Goal: Task Accomplishment & Management: Use online tool/utility

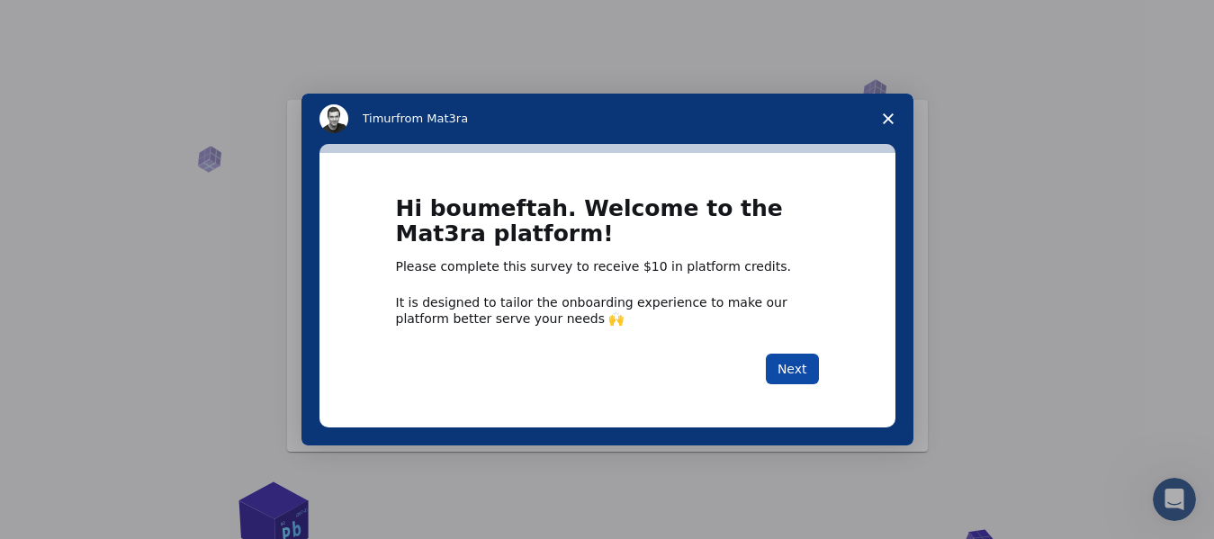
click at [787, 370] on button "Next" at bounding box center [792, 369] width 53 height 31
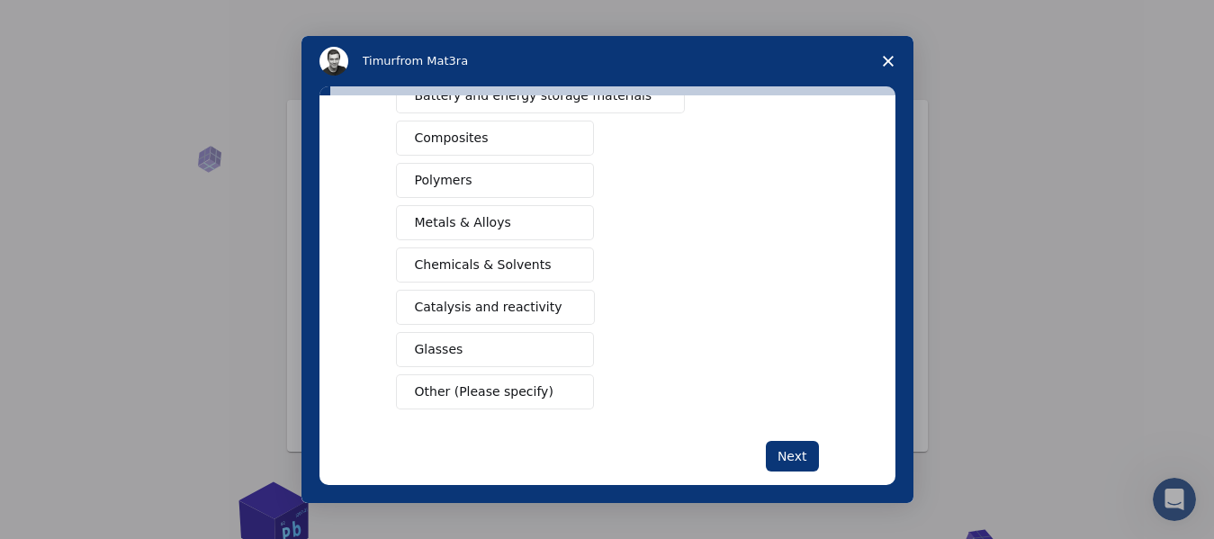
scroll to position [150, 0]
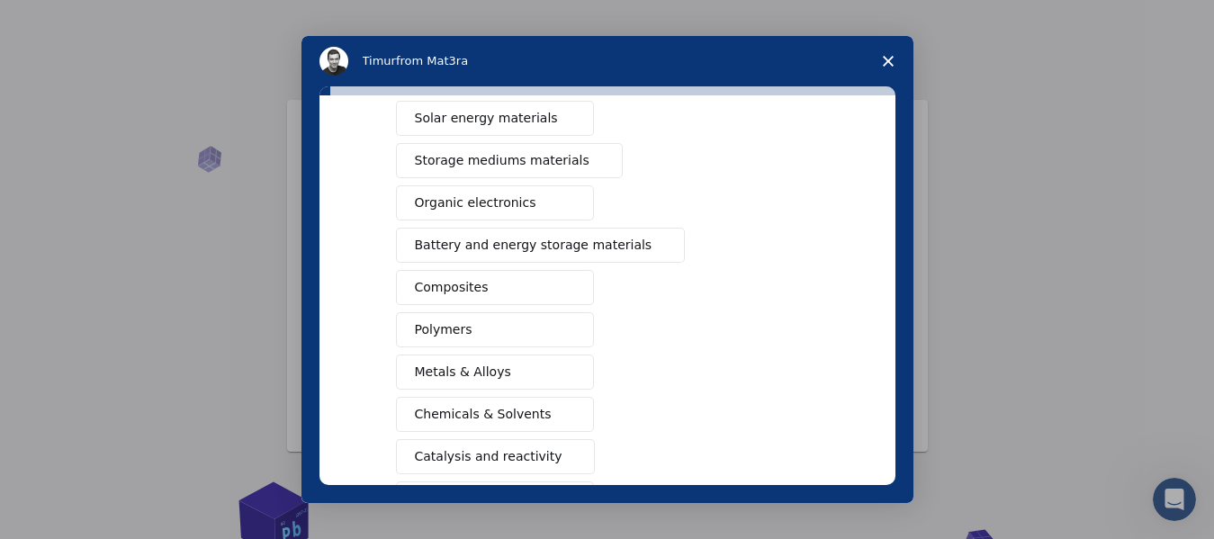
click at [441, 288] on span "Composites" at bounding box center [452, 287] width 74 height 19
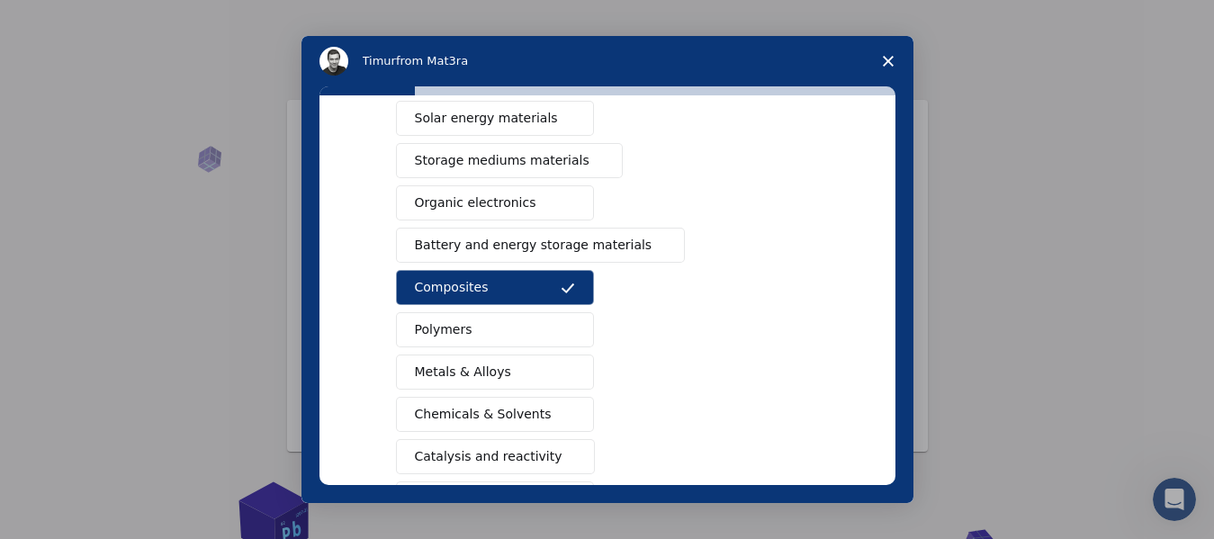
click at [445, 338] on span "Polymers" at bounding box center [444, 329] width 58 height 19
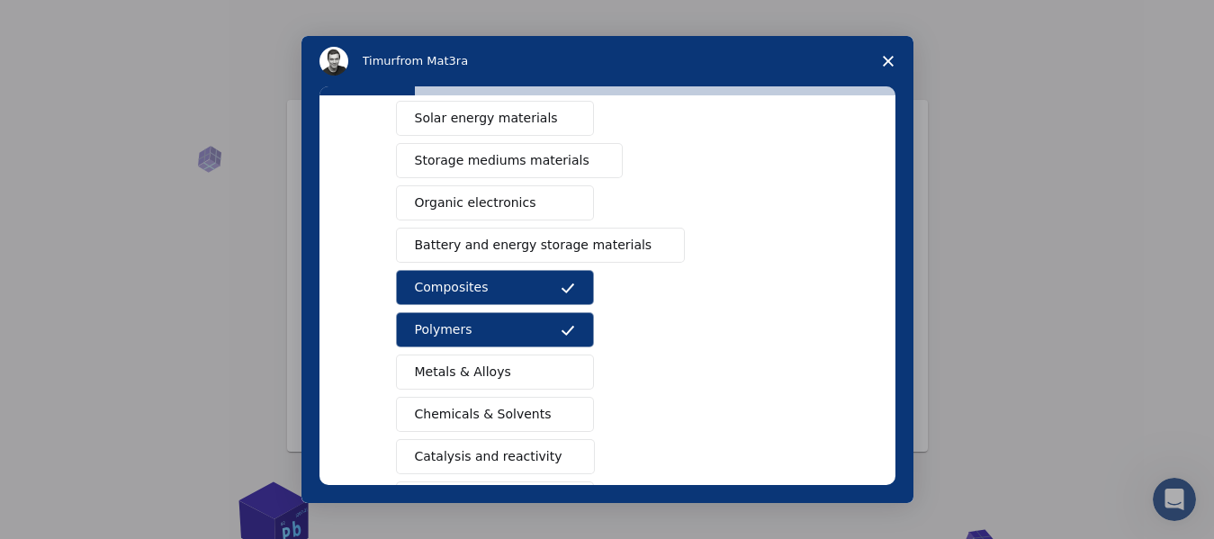
click at [478, 158] on span "Storage mediums materials" at bounding box center [502, 160] width 175 height 19
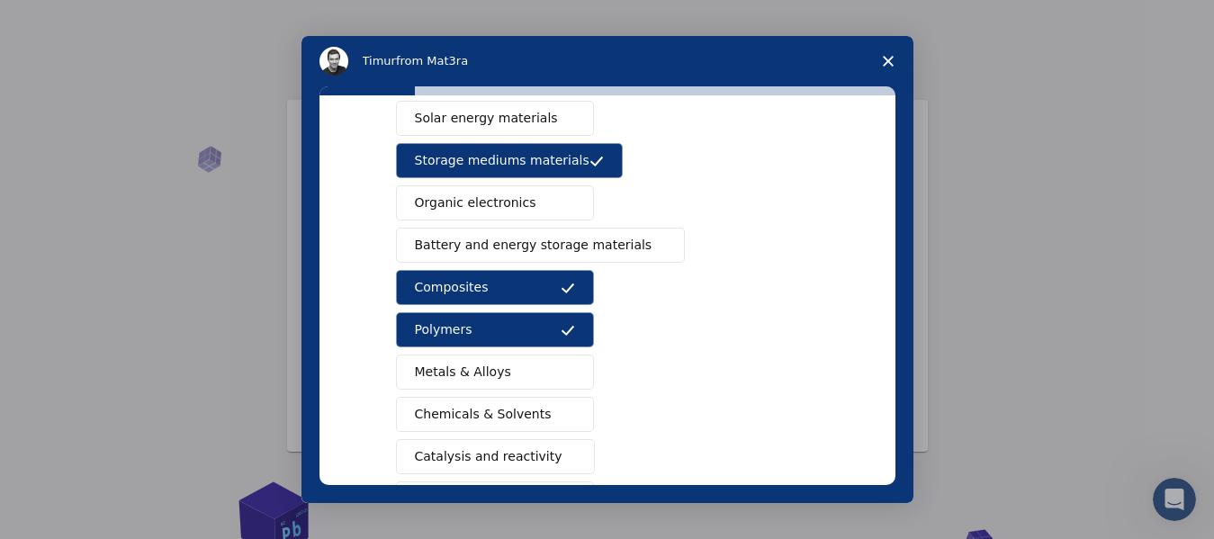
click at [490, 207] on span "Organic electronics" at bounding box center [476, 203] width 122 height 19
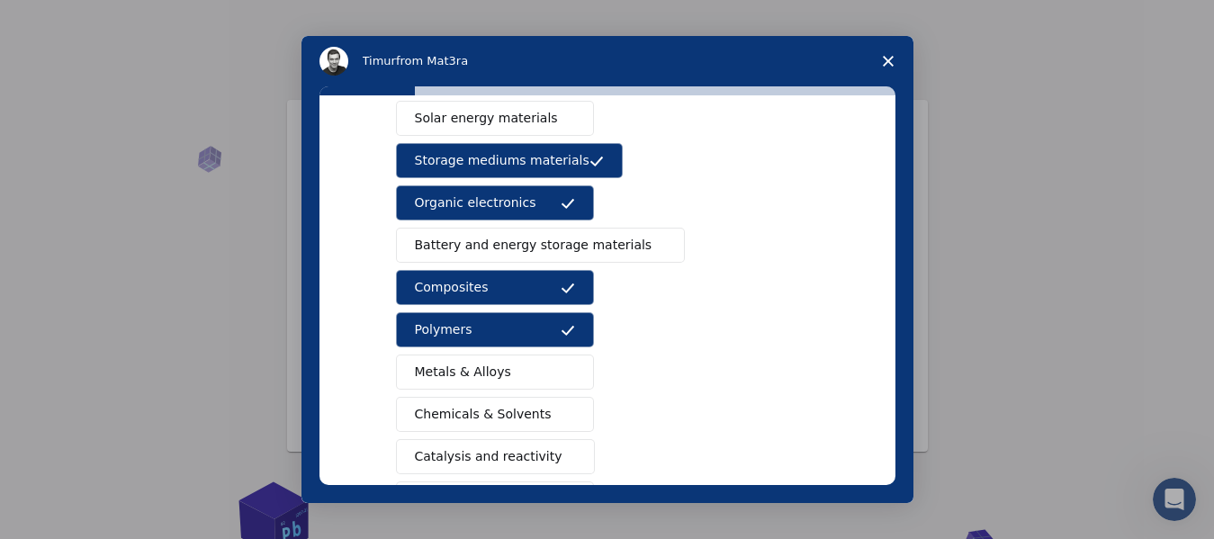
click at [492, 127] on span "Solar energy materials" at bounding box center [486, 118] width 143 height 19
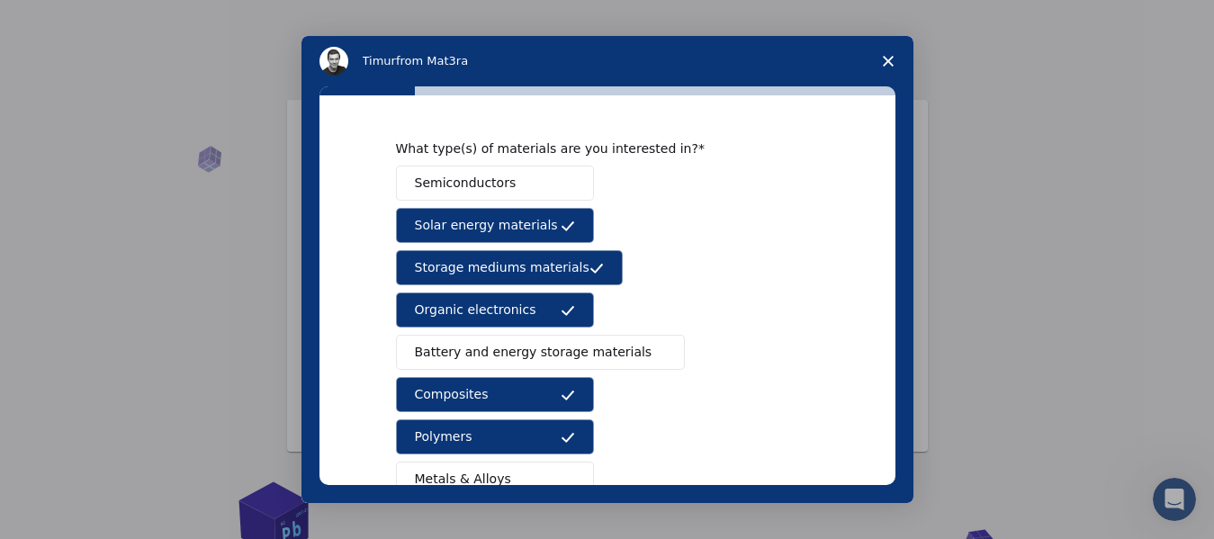
scroll to position [0, 0]
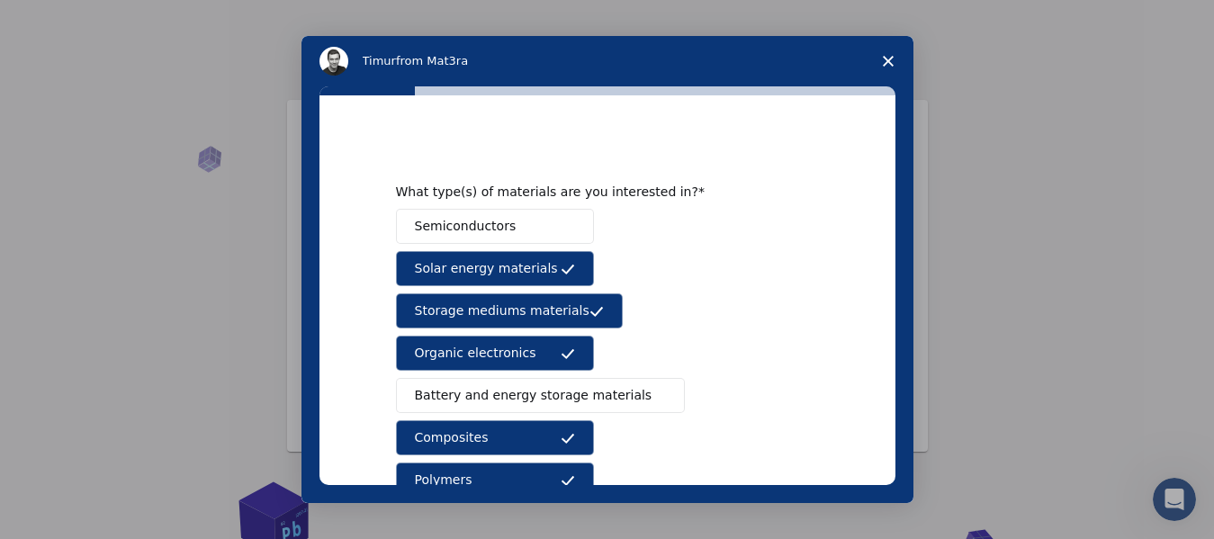
click at [480, 225] on span "Semiconductors" at bounding box center [466, 226] width 102 height 19
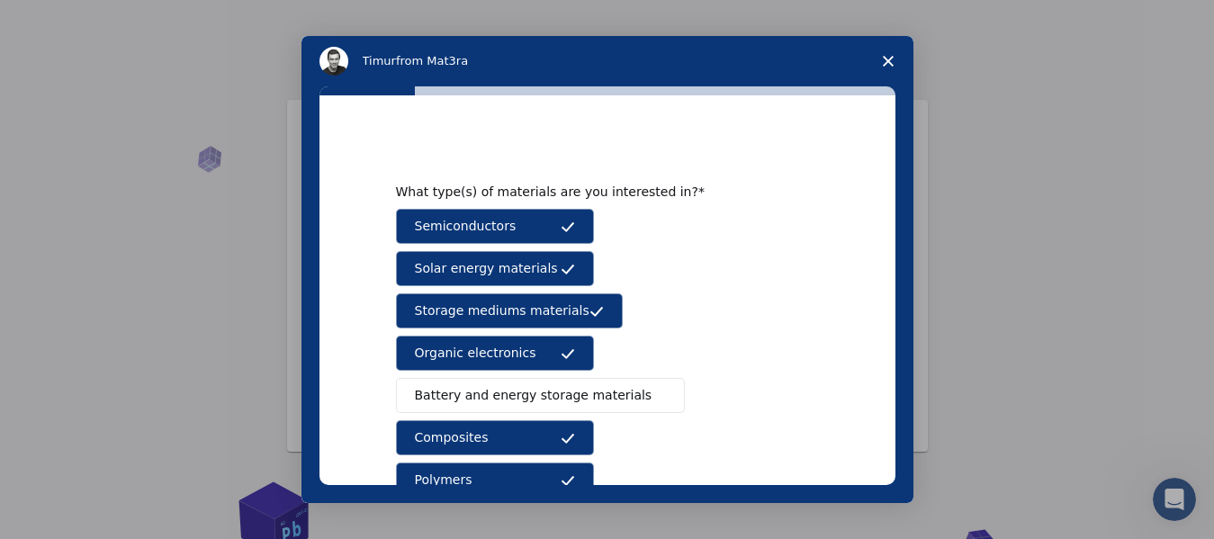
click at [510, 393] on span "Battery and energy storage materials" at bounding box center [534, 395] width 238 height 19
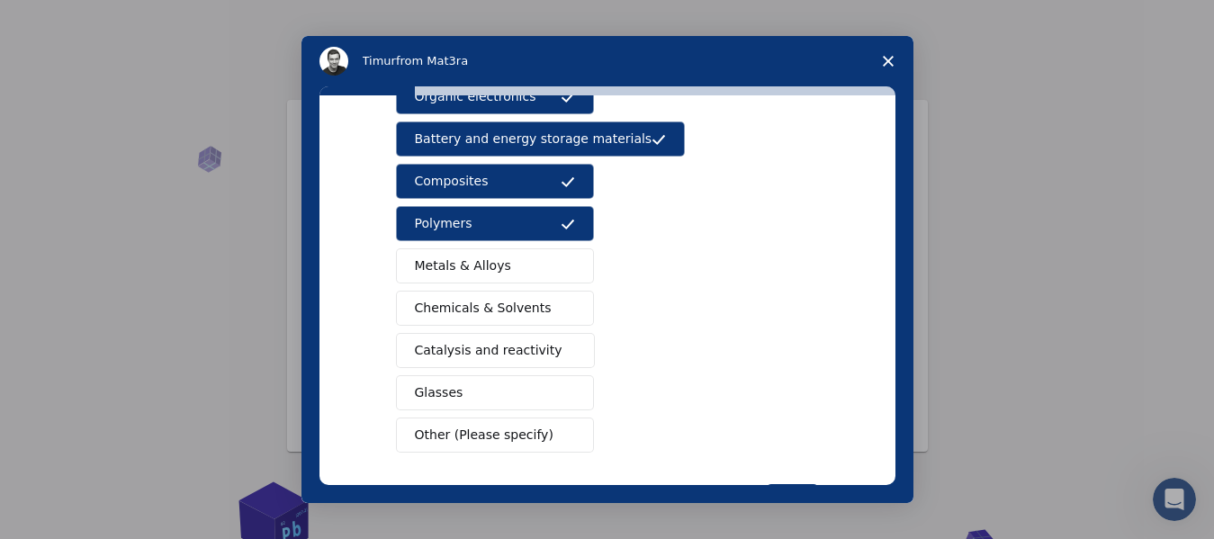
scroll to position [300, 0]
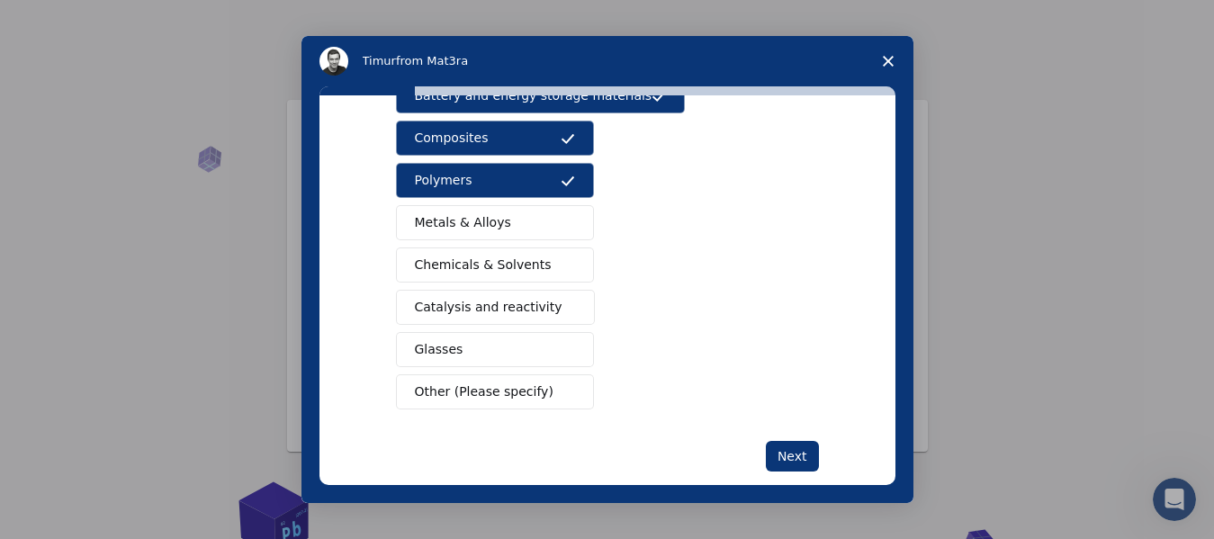
click at [484, 224] on span "Metals & Alloys" at bounding box center [463, 222] width 96 height 19
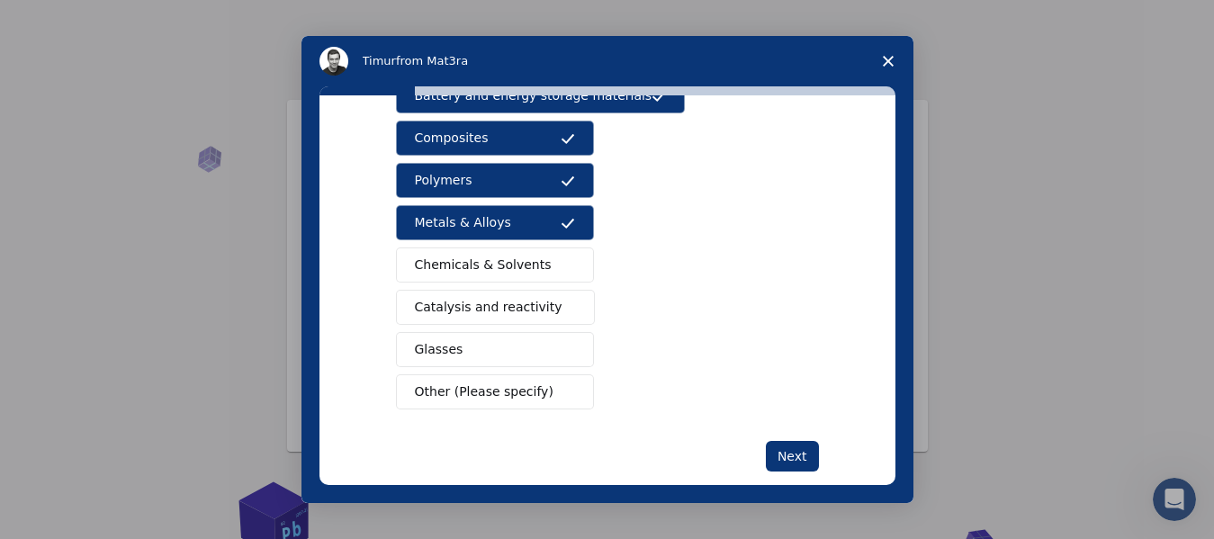
click at [495, 254] on button "Chemicals & Solvents" at bounding box center [495, 265] width 198 height 35
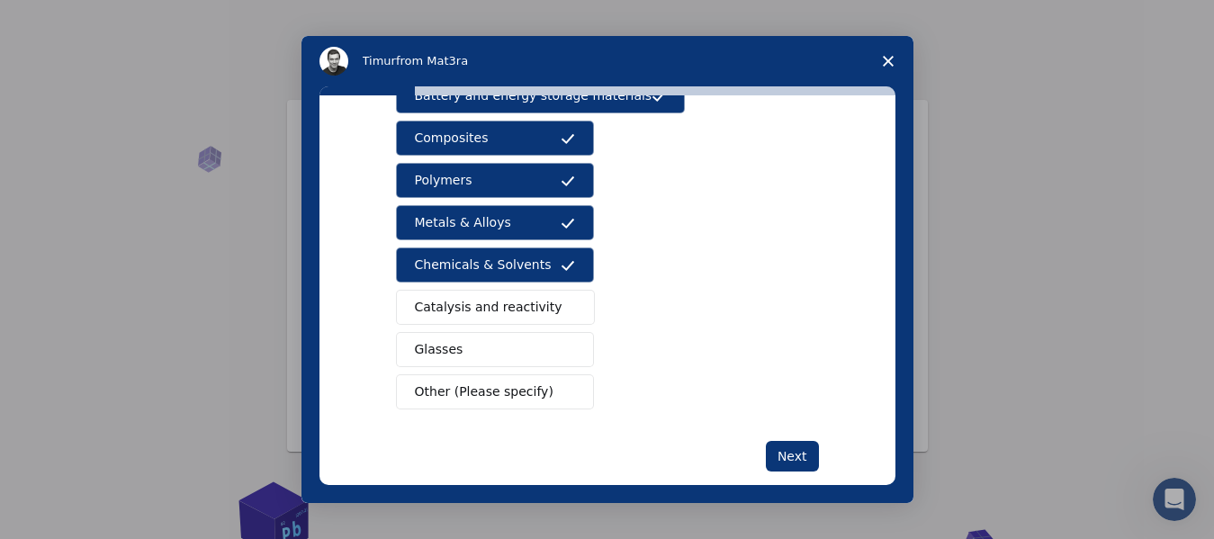
click at [505, 293] on button "Catalysis and reactivity" at bounding box center [496, 307] width 200 height 35
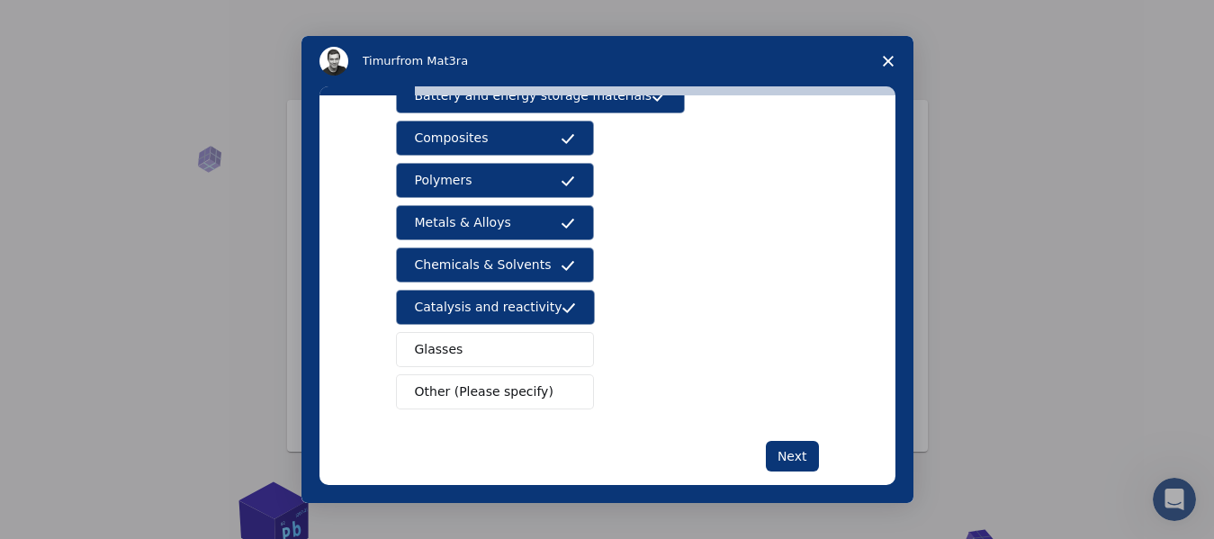
click at [492, 347] on button "Glasses" at bounding box center [495, 349] width 198 height 35
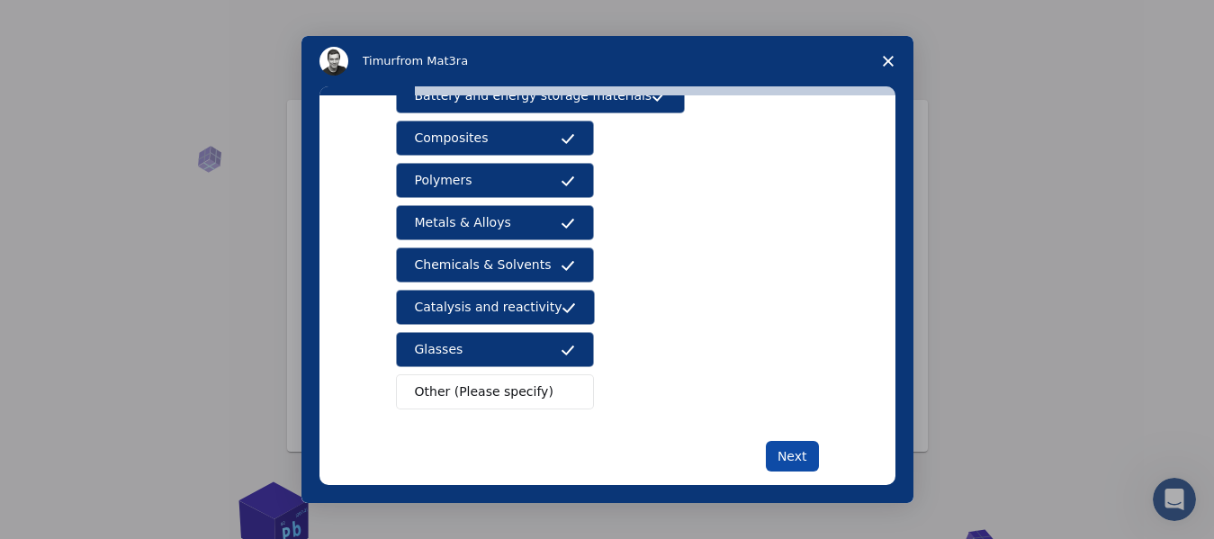
click at [781, 456] on button "Next" at bounding box center [792, 456] width 53 height 31
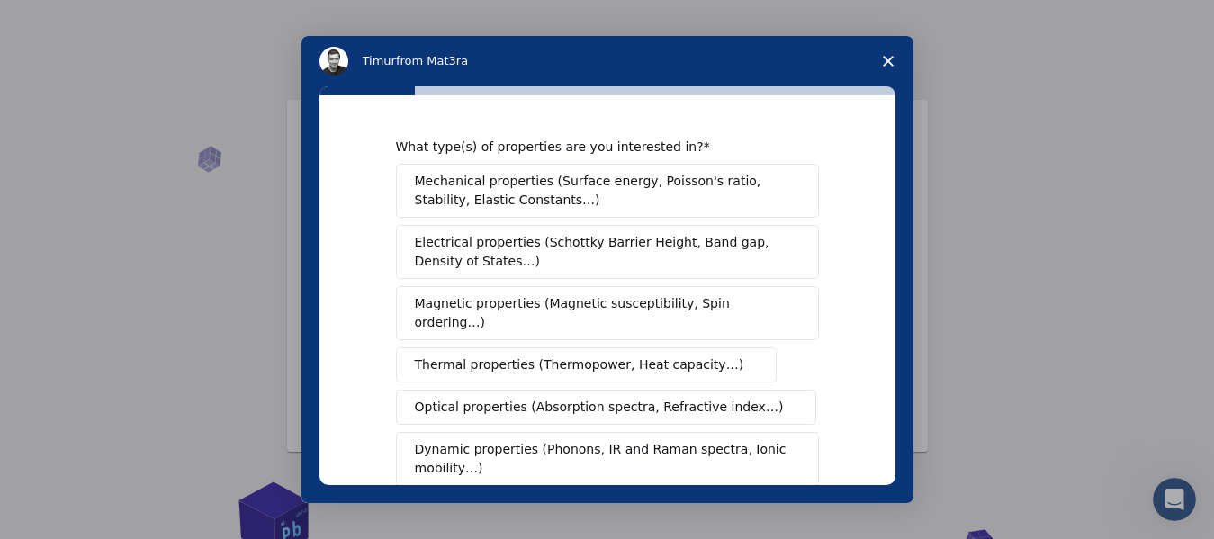
click at [486, 209] on span "Mechanical properties (Surface energy, Poisson's ratio, Stability, Elastic Cons…" at bounding box center [602, 191] width 375 height 38
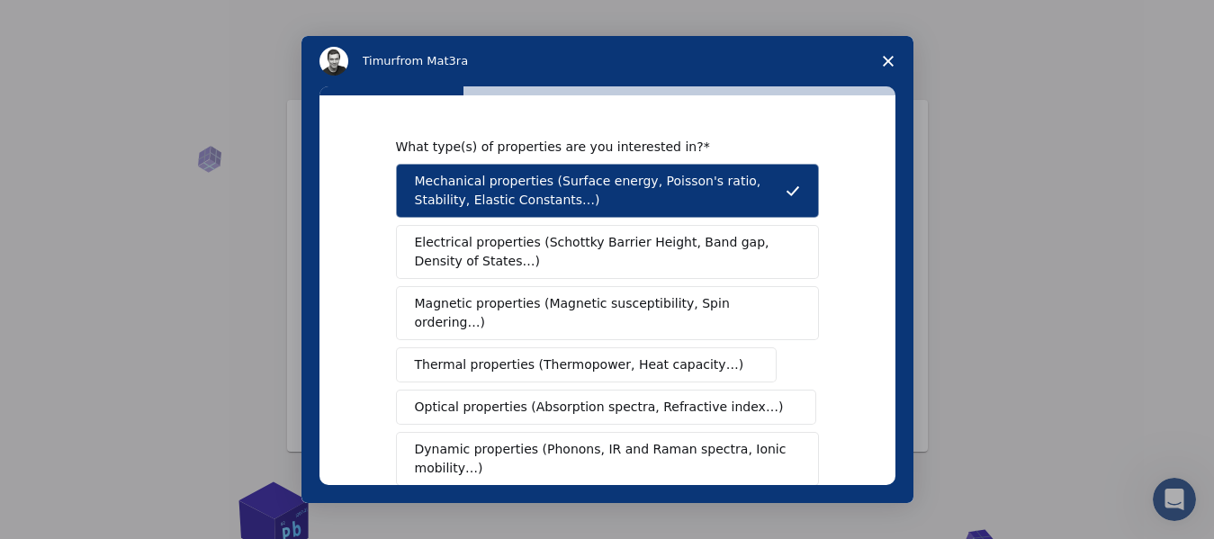
click at [499, 253] on span "Electrical properties (Schottky Barrier Height, Band gap, Density of States…)" at bounding box center [602, 252] width 375 height 38
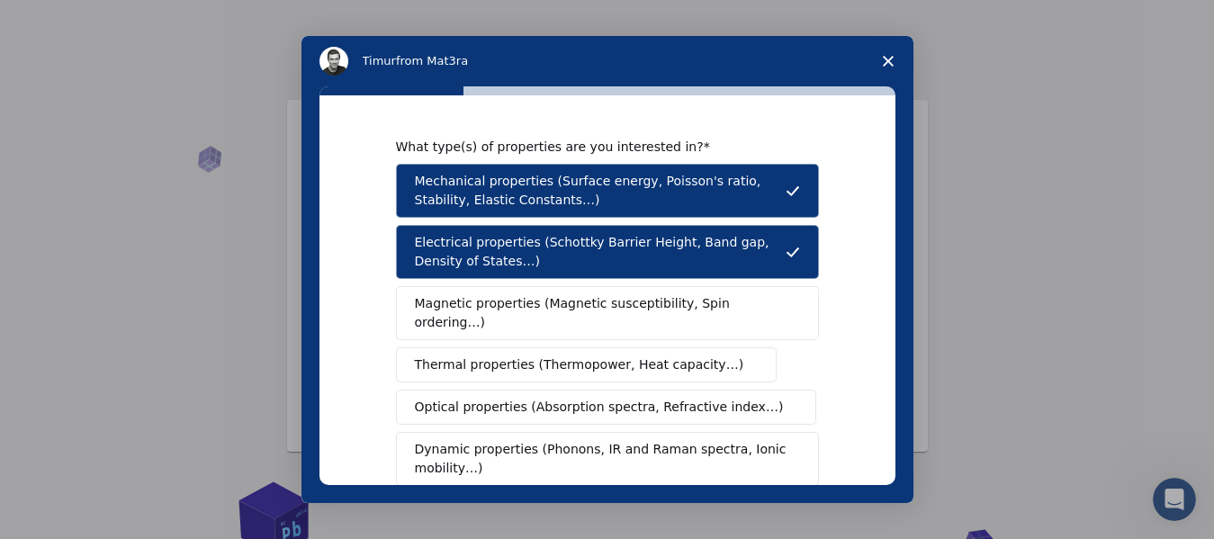
click at [507, 297] on span "Magnetic properties (Magnetic susceptibility, Spin ordering…)" at bounding box center [601, 313] width 372 height 38
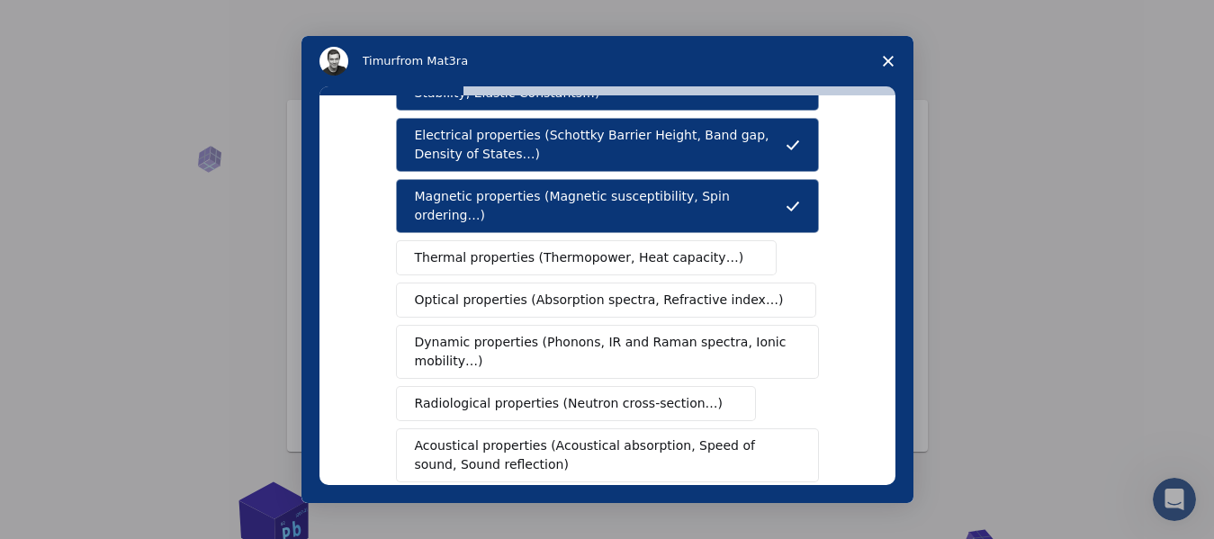
scroll to position [150, 0]
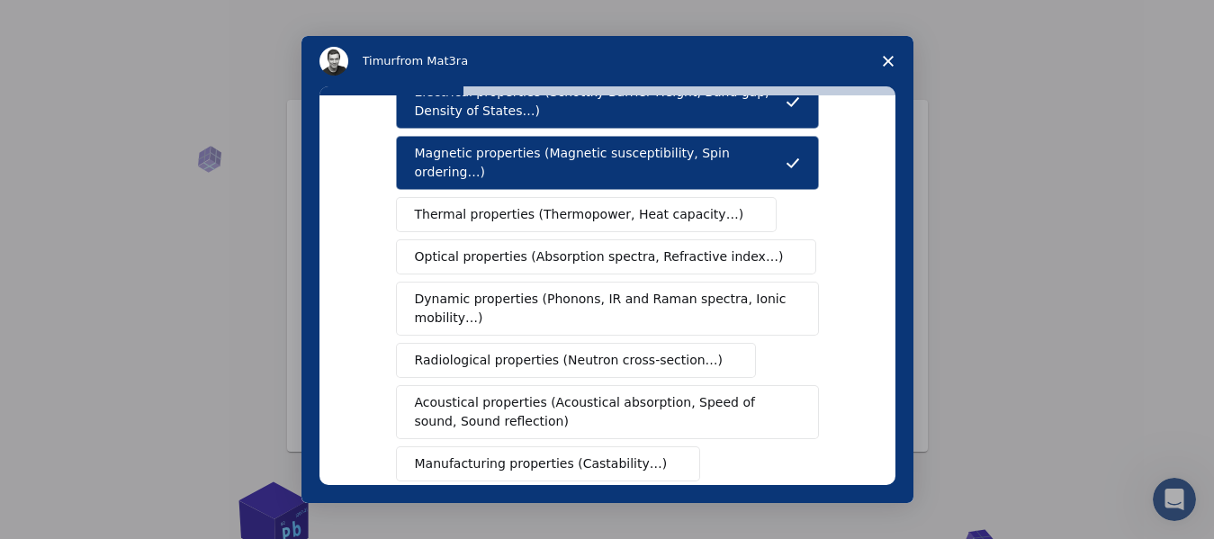
click at [496, 205] on span "Thermal properties (Thermopower, Heat capacity…)" at bounding box center [579, 214] width 329 height 19
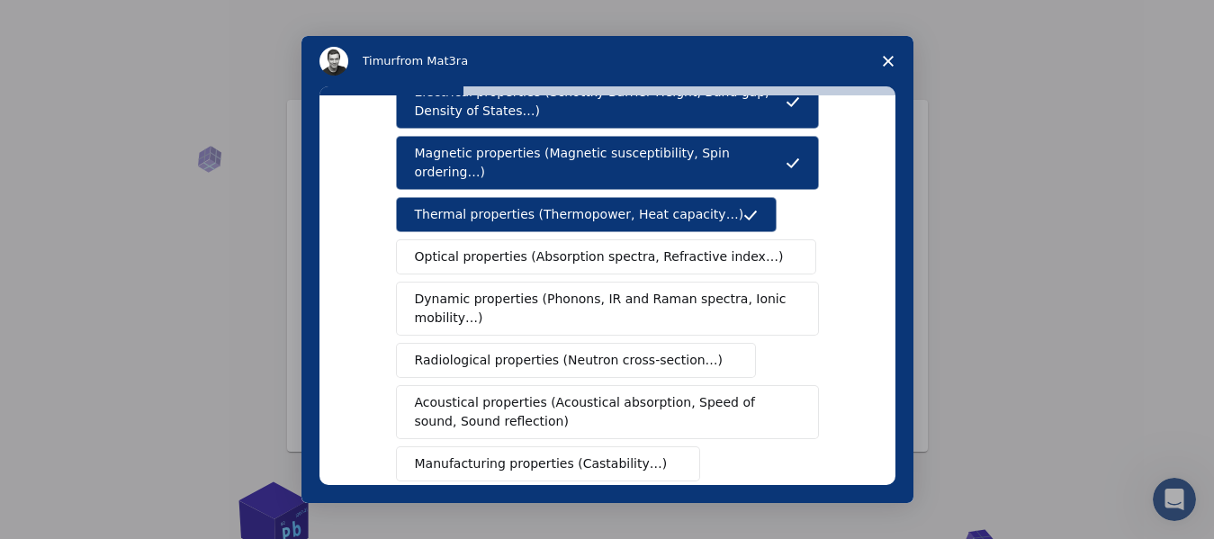
click at [480, 248] on span "Optical properties (Absorption spectra, Refractive index…)" at bounding box center [599, 257] width 369 height 19
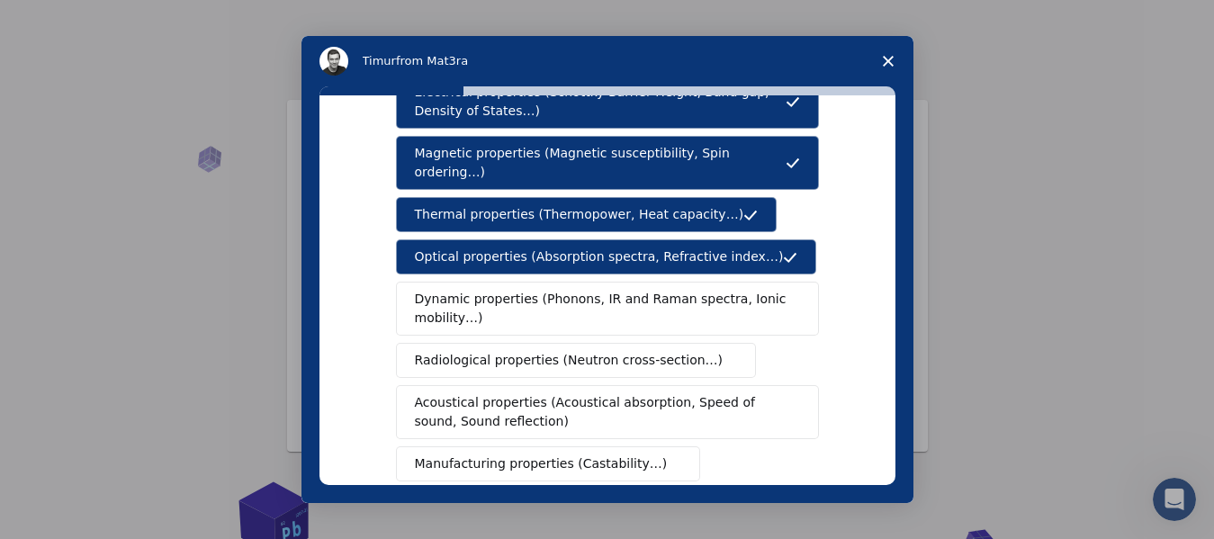
click at [502, 291] on span "Dynamic properties (Phonons, IR and Raman spectra, Ionic mobility…)" at bounding box center [602, 309] width 374 height 38
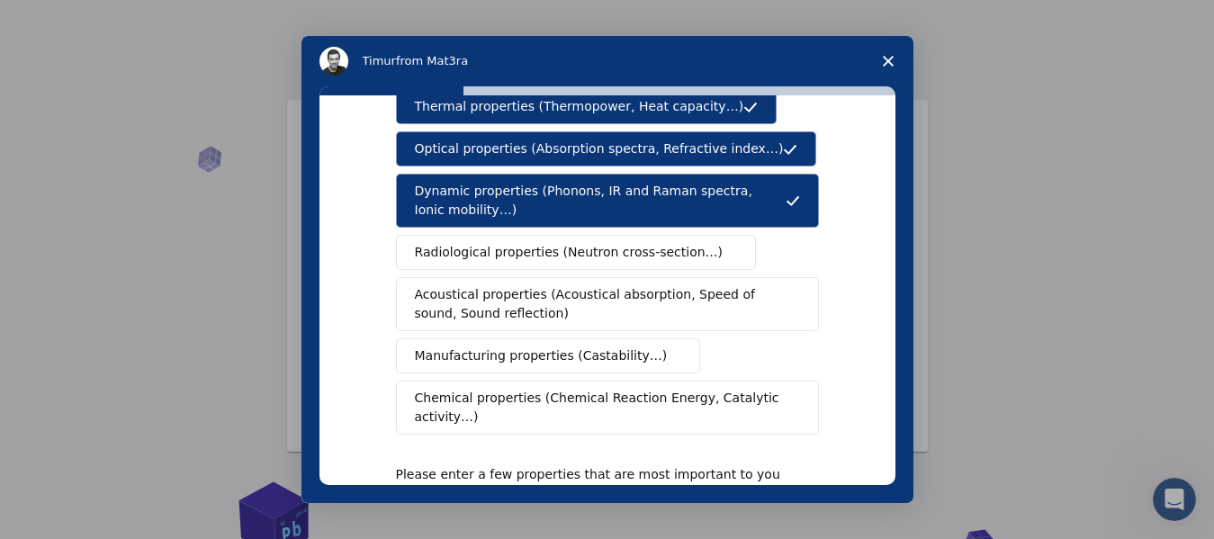
scroll to position [301, 0]
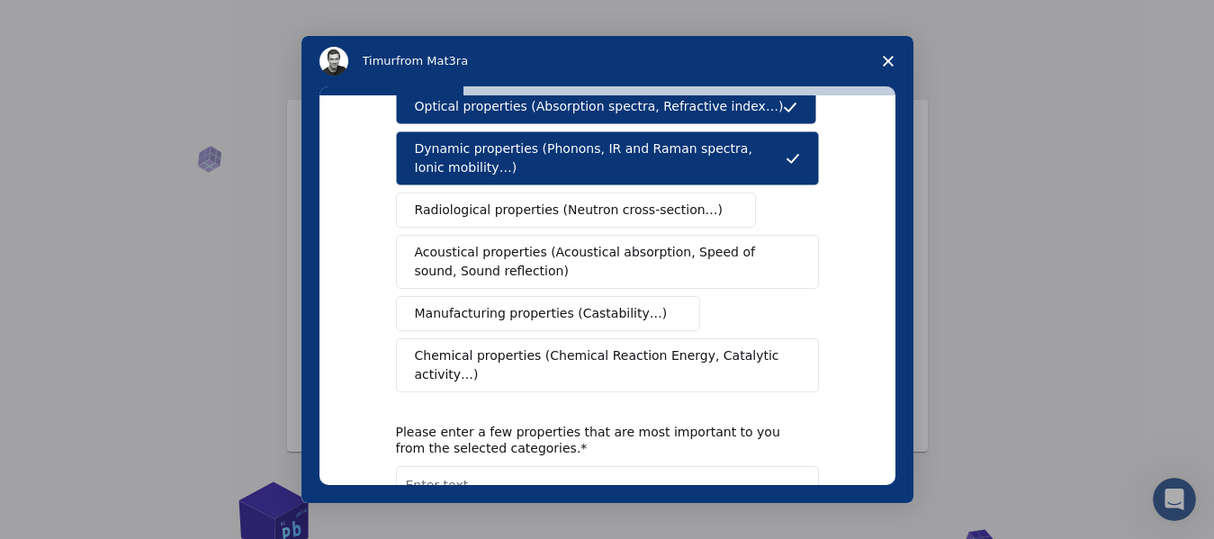
click at [489, 243] on span "Acoustical properties (Acoustical absorption, Speed of sound, Sound reflection)" at bounding box center [602, 262] width 375 height 38
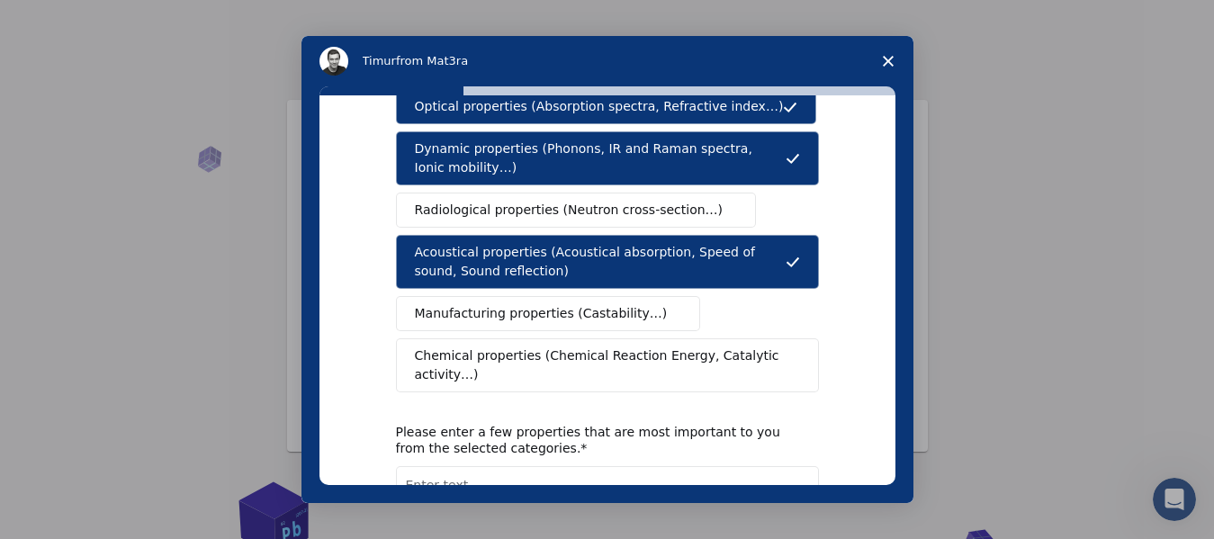
click at [547, 347] on span "Chemical properties (Chemical Reaction Energy, Catalytic activity…)" at bounding box center [601, 366] width 373 height 38
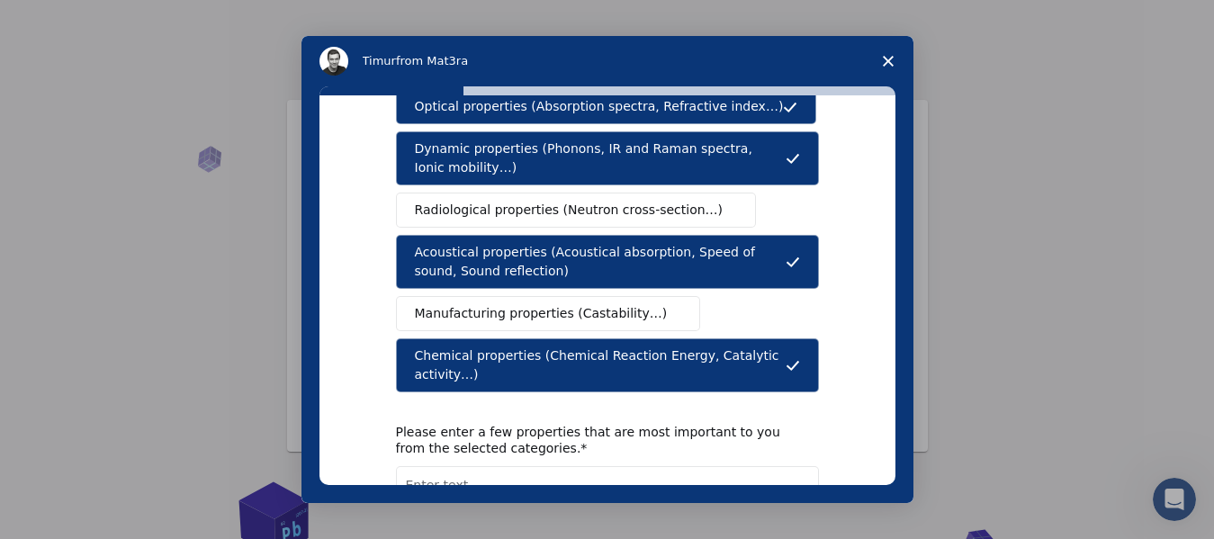
scroll to position [423, 0]
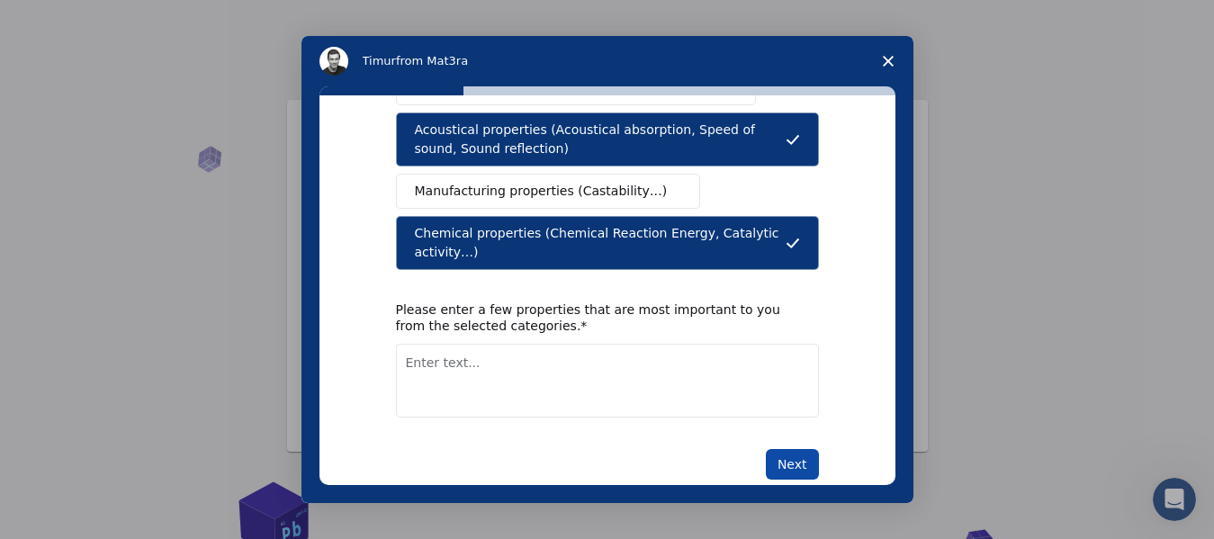
click at [778, 449] on button "Next" at bounding box center [792, 464] width 53 height 31
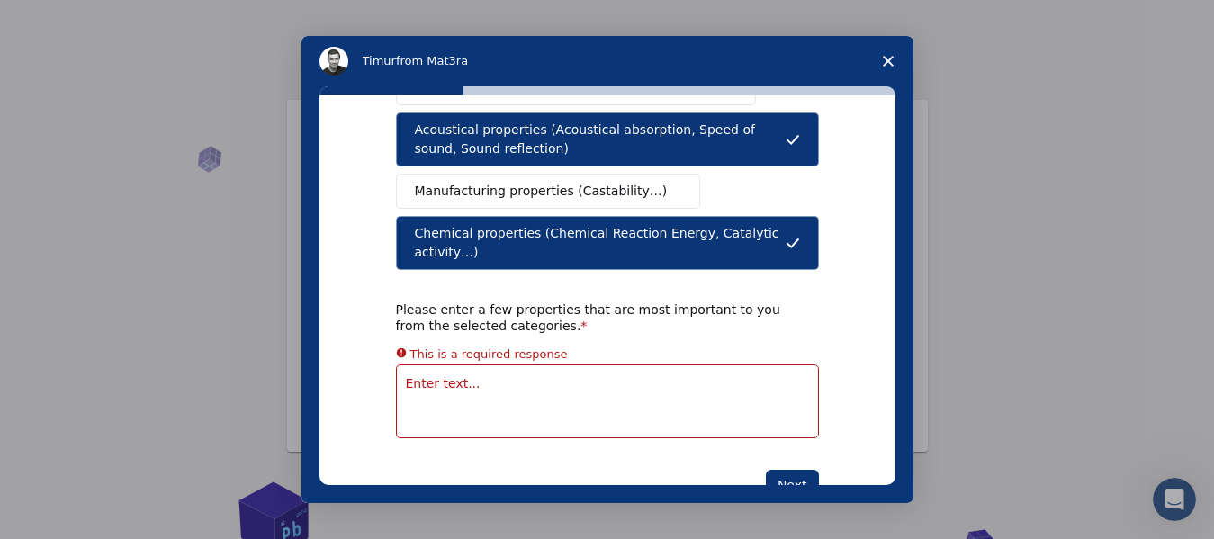
click at [474, 365] on textarea "Enter text..." at bounding box center [607, 402] width 423 height 74
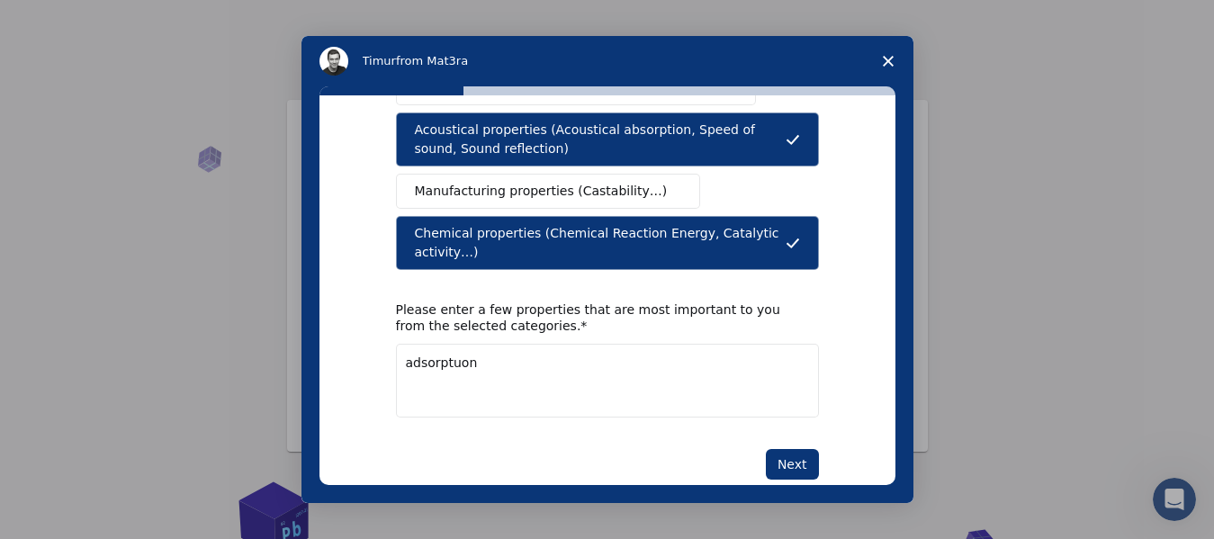
click at [450, 344] on textarea "adsorptuon" at bounding box center [607, 381] width 423 height 74
drag, startPoint x: 502, startPoint y: 329, endPoint x: 510, endPoint y: 355, distance: 27.1
click at [502, 344] on textarea "adsorption" at bounding box center [607, 381] width 423 height 74
type textarea "adsorption"
click at [809, 449] on button "Next" at bounding box center [792, 464] width 53 height 31
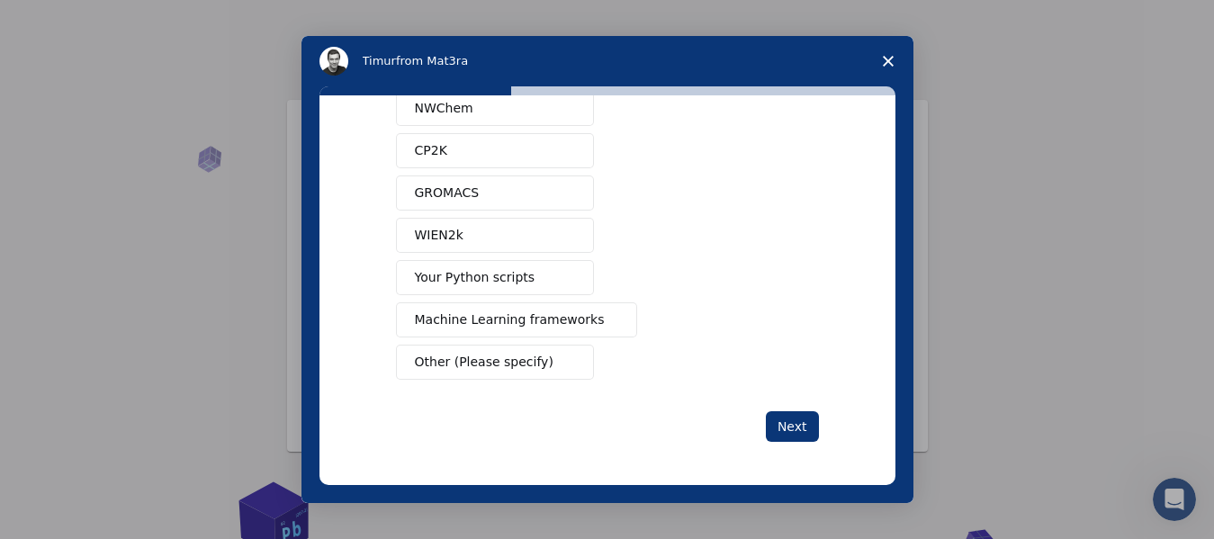
scroll to position [0, 0]
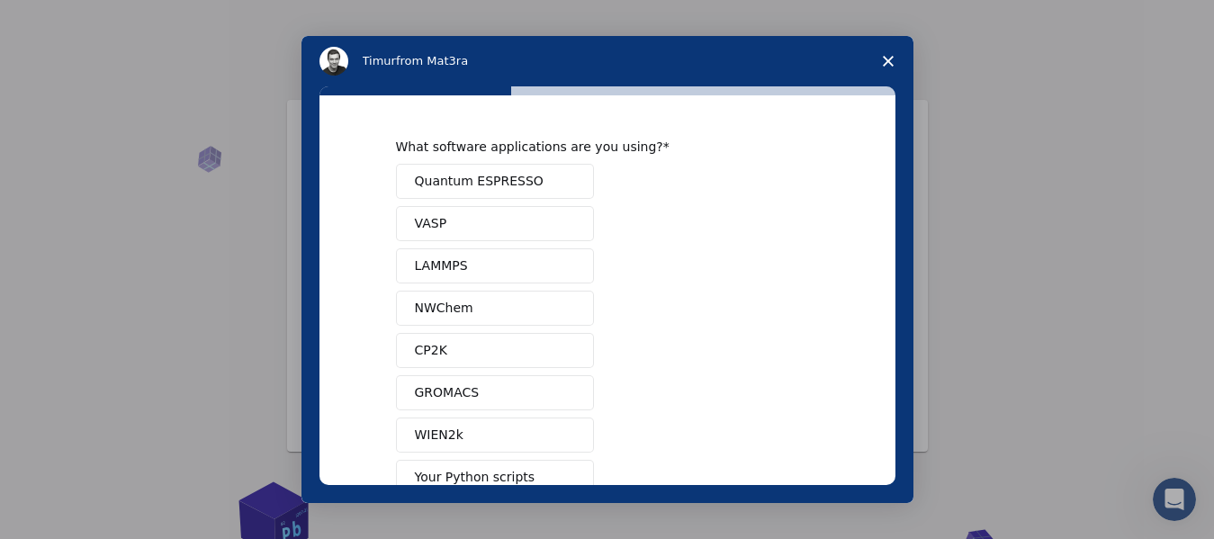
click at [439, 387] on span "GROMACS" at bounding box center [447, 393] width 65 height 19
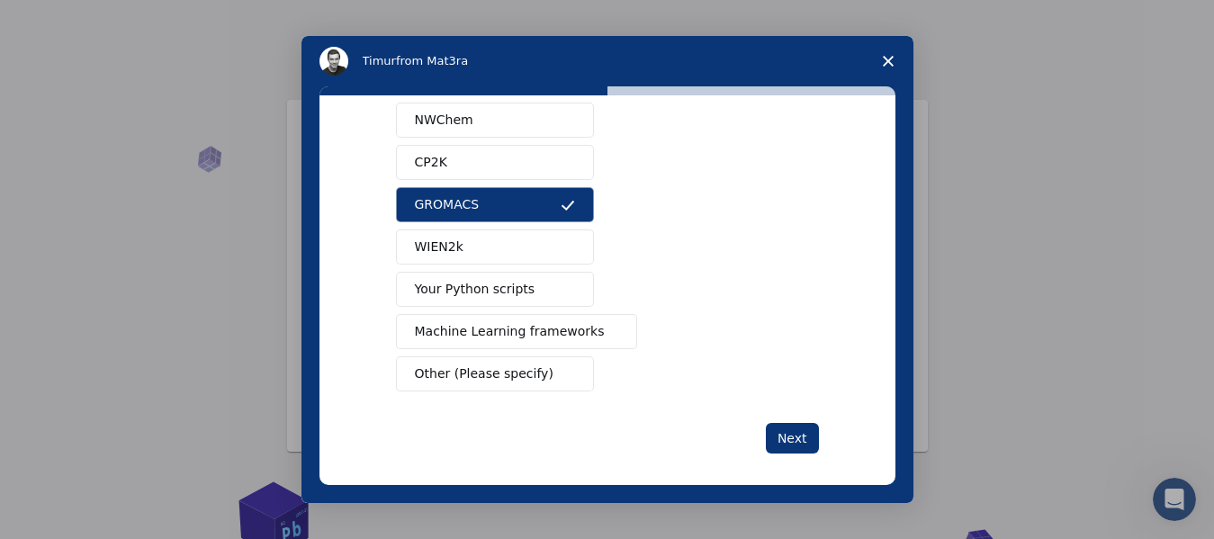
scroll to position [200, 0]
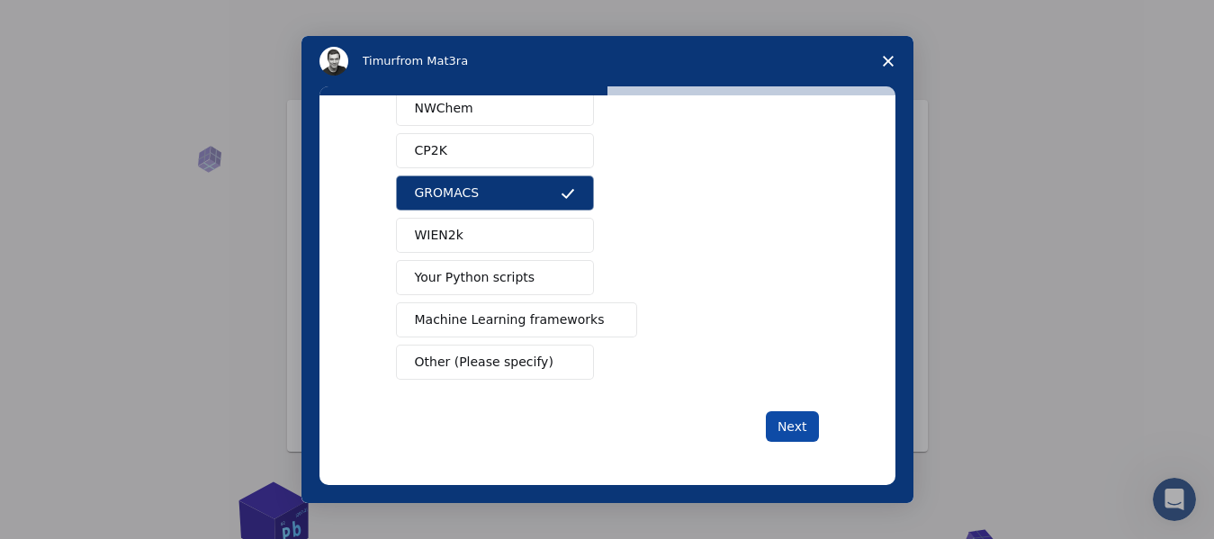
click at [799, 433] on button "Next" at bounding box center [792, 426] width 53 height 31
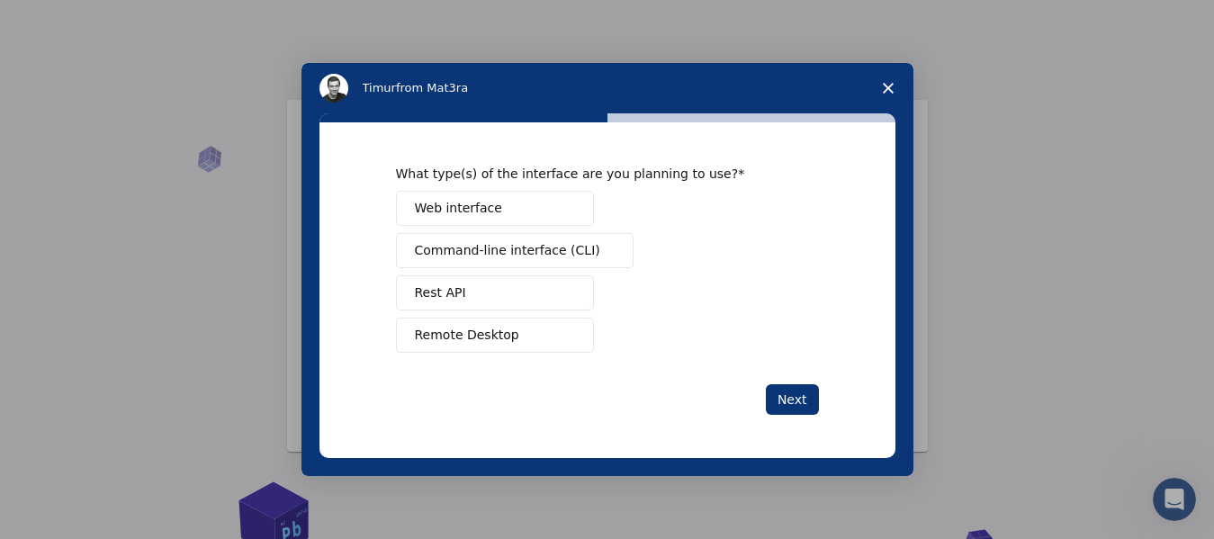
scroll to position [0, 0]
click at [488, 255] on span "Command-line interface (CLI)" at bounding box center [507, 250] width 185 height 19
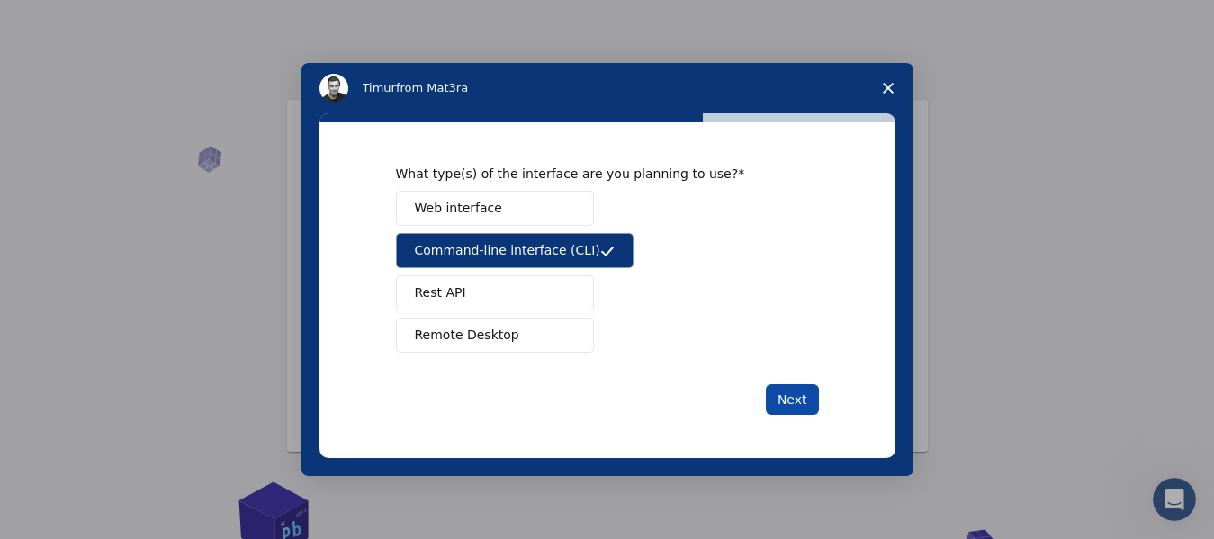
click at [799, 407] on button "Next" at bounding box center [792, 399] width 53 height 31
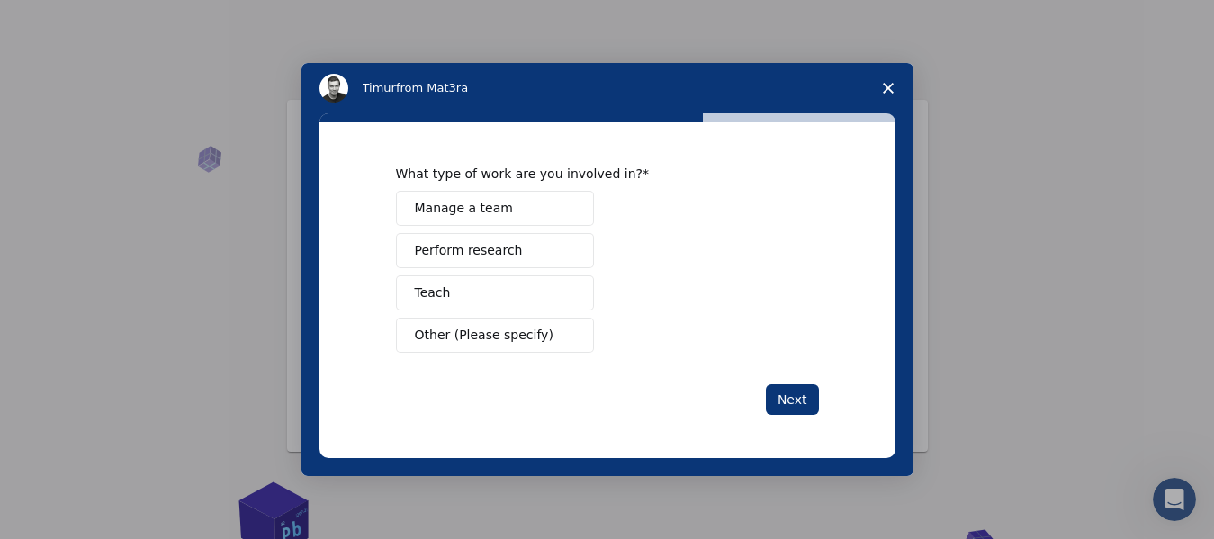
click at [470, 252] on span "Perform research" at bounding box center [469, 250] width 108 height 19
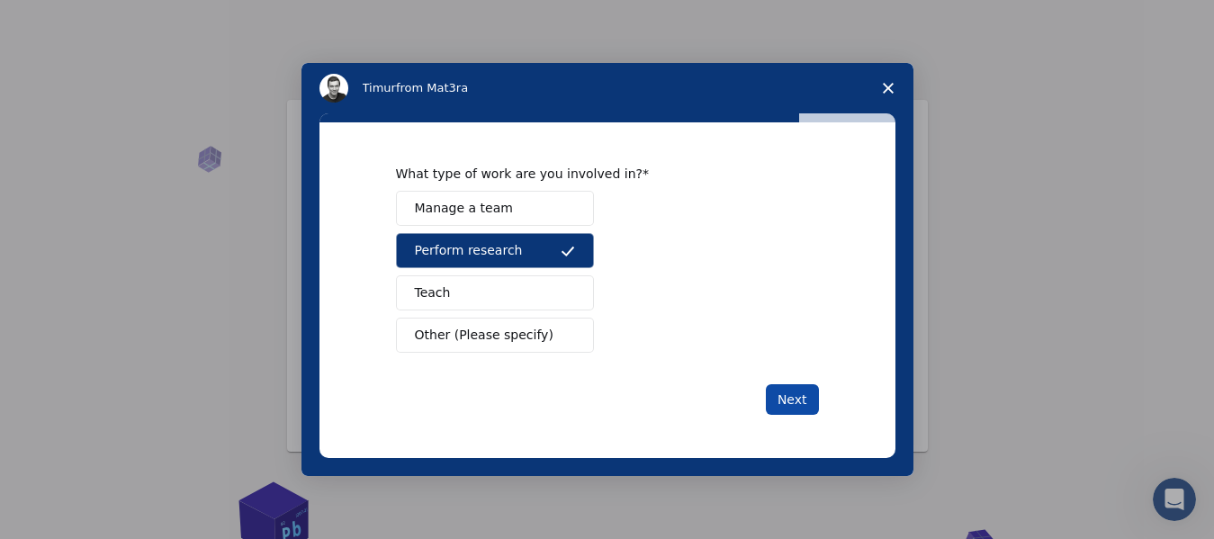
click at [784, 403] on button "Next" at bounding box center [792, 399] width 53 height 31
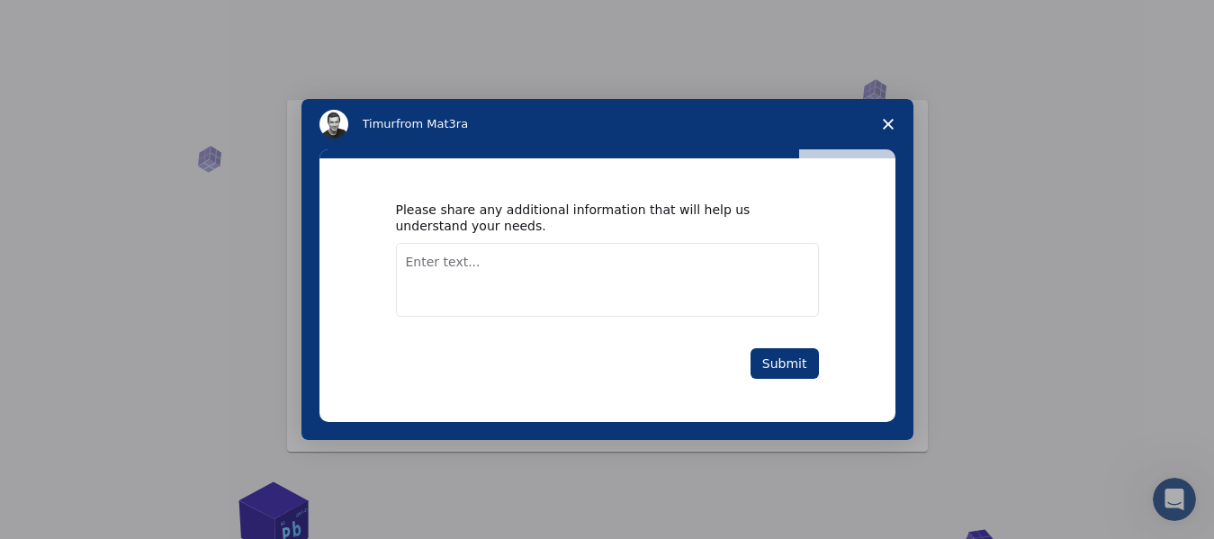
click at [456, 265] on textarea "Enter text..." at bounding box center [607, 280] width 423 height 74
type textarea "chemichal structurs"
click at [752, 357] on div "Submit" at bounding box center [607, 363] width 423 height 31
drag, startPoint x: 766, startPoint y: 364, endPoint x: 758, endPoint y: 354, distance: 12.8
click at [766, 364] on button "Submit" at bounding box center [785, 363] width 68 height 31
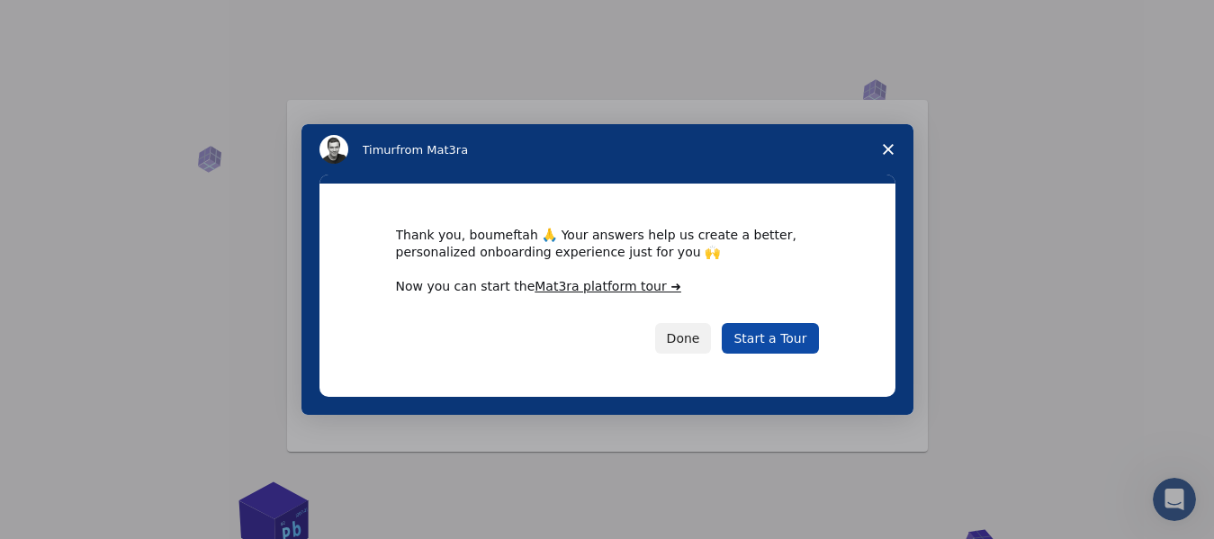
click at [771, 338] on link "Start a Tour" at bounding box center [770, 338] width 96 height 31
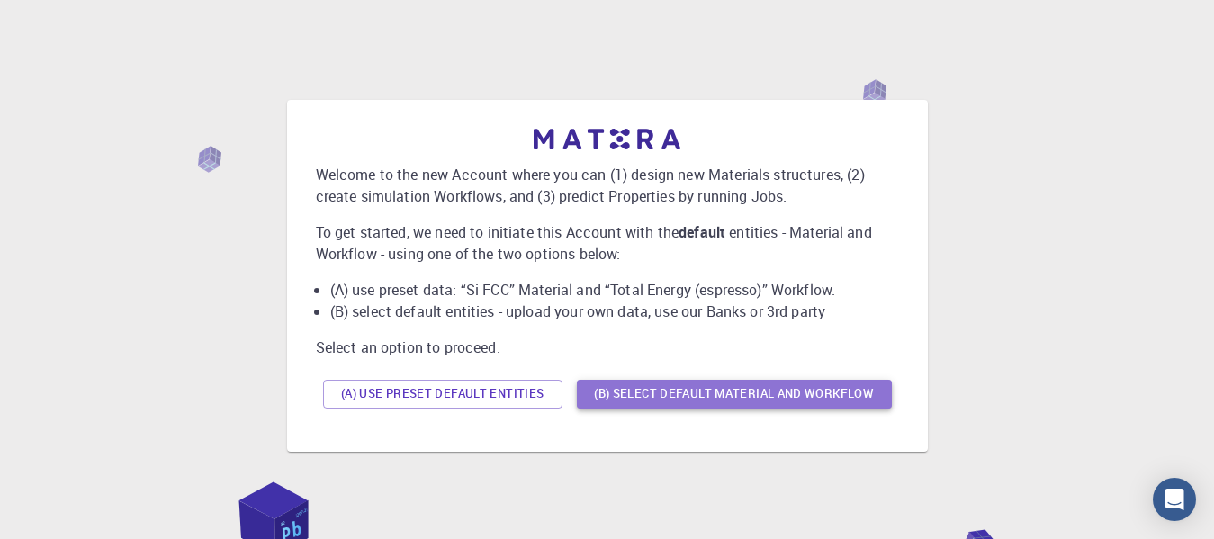
click at [711, 397] on button "(B) Select default material and workflow" at bounding box center [734, 394] width 315 height 29
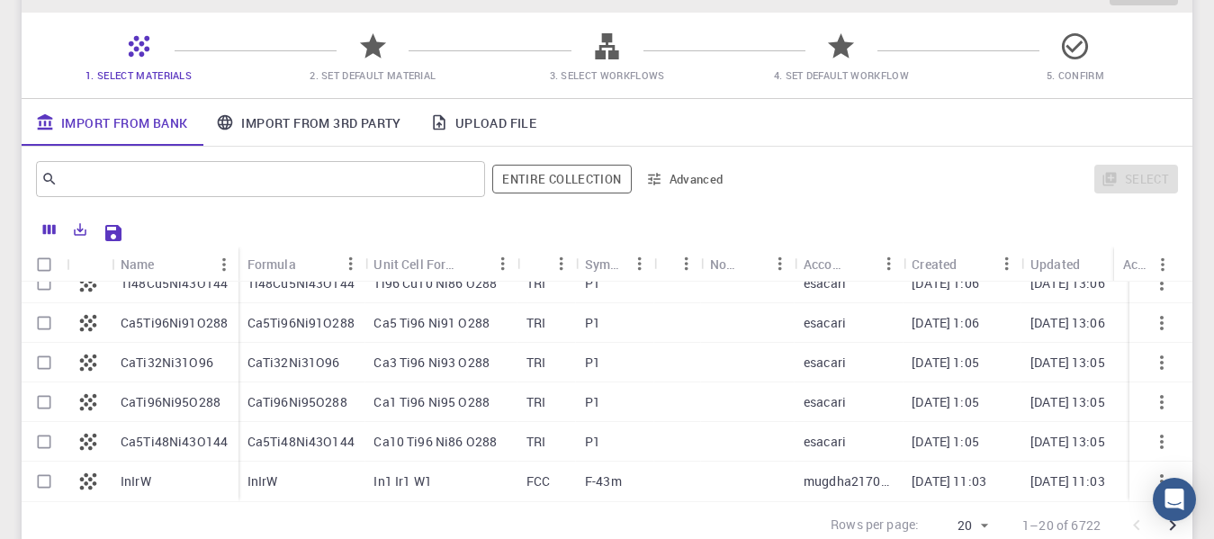
scroll to position [278, 0]
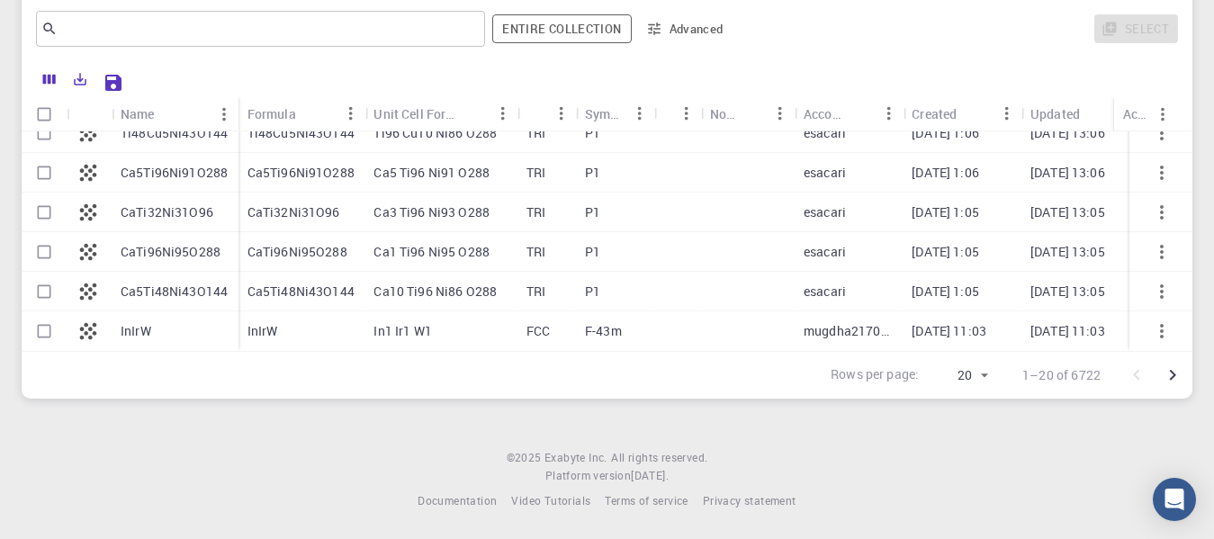
click at [1170, 377] on icon "Go to next page" at bounding box center [1173, 376] width 22 height 22
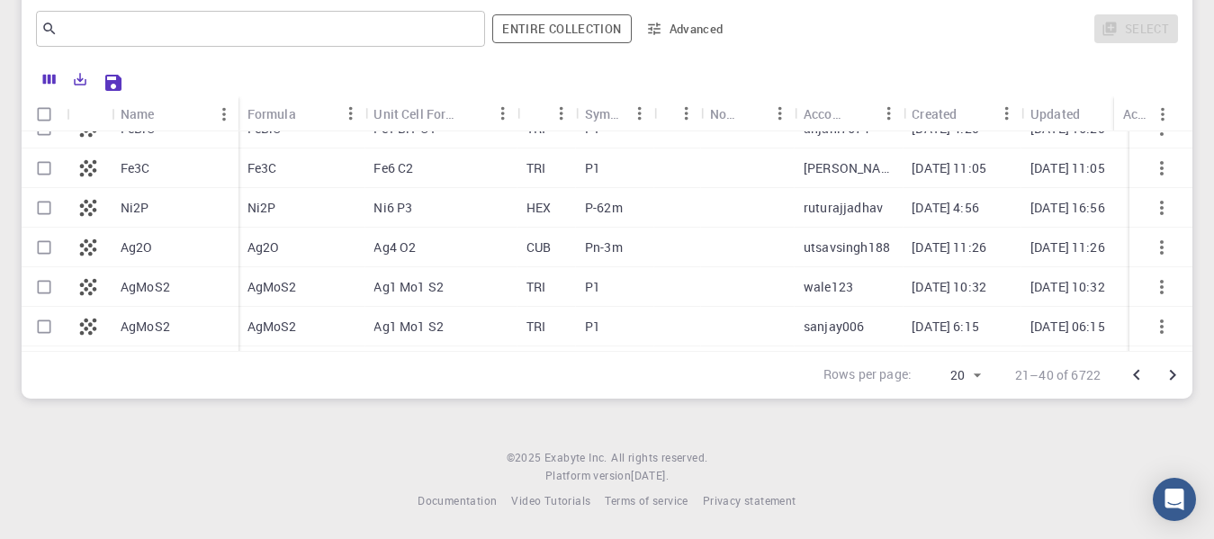
scroll to position [450, 0]
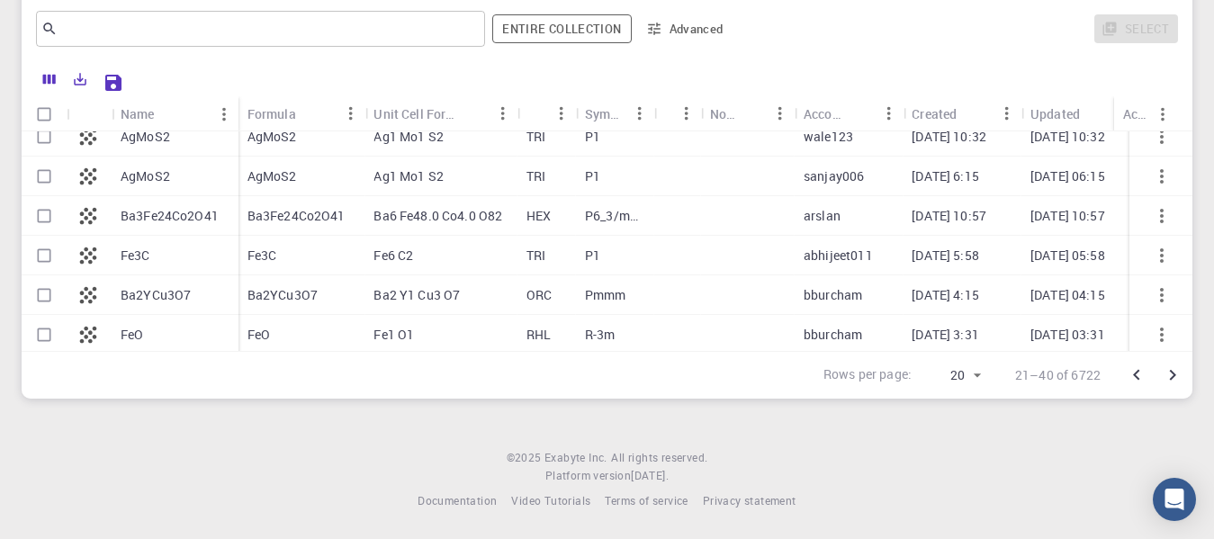
click at [299, 212] on p "Ba3Fe24Co2O41" at bounding box center [297, 216] width 98 height 18
checkbox input "true"
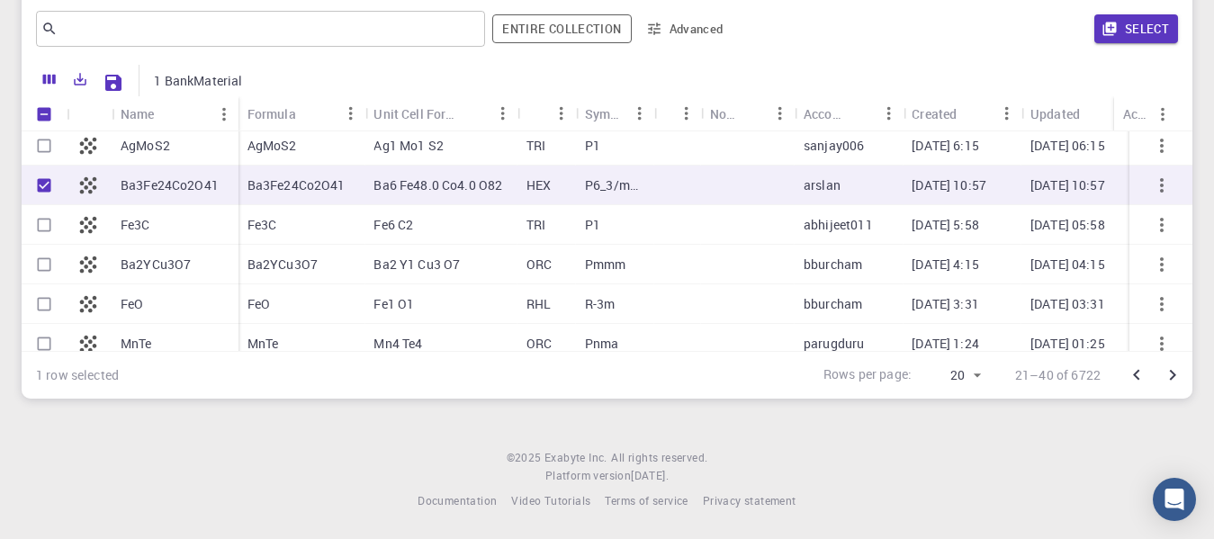
scroll to position [438, 0]
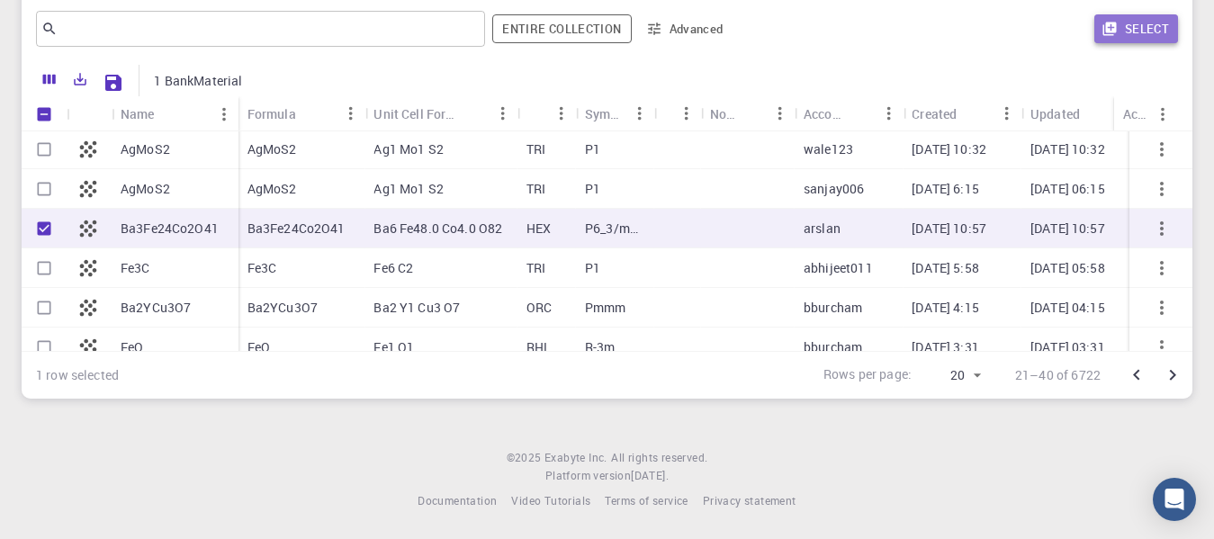
click at [1138, 31] on button "Select" at bounding box center [1137, 28] width 84 height 29
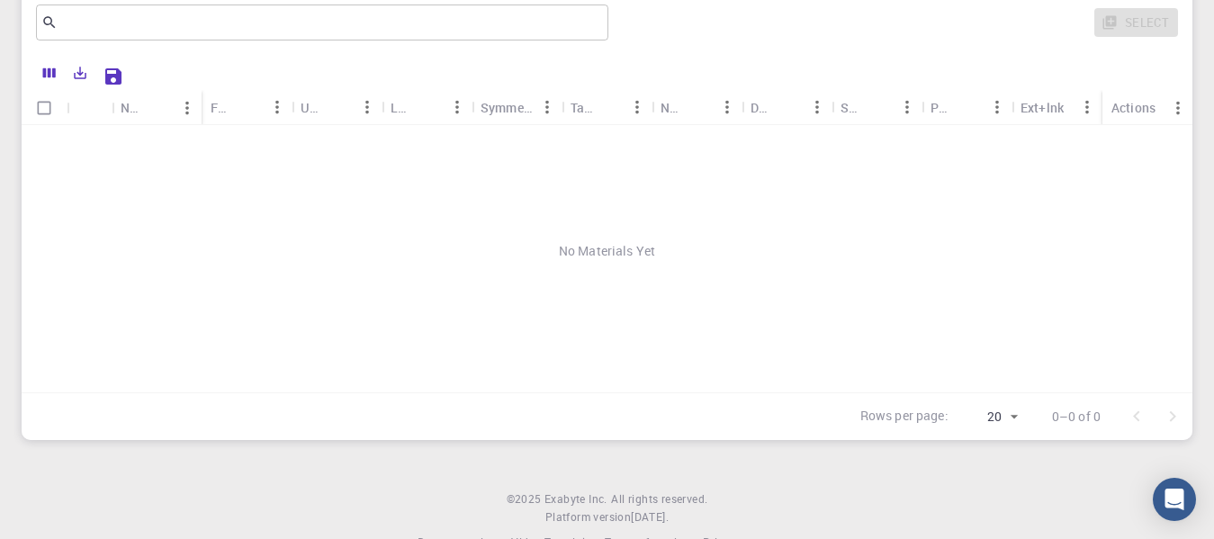
scroll to position [278, 0]
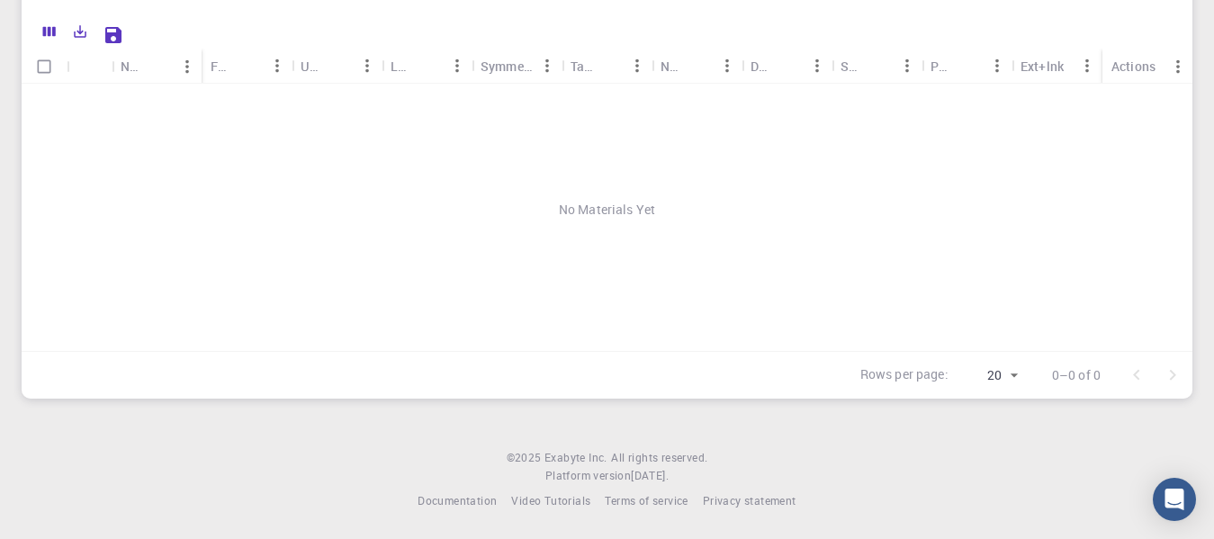
click at [554, 219] on div "No Materials Yet" at bounding box center [607, 210] width 1171 height 252
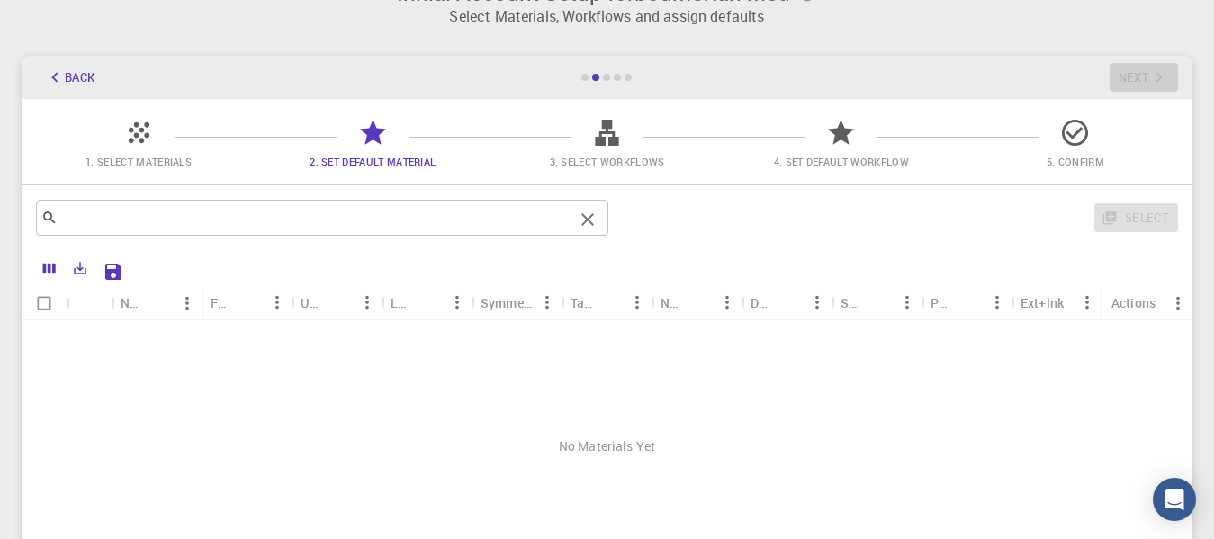
scroll to position [0, 0]
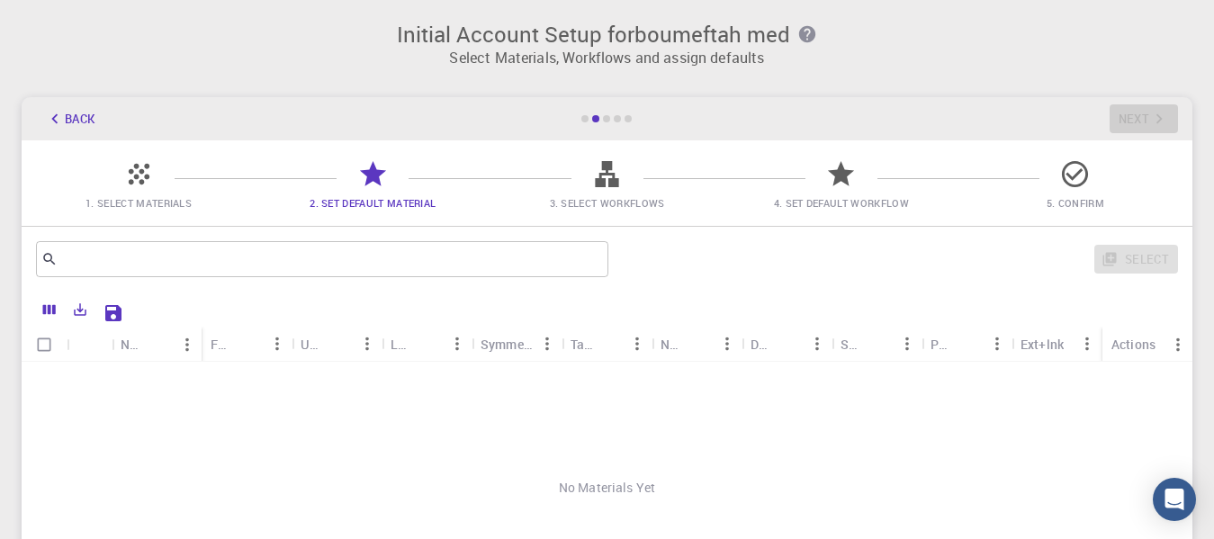
click at [142, 186] on icon at bounding box center [139, 174] width 32 height 32
click at [141, 176] on icon at bounding box center [139, 174] width 32 height 32
click at [73, 115] on button "Back" at bounding box center [70, 118] width 68 height 29
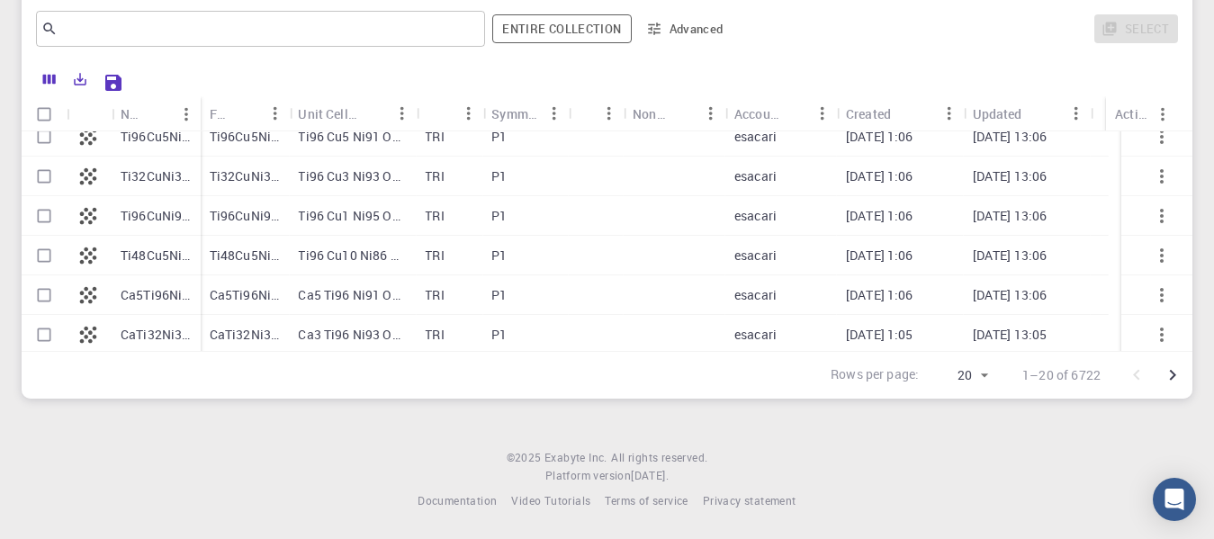
scroll to position [573, 0]
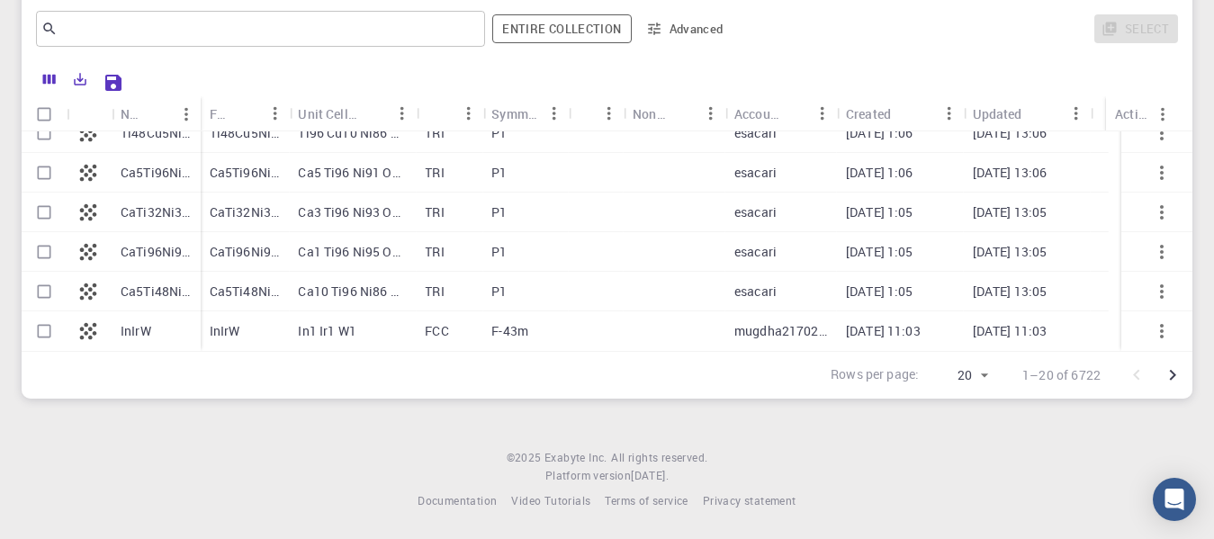
click at [1160, 373] on button "Go to next page" at bounding box center [1173, 375] width 36 height 36
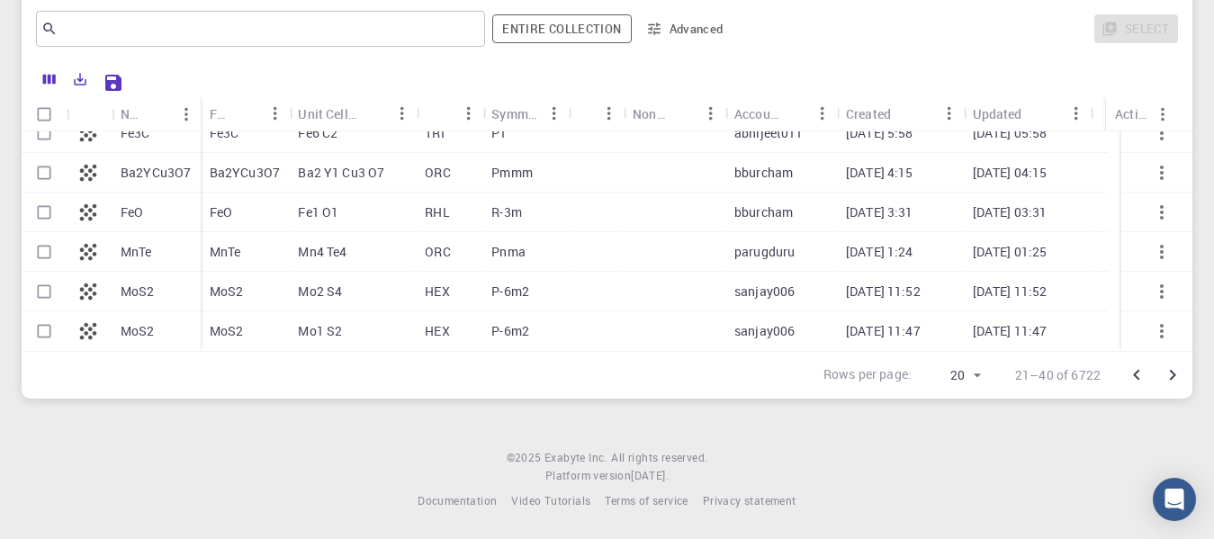
click at [1176, 372] on icon "Go to next page" at bounding box center [1173, 376] width 22 height 22
click at [225, 171] on p "Ti3C2" at bounding box center [227, 173] width 34 height 18
checkbox input "true"
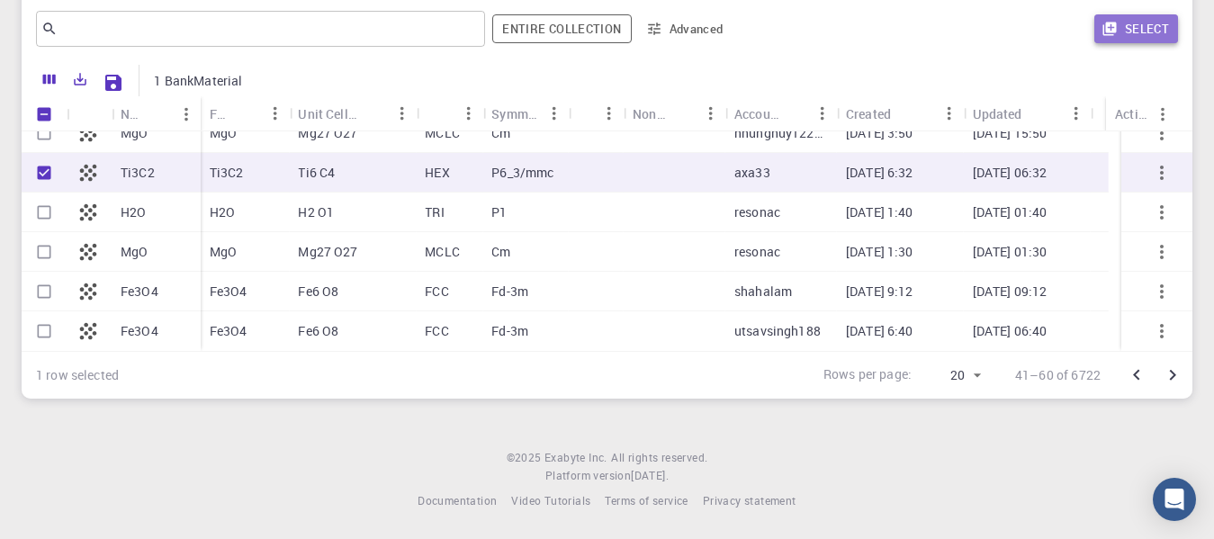
click at [1153, 33] on button "Select" at bounding box center [1137, 28] width 84 height 29
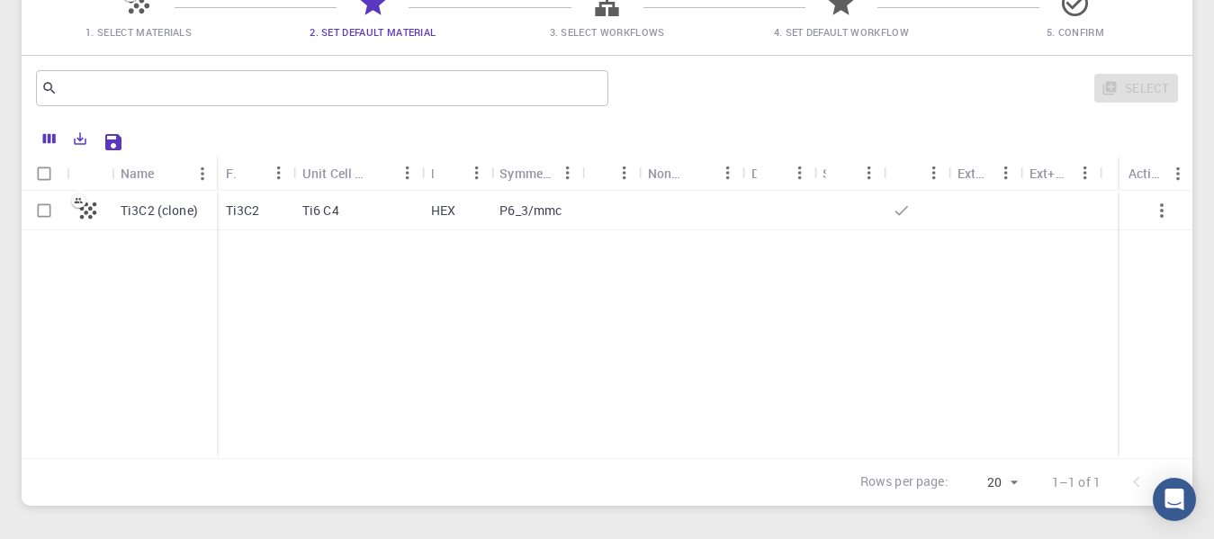
scroll to position [128, 0]
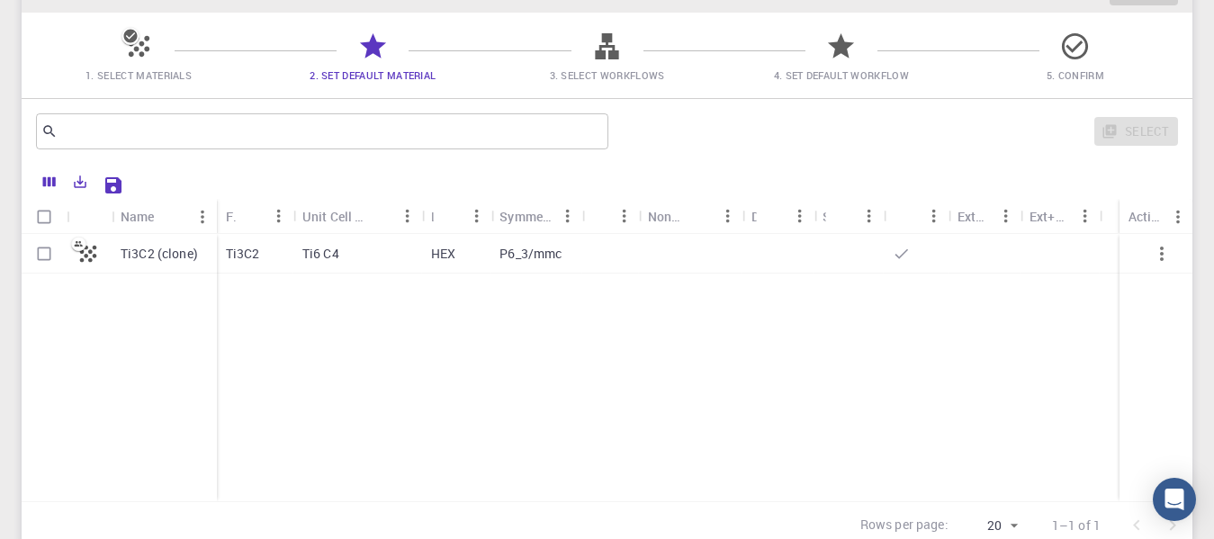
click at [257, 254] on p "Ti3C2" at bounding box center [243, 254] width 34 height 18
checkbox input "true"
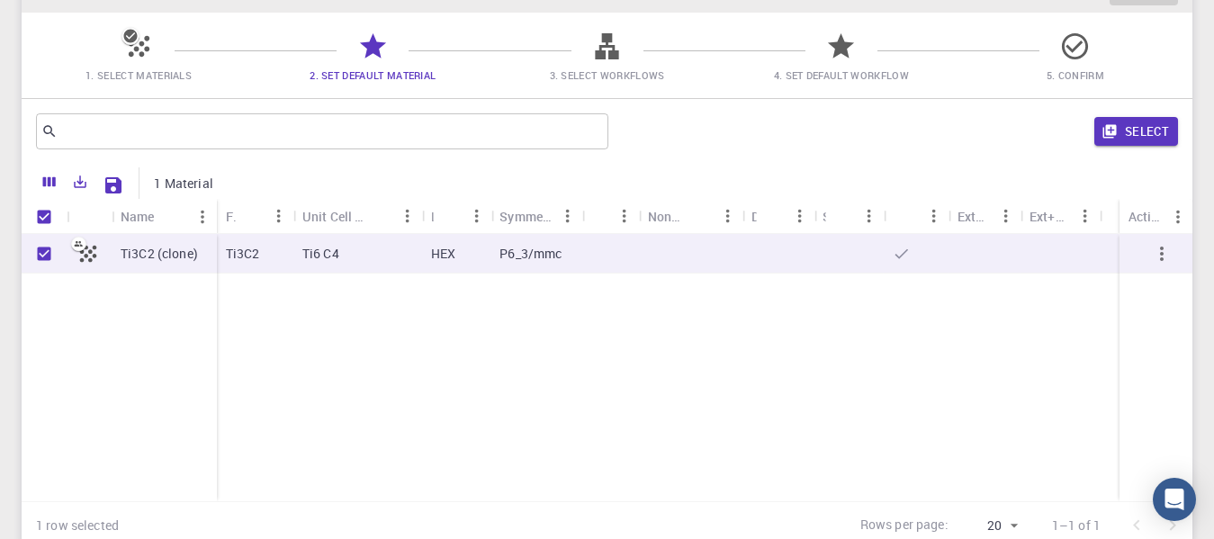
drag, startPoint x: 1130, startPoint y: 127, endPoint x: 1126, endPoint y: 139, distance: 12.2
click at [1132, 130] on button "Select" at bounding box center [1137, 131] width 84 height 29
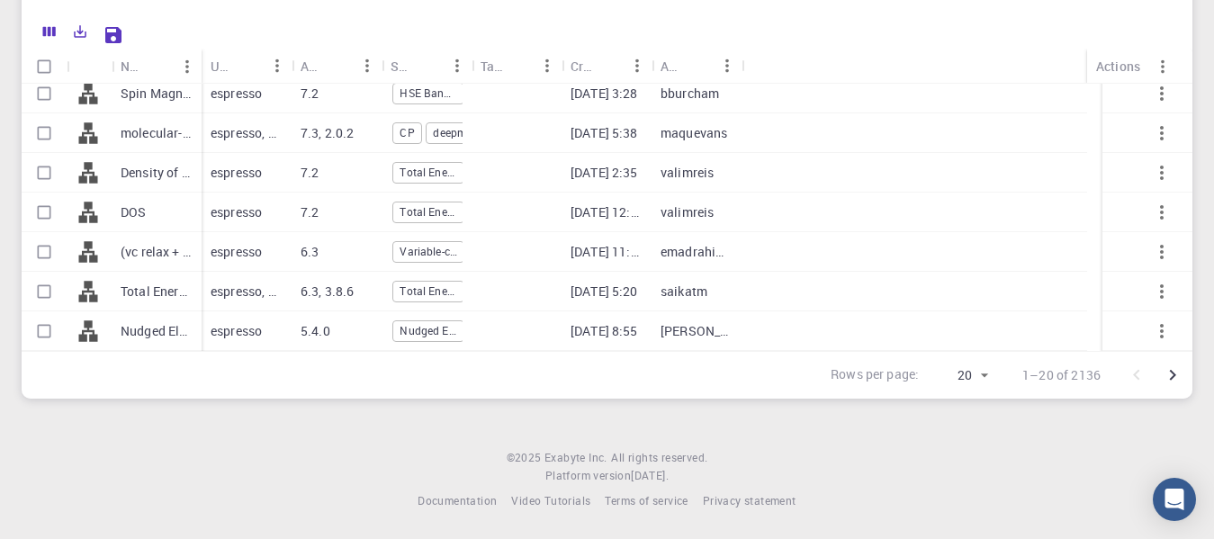
scroll to position [0, 0]
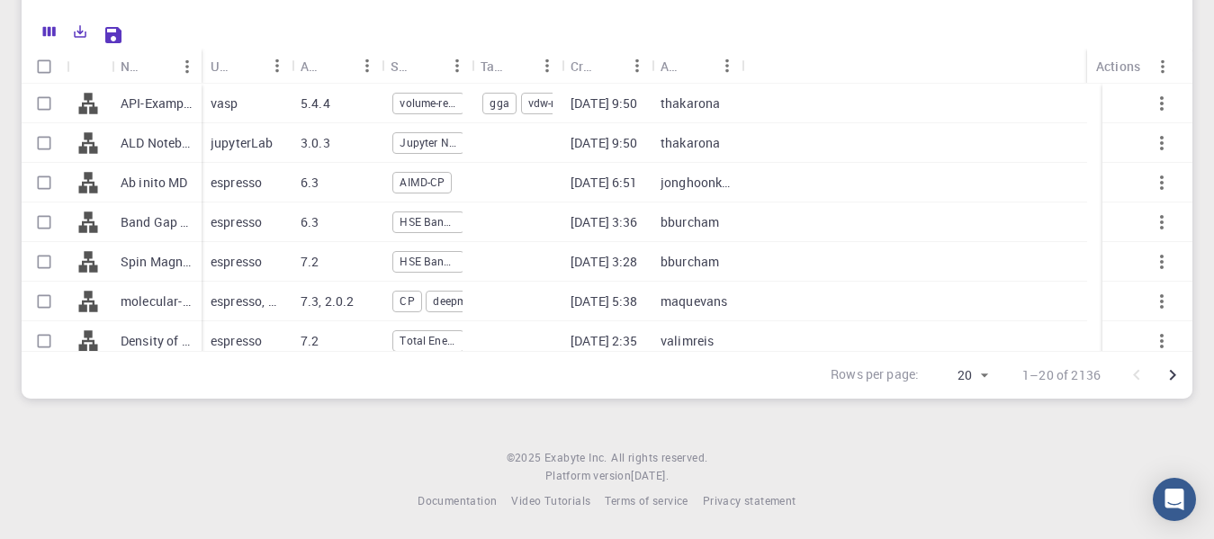
click at [42, 99] on input "Select row" at bounding box center [44, 103] width 34 height 34
checkbox input "true"
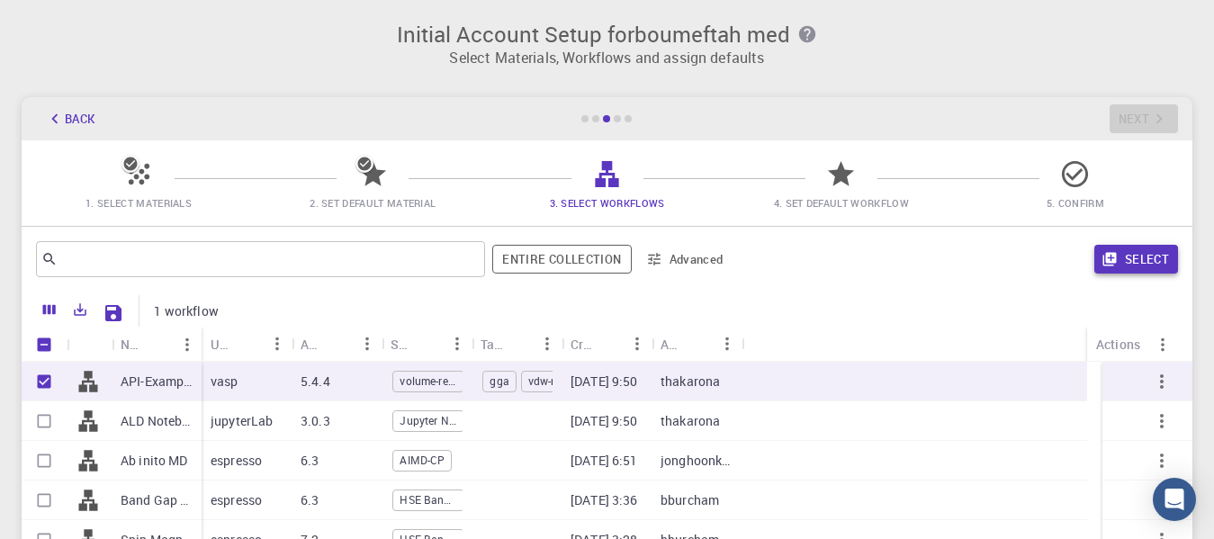
click at [1124, 255] on button "Select" at bounding box center [1137, 259] width 84 height 29
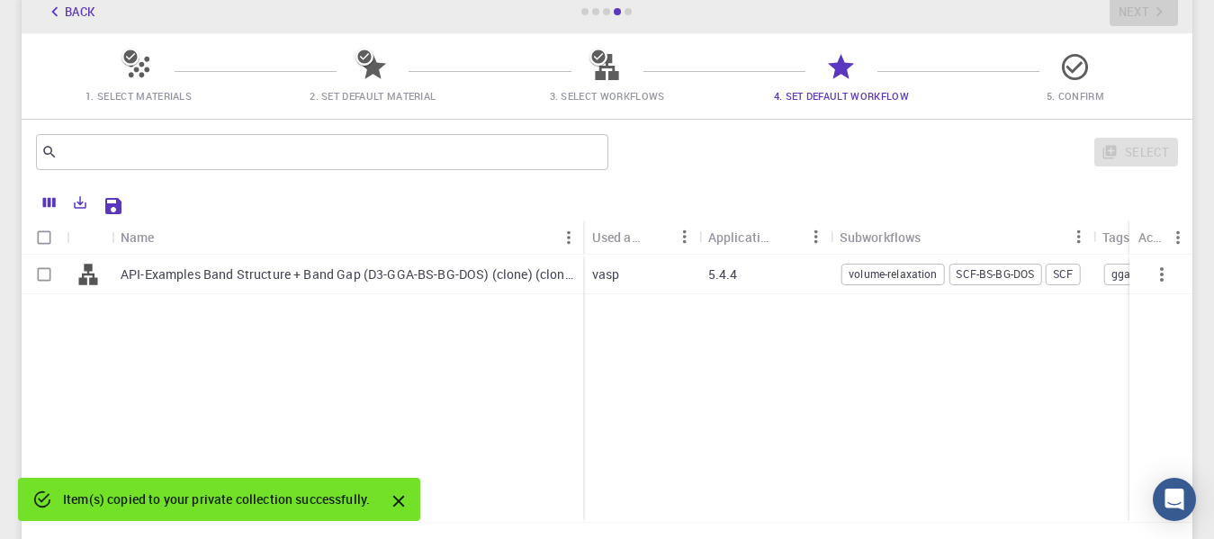
scroll to position [150, 0]
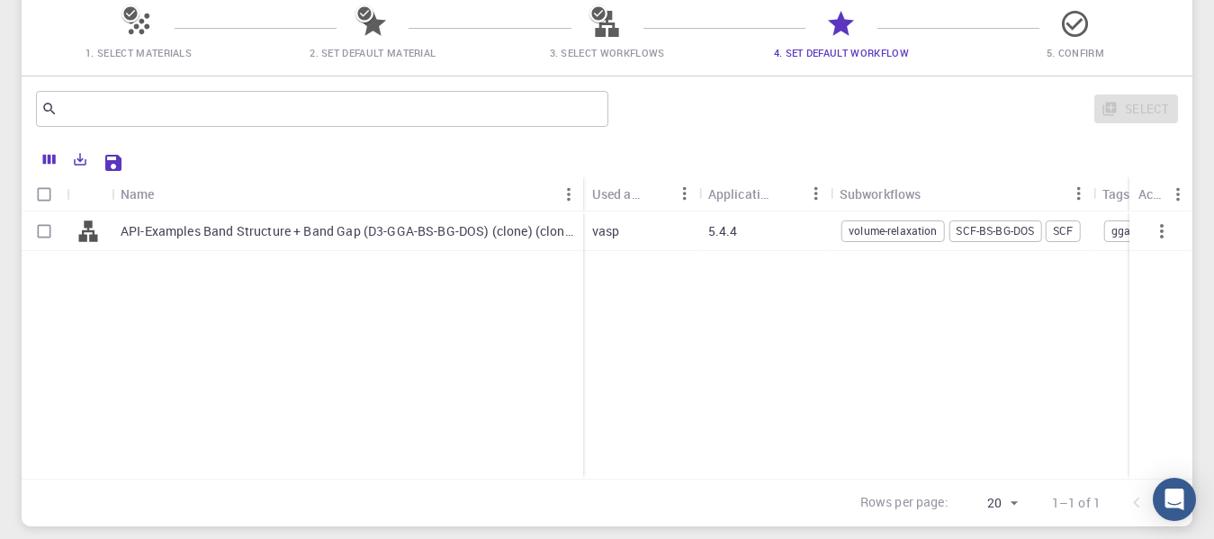
click at [303, 238] on p "API-Examples Band Structure + Band Gap (D3-GGA-BS-BG-DOS) (clone) (clone)" at bounding box center [348, 231] width 454 height 18
checkbox input "true"
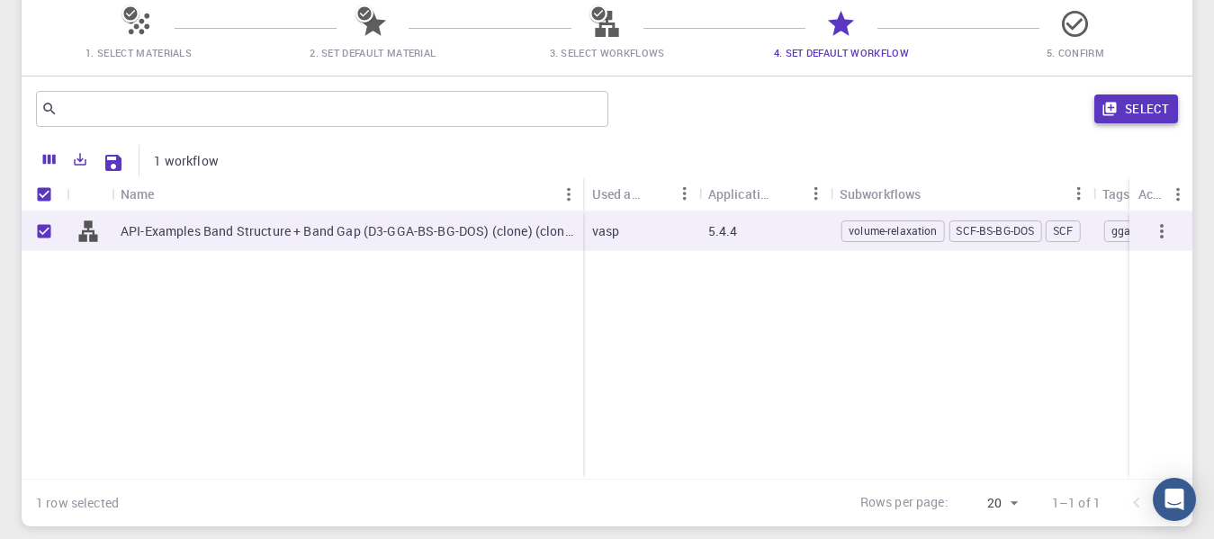
click at [1140, 112] on button "Select" at bounding box center [1137, 109] width 84 height 29
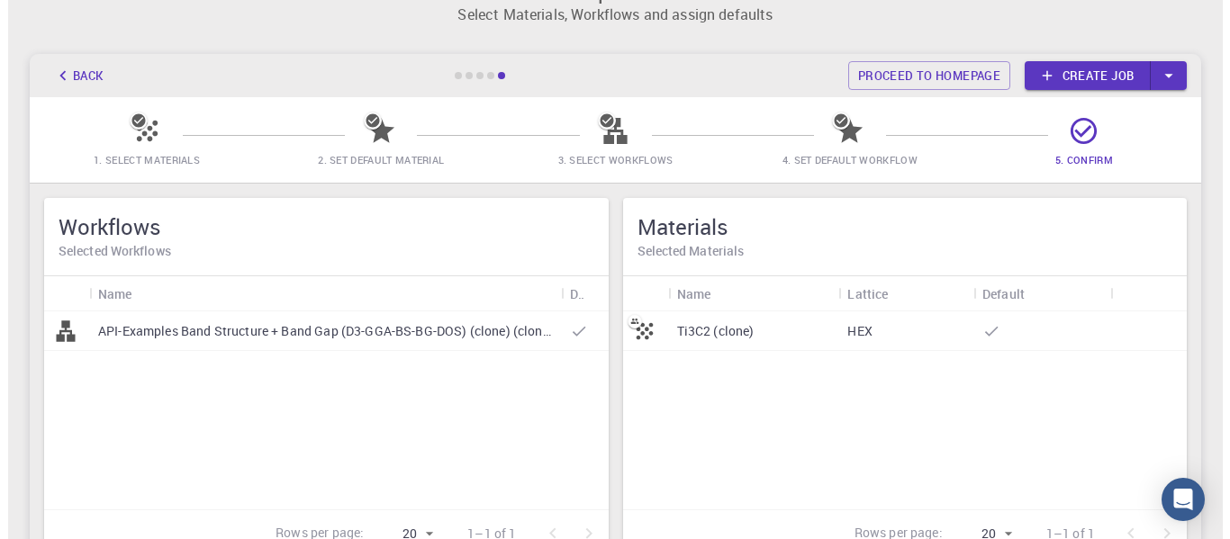
scroll to position [0, 0]
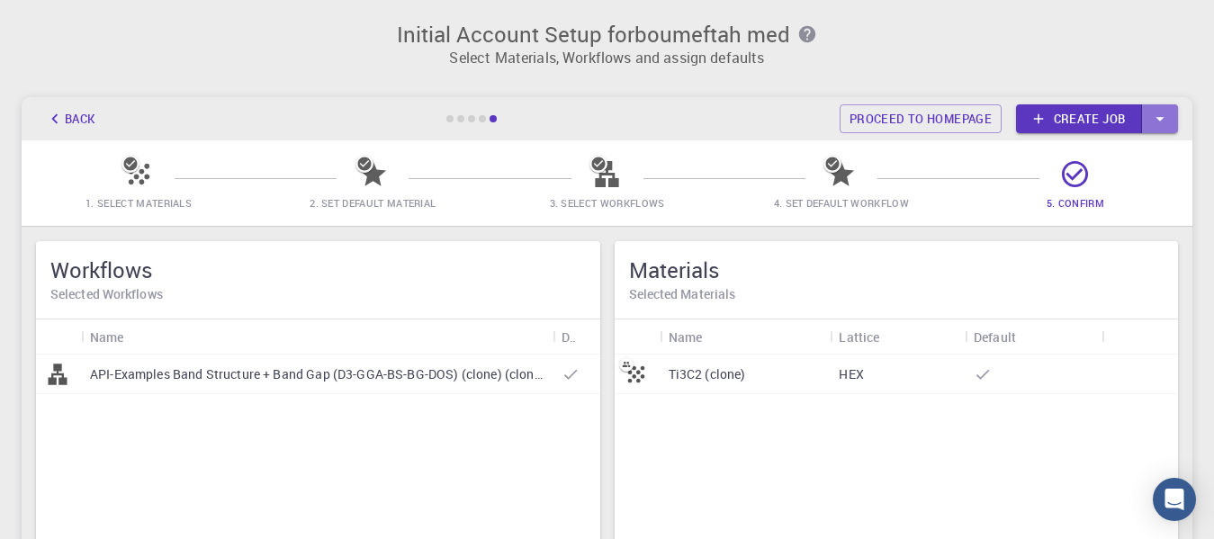
click at [1169, 114] on icon "button" at bounding box center [1161, 119] width 20 height 20
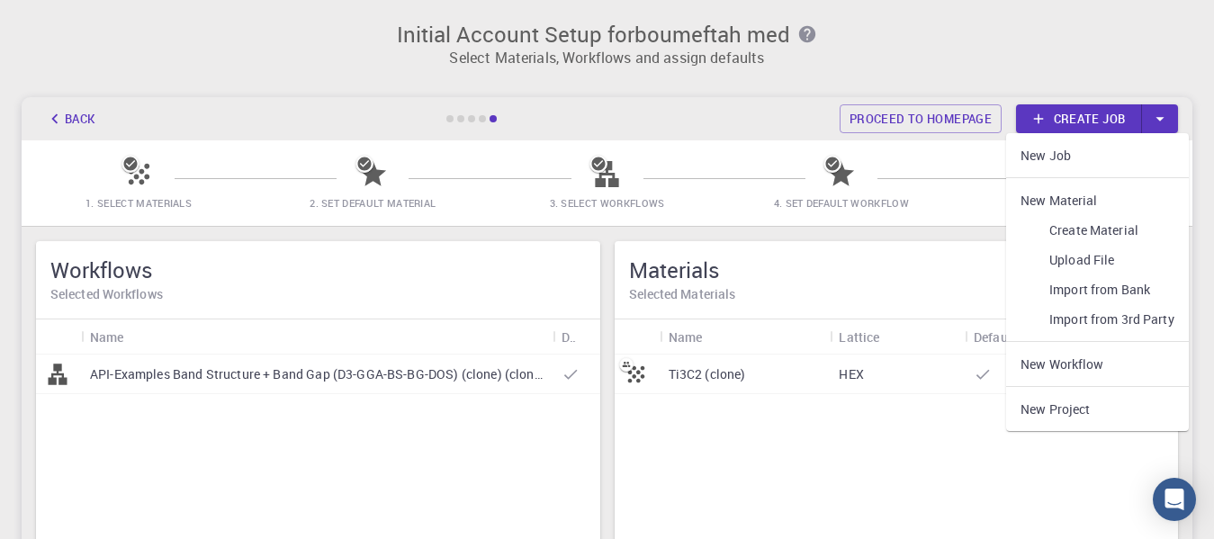
click at [1058, 158] on link "New Job" at bounding box center [1098, 155] width 183 height 30
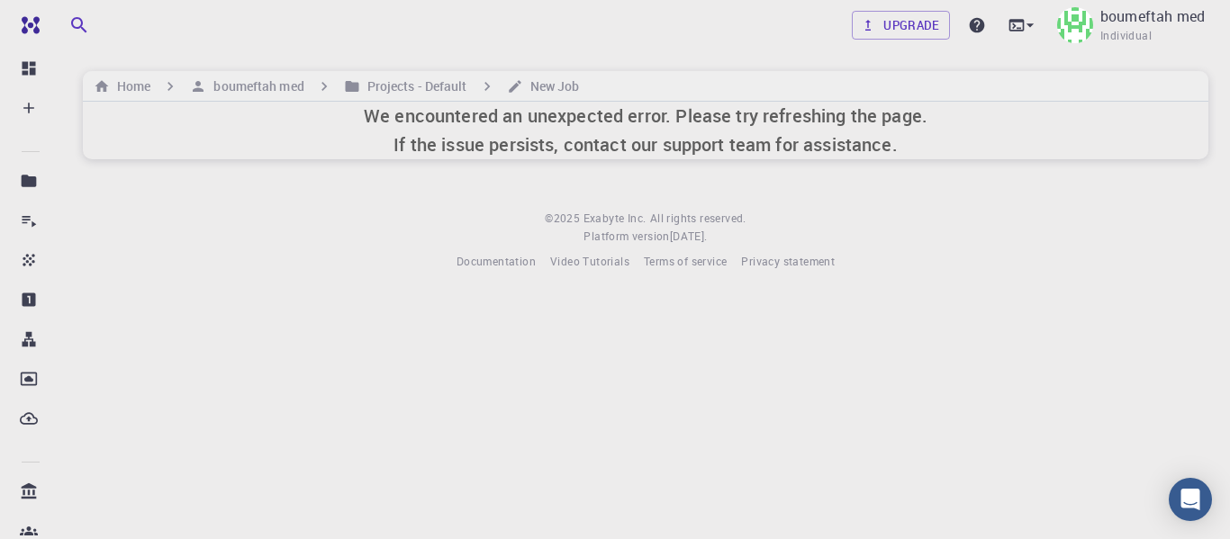
click at [598, 127] on h6 "We encountered an unexpected error. Please try refreshing the page. If the issu…" at bounding box center [646, 131] width 564 height 58
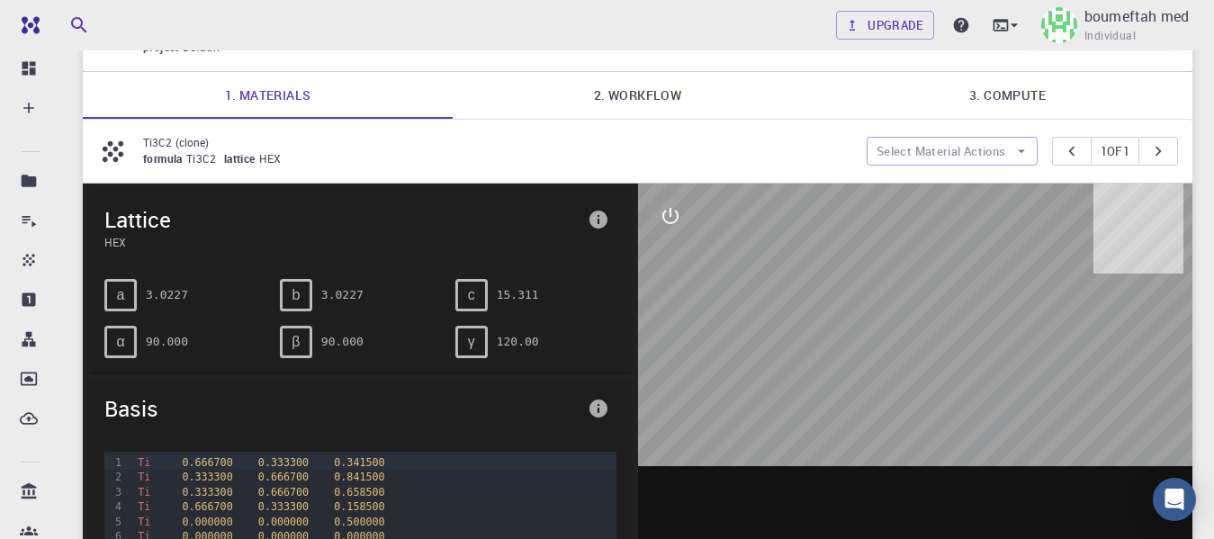
scroll to position [150, 0]
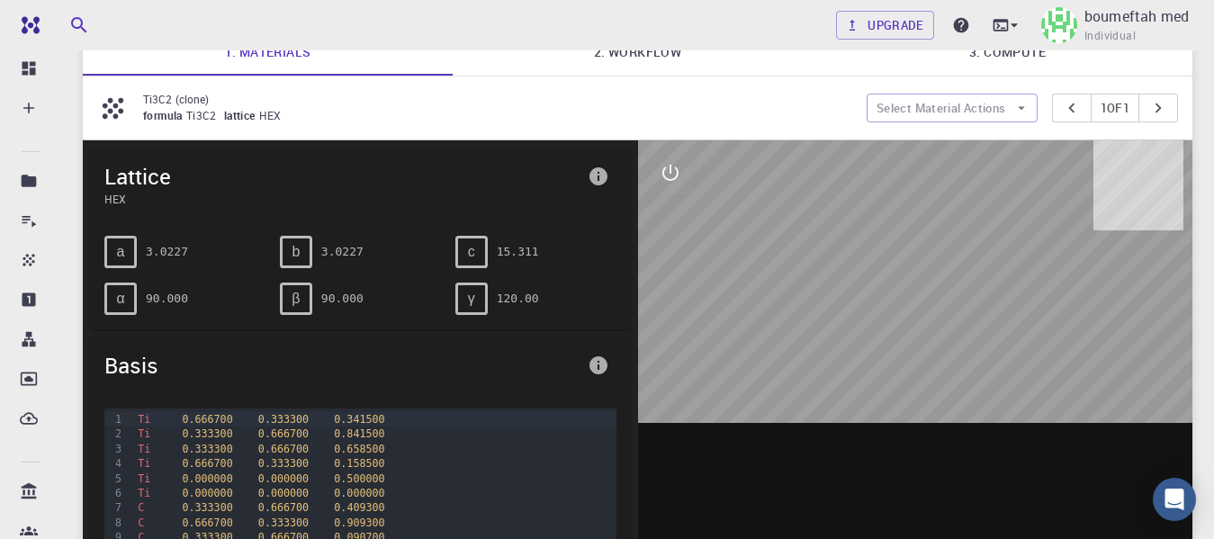
drag, startPoint x: 953, startPoint y: 251, endPoint x: 899, endPoint y: 301, distance: 73.3
click at [899, 301] on div at bounding box center [915, 420] width 555 height 560
drag, startPoint x: 880, startPoint y: 268, endPoint x: 954, endPoint y: 295, distance: 78.6
click at [954, 295] on div at bounding box center [915, 420] width 555 height 560
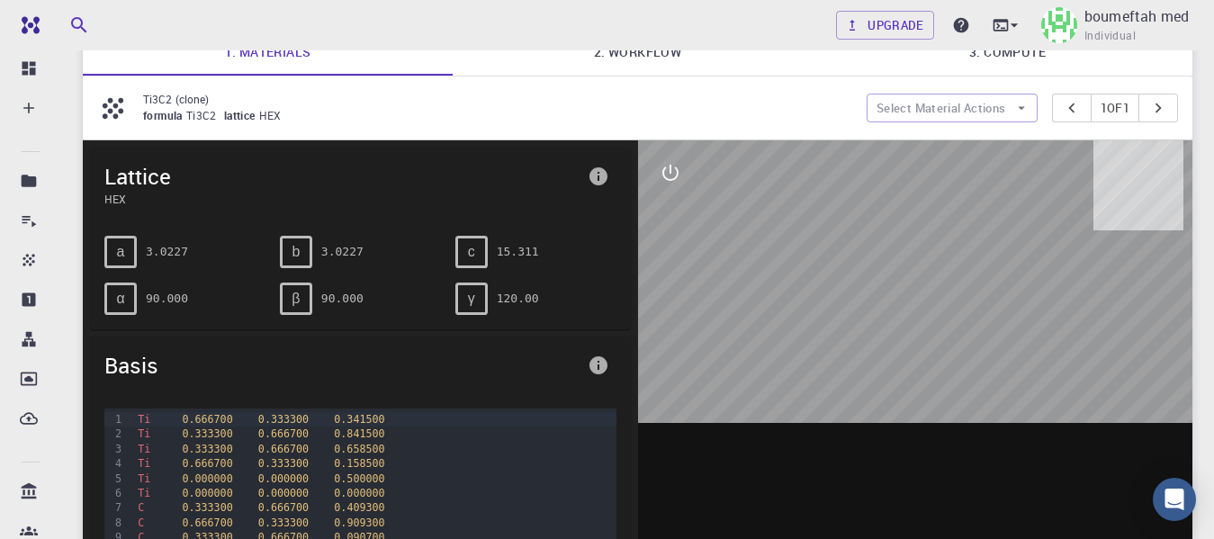
click at [954, 294] on div at bounding box center [915, 420] width 555 height 560
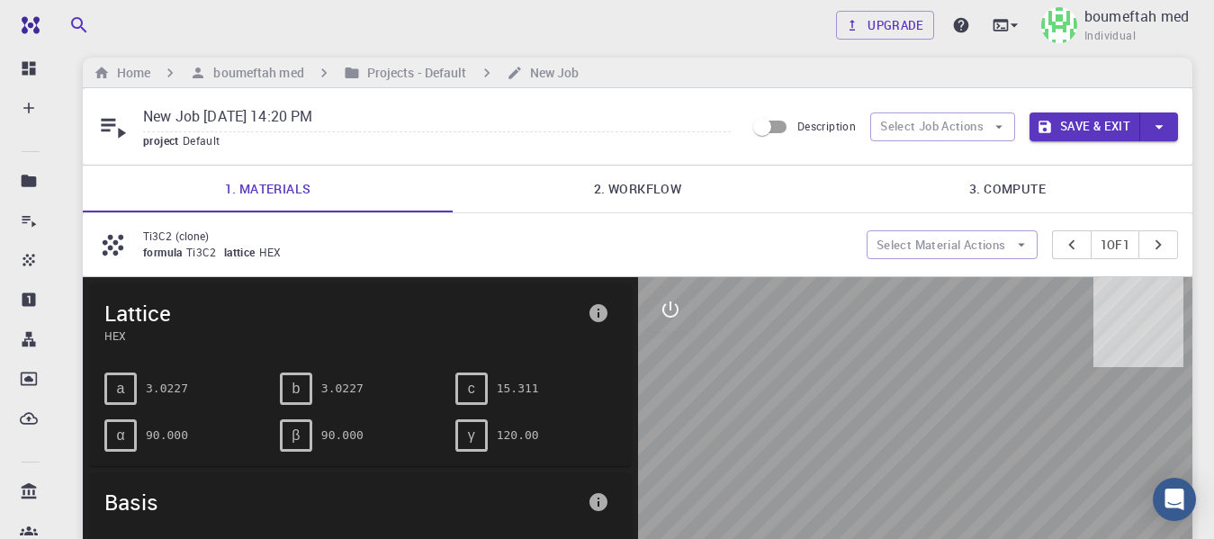
scroll to position [0, 0]
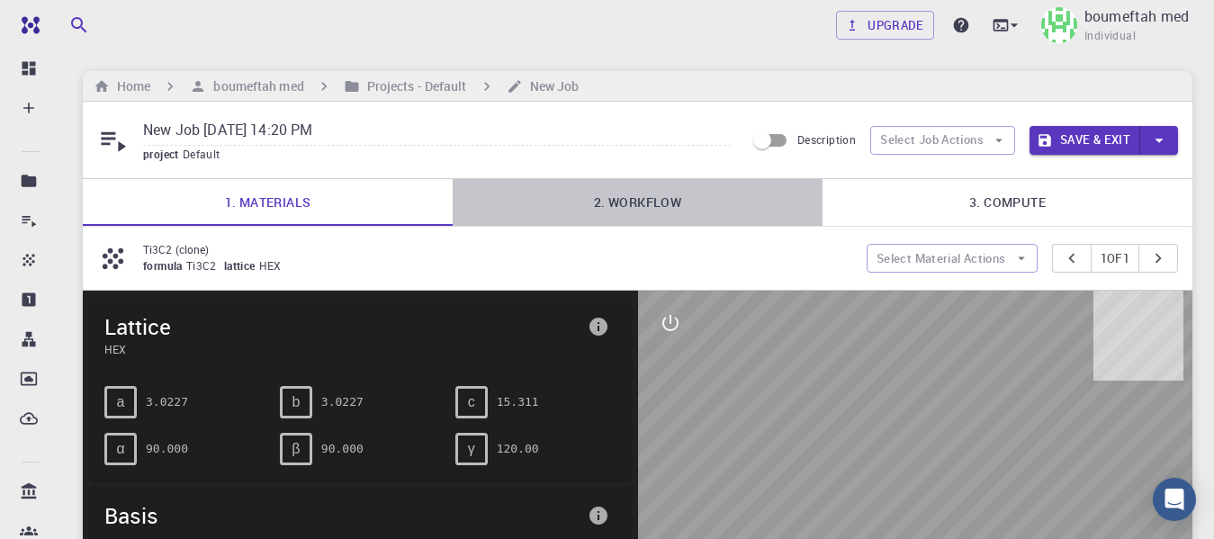
click at [633, 205] on link "2. Workflow" at bounding box center [638, 202] width 370 height 47
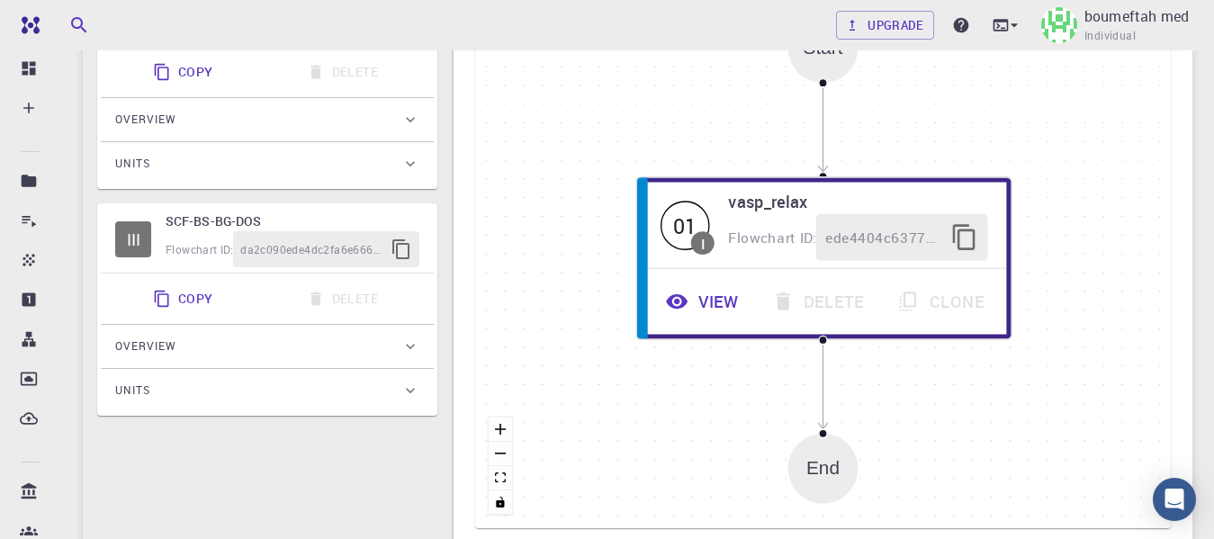
scroll to position [600, 0]
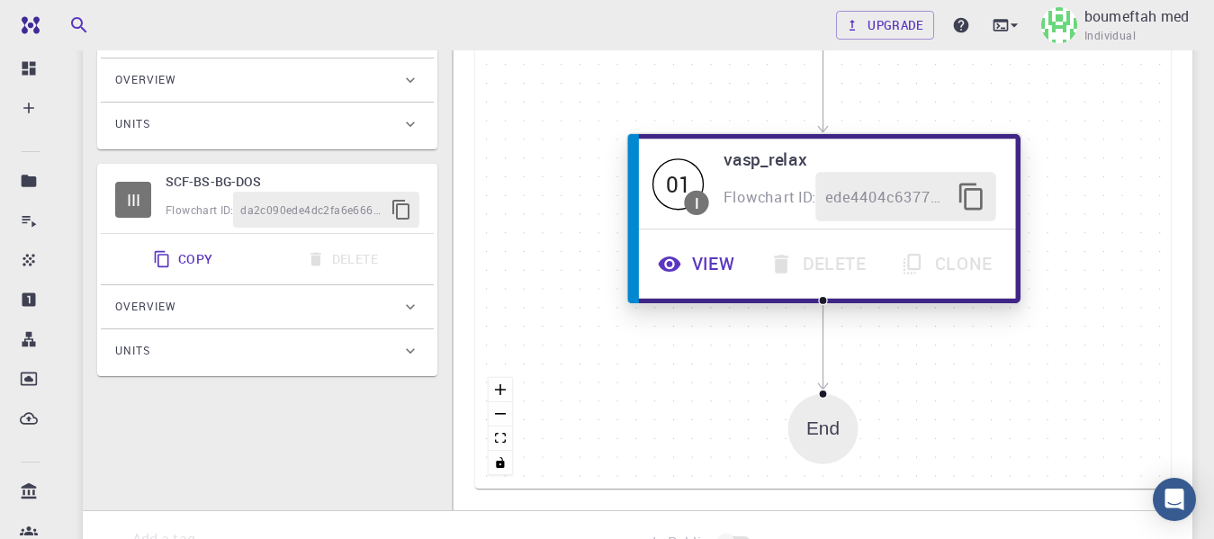
drag, startPoint x: 721, startPoint y: 289, endPoint x: 721, endPoint y: 301, distance: 11.7
click at [721, 289] on button "View" at bounding box center [699, 264] width 112 height 50
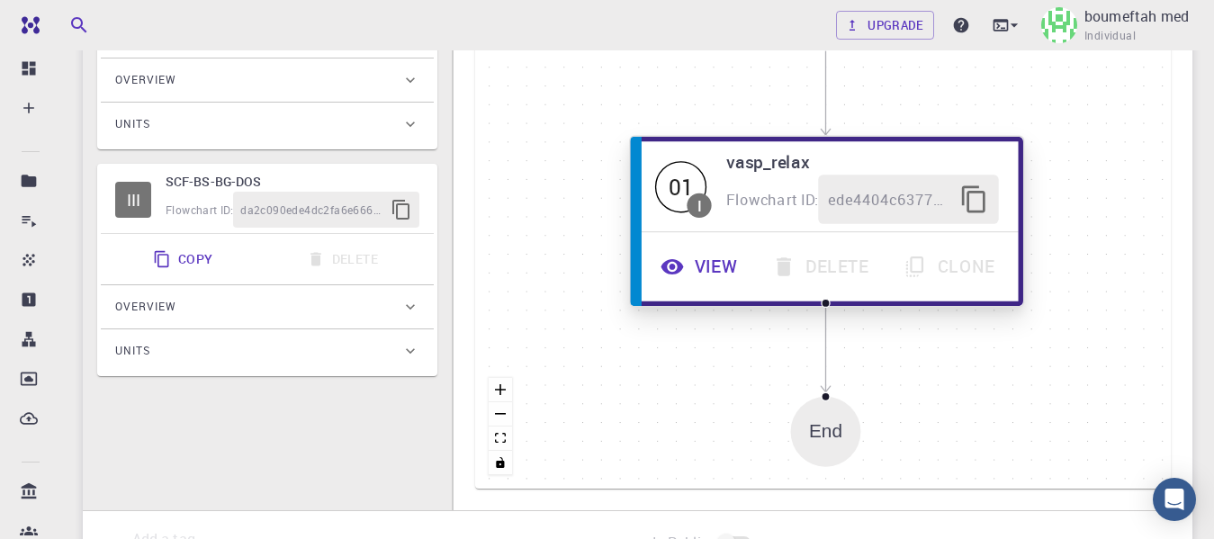
drag, startPoint x: 721, startPoint y: 301, endPoint x: 724, endPoint y: 286, distance: 14.7
click at [724, 286] on button "View" at bounding box center [701, 267] width 112 height 50
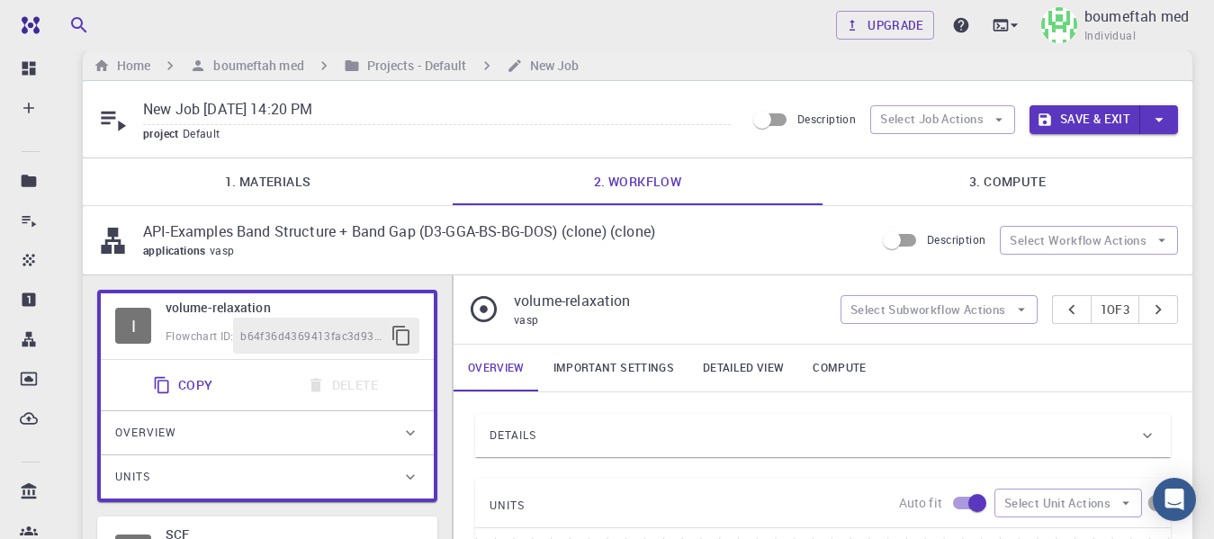
scroll to position [0, 0]
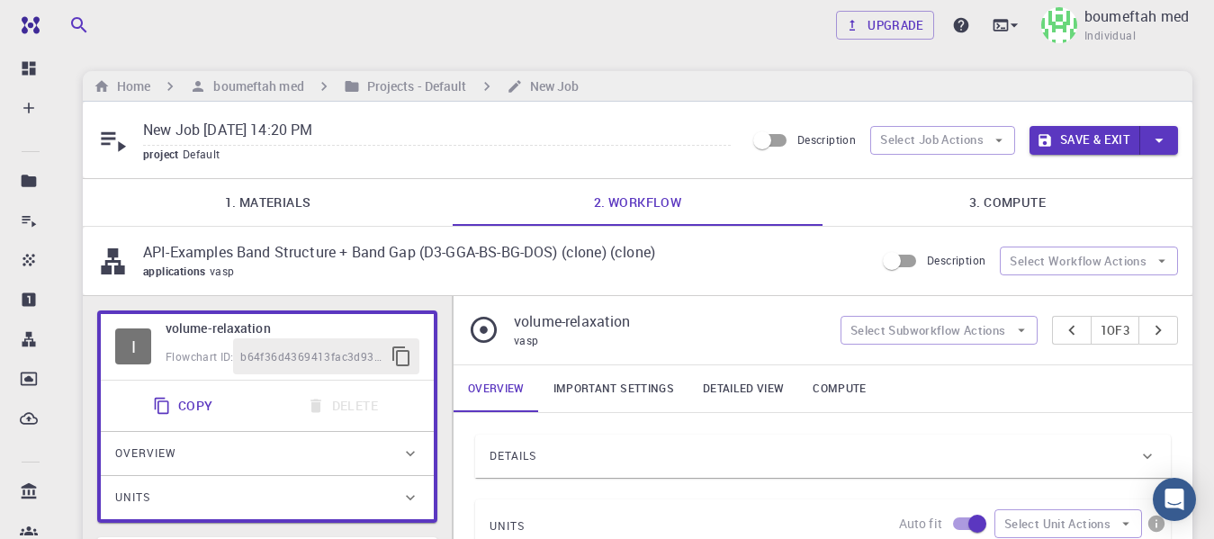
click at [989, 202] on link "3. Compute" at bounding box center [1008, 202] width 370 height 47
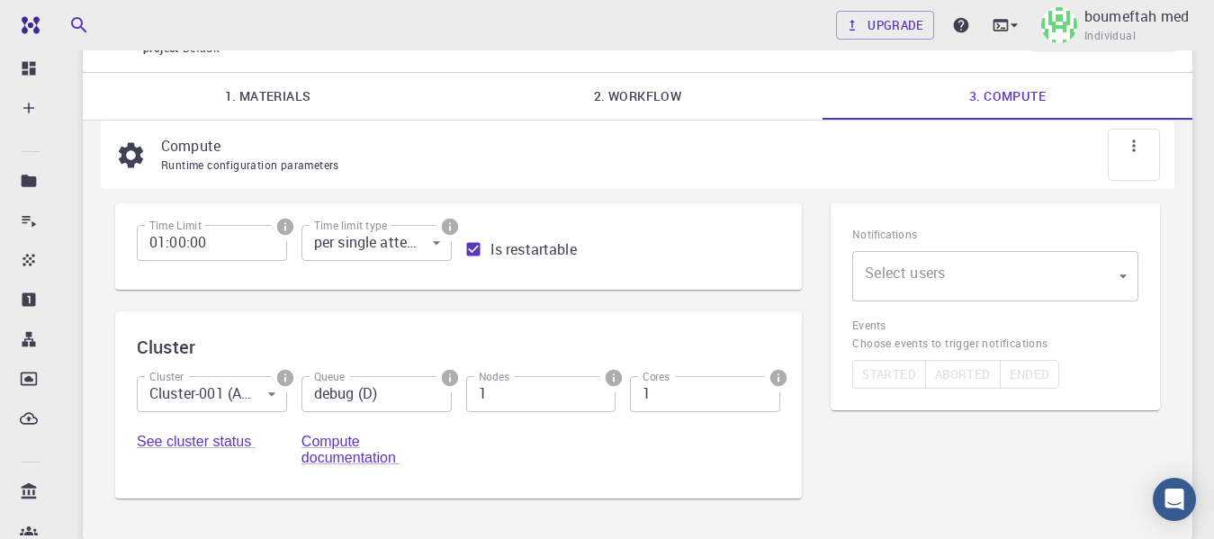
scroll to position [150, 0]
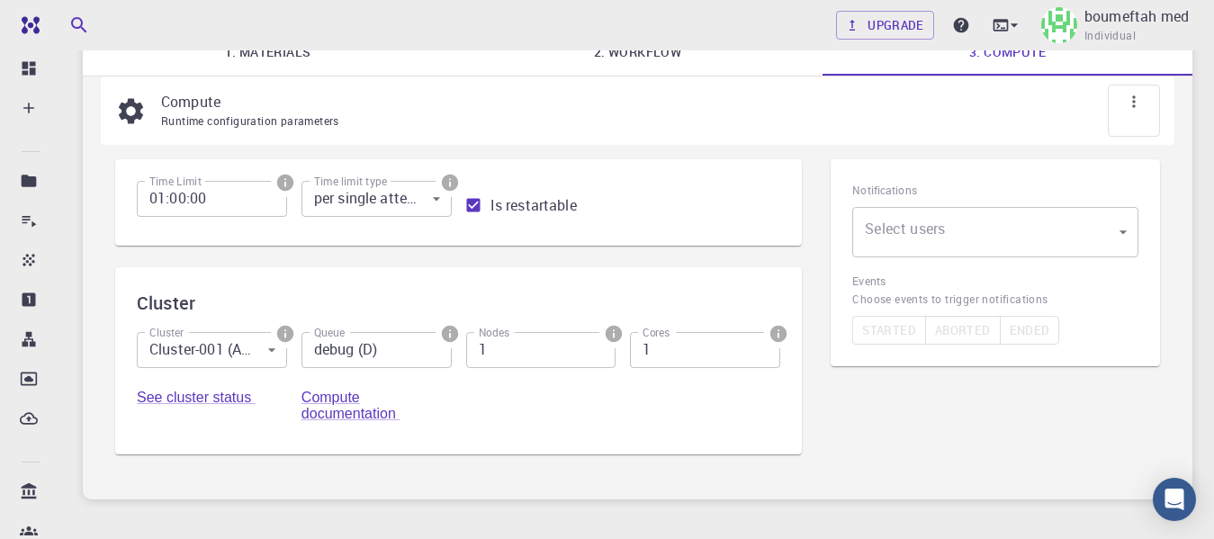
click at [275, 347] on body "Free Dashboard Create New Job New Material Create Material Upload File Import f…" at bounding box center [607, 245] width 1214 height 790
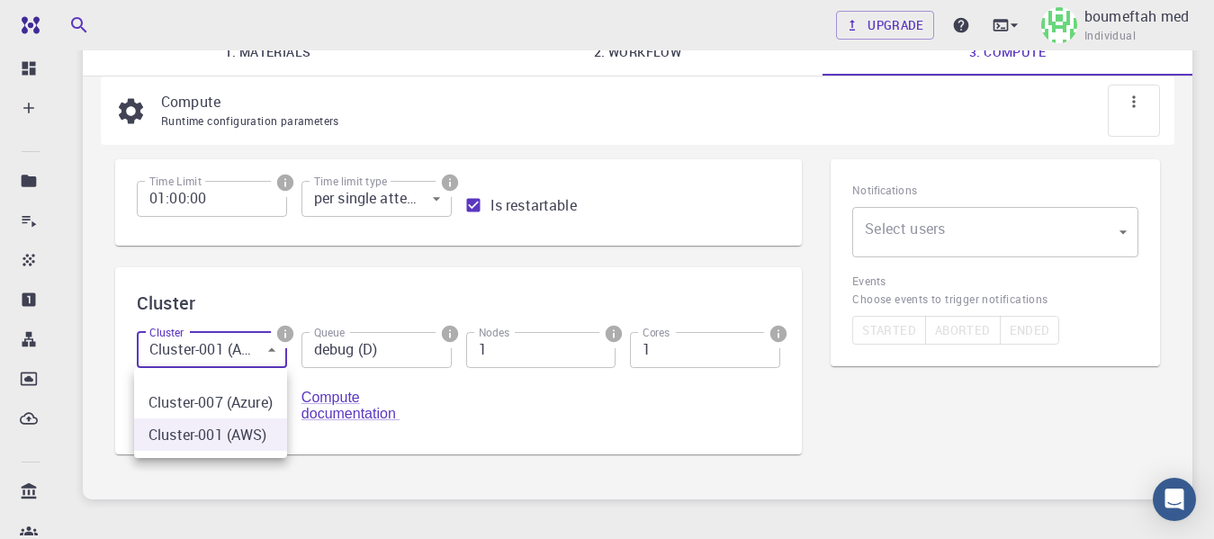
click at [275, 347] on div at bounding box center [607, 269] width 1214 height 539
click at [275, 347] on body "Free Dashboard Create New Job New Material Create Material Upload File Import f…" at bounding box center [607, 245] width 1214 height 790
click at [275, 347] on div at bounding box center [607, 269] width 1214 height 539
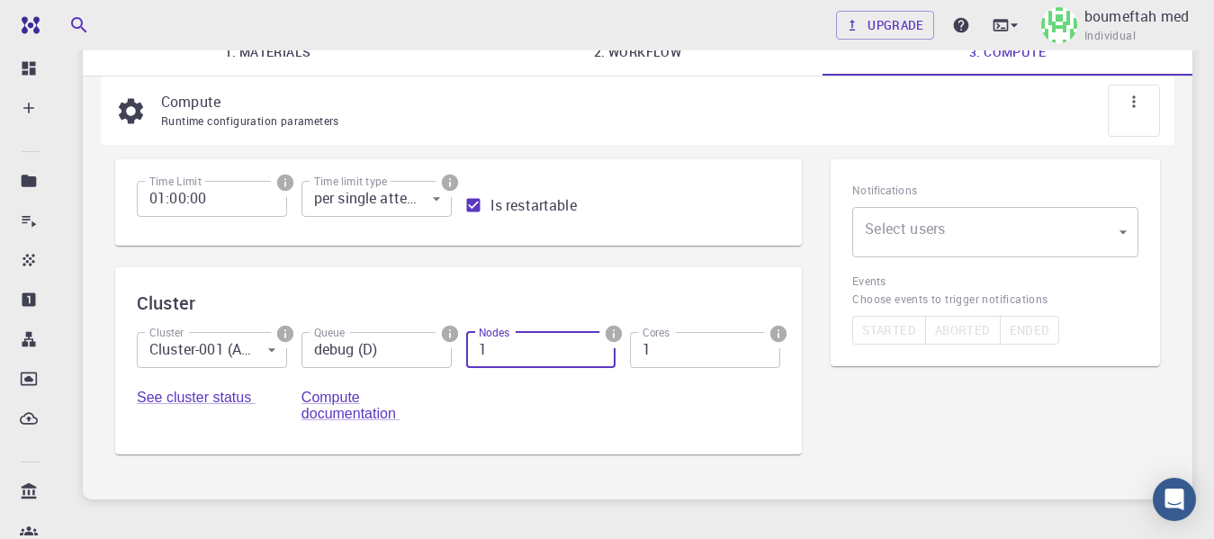
click at [541, 353] on input "1" at bounding box center [541, 350] width 150 height 36
click at [693, 353] on input "1" at bounding box center [705, 350] width 150 height 36
click at [674, 286] on div "Cluster Cluster Cluster-001 (AWS) 1 Cluster Queue debug (D) Queue Nodes 1 Nodes…" at bounding box center [458, 360] width 687 height 187
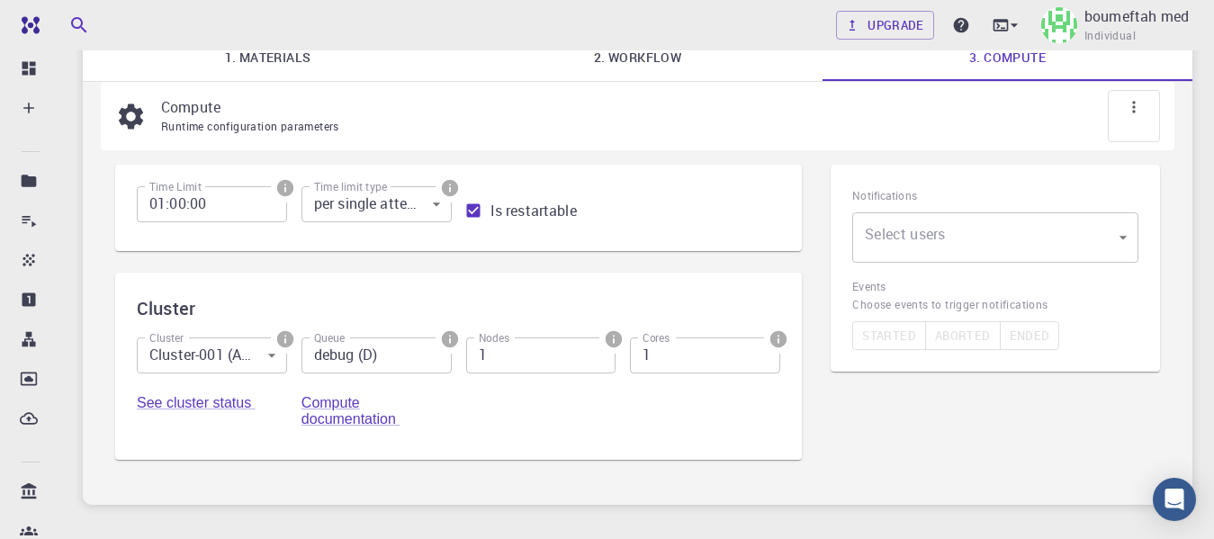
scroll to position [101, 0]
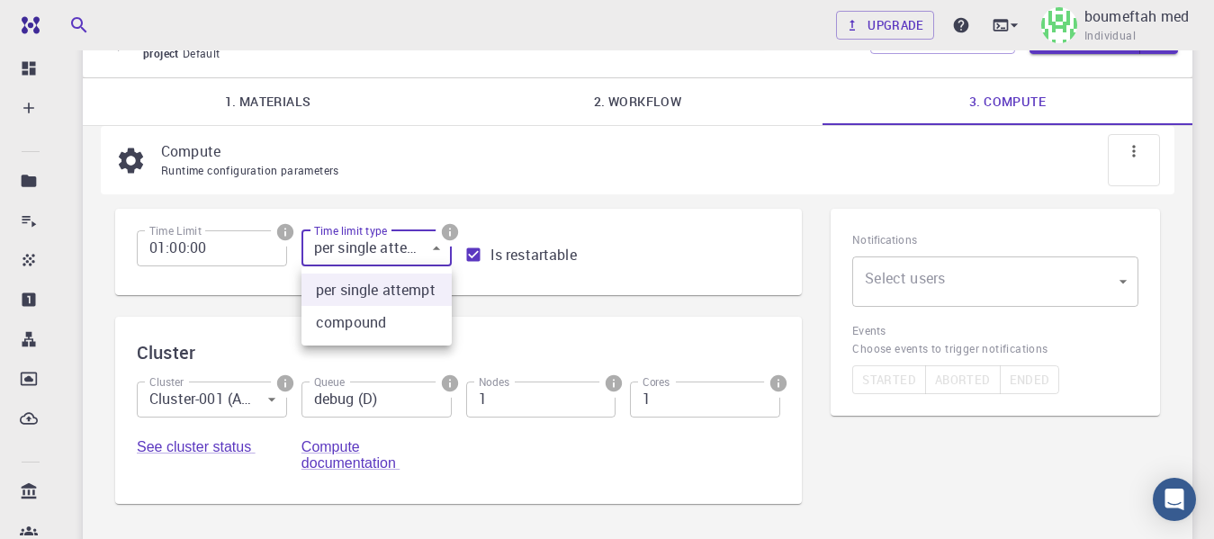
click at [419, 246] on body "Free Dashboard Create New Job New Material Create Material Upload File Import f…" at bounding box center [607, 294] width 1214 height 790
click at [420, 246] on div at bounding box center [607, 269] width 1214 height 539
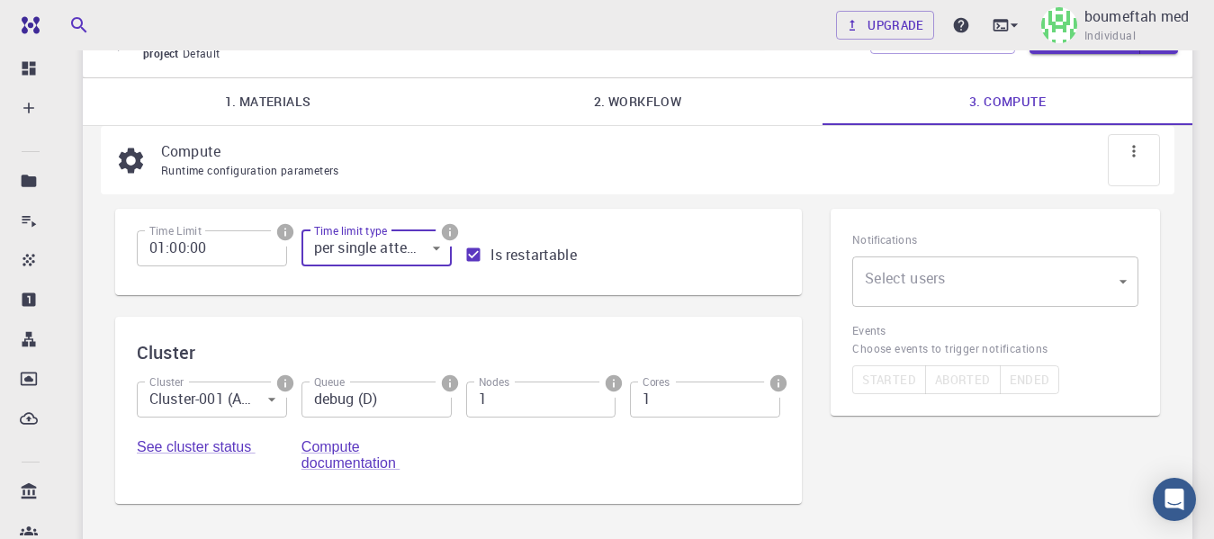
click at [438, 156] on p "Compute" at bounding box center [653, 151] width 985 height 22
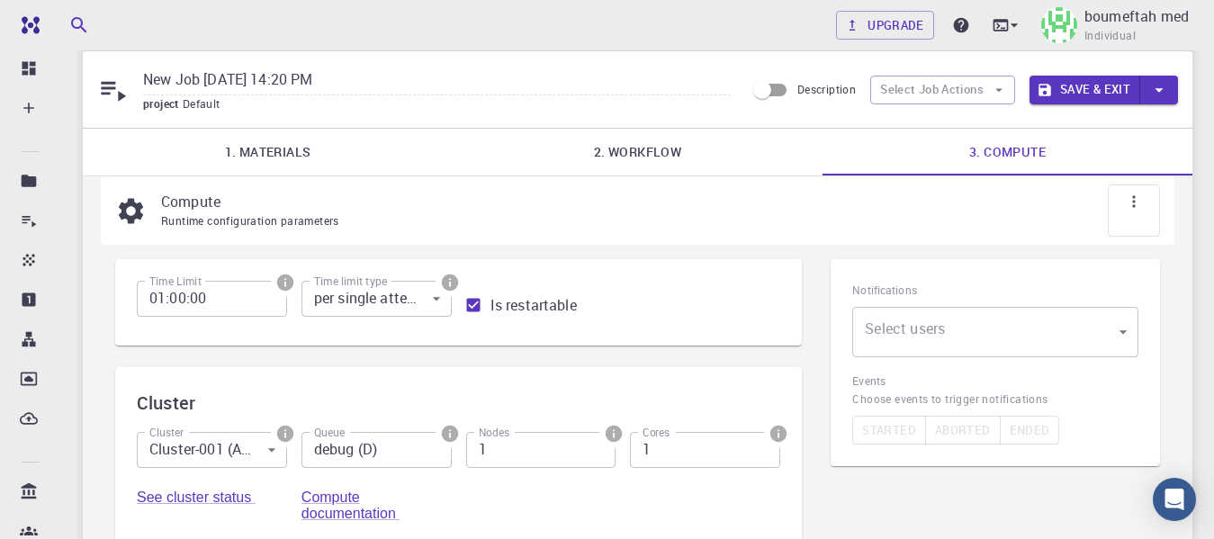
scroll to position [0, 0]
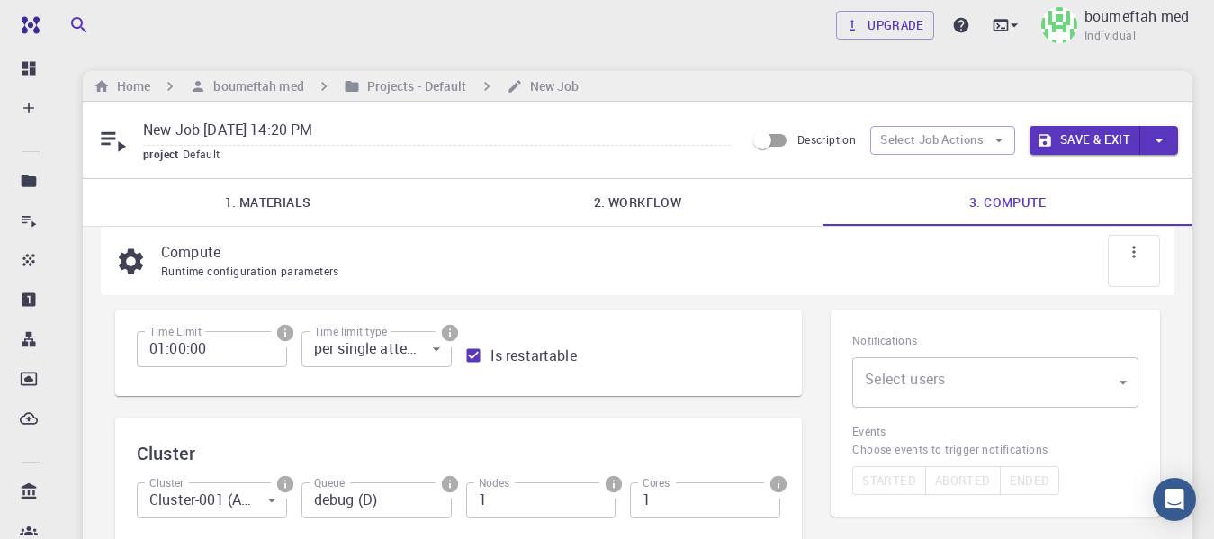
drag, startPoint x: 605, startPoint y: 208, endPoint x: 517, endPoint y: 207, distance: 88.2
click at [607, 208] on link "2. Workflow" at bounding box center [638, 202] width 370 height 47
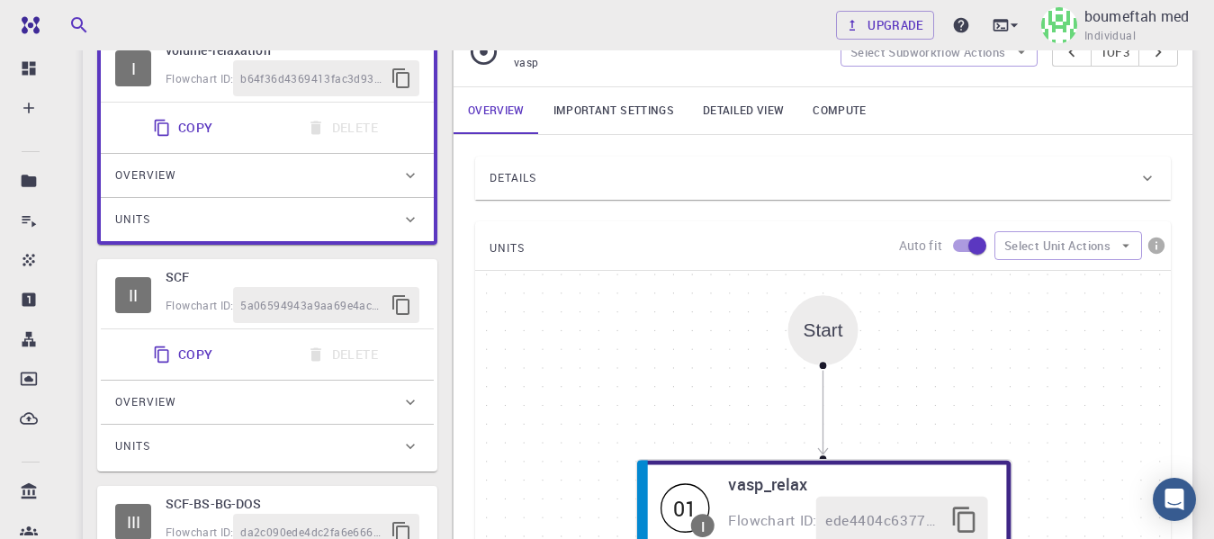
scroll to position [150, 0]
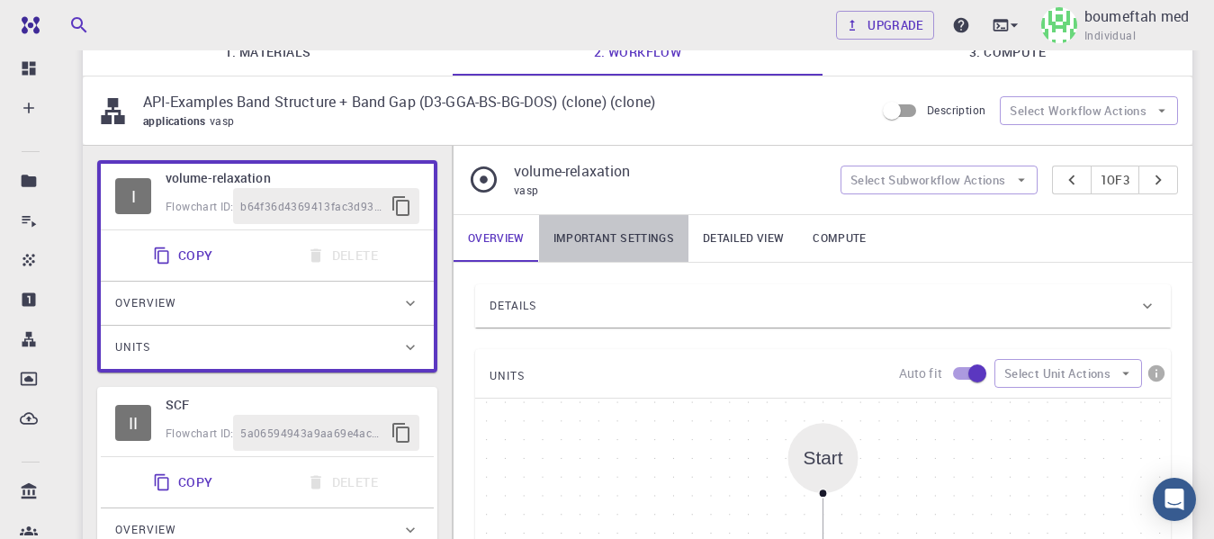
click at [602, 244] on link "Important settings" at bounding box center [613, 238] width 149 height 47
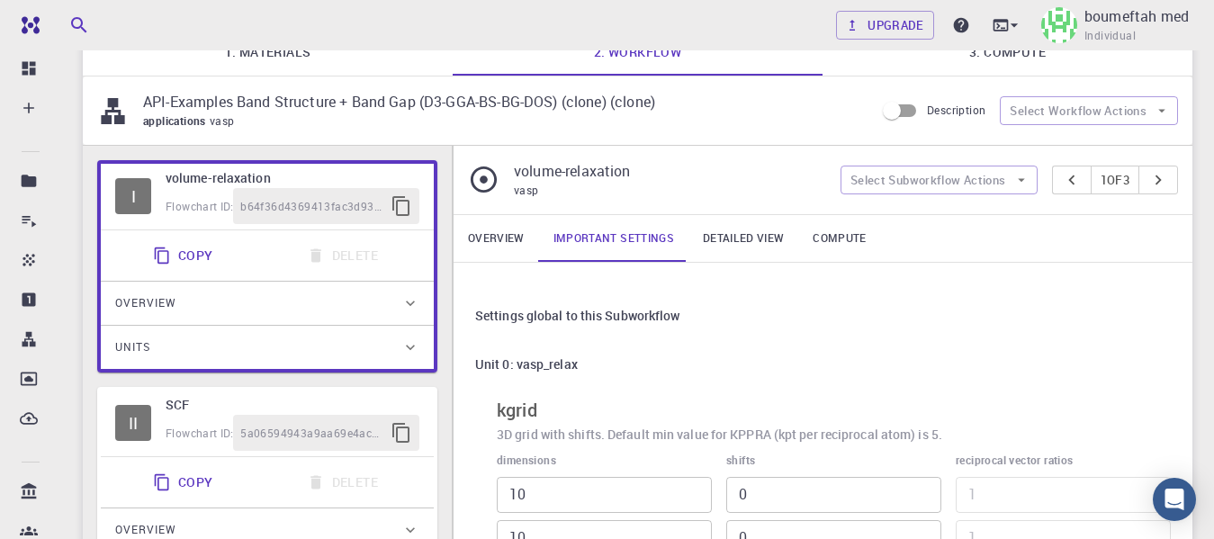
click at [737, 236] on link "Detailed view" at bounding box center [744, 238] width 110 height 47
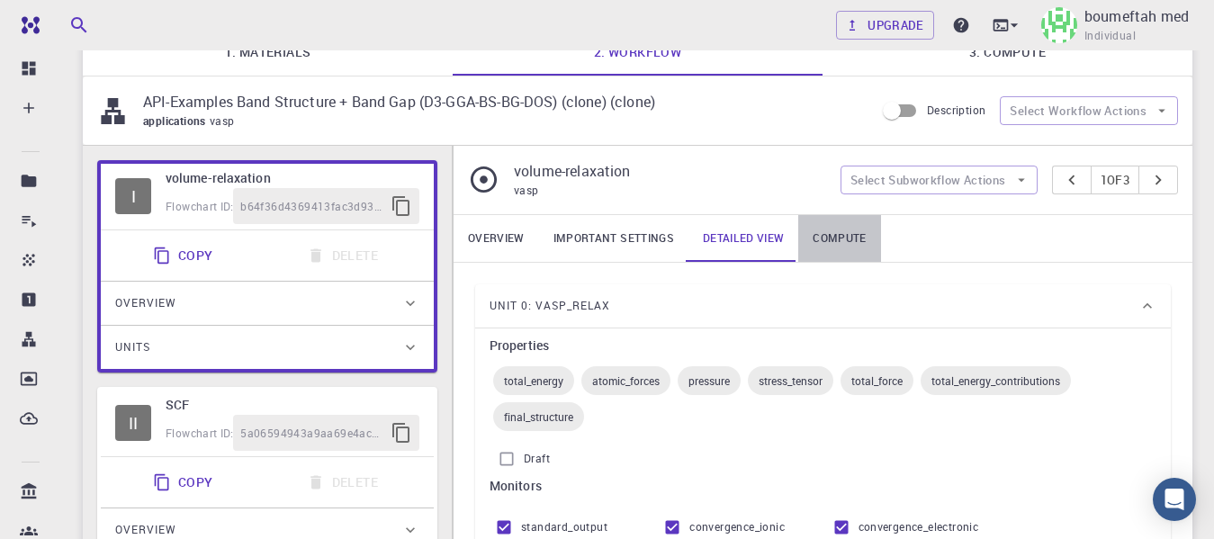
click at [825, 236] on link "Compute" at bounding box center [840, 238] width 82 height 47
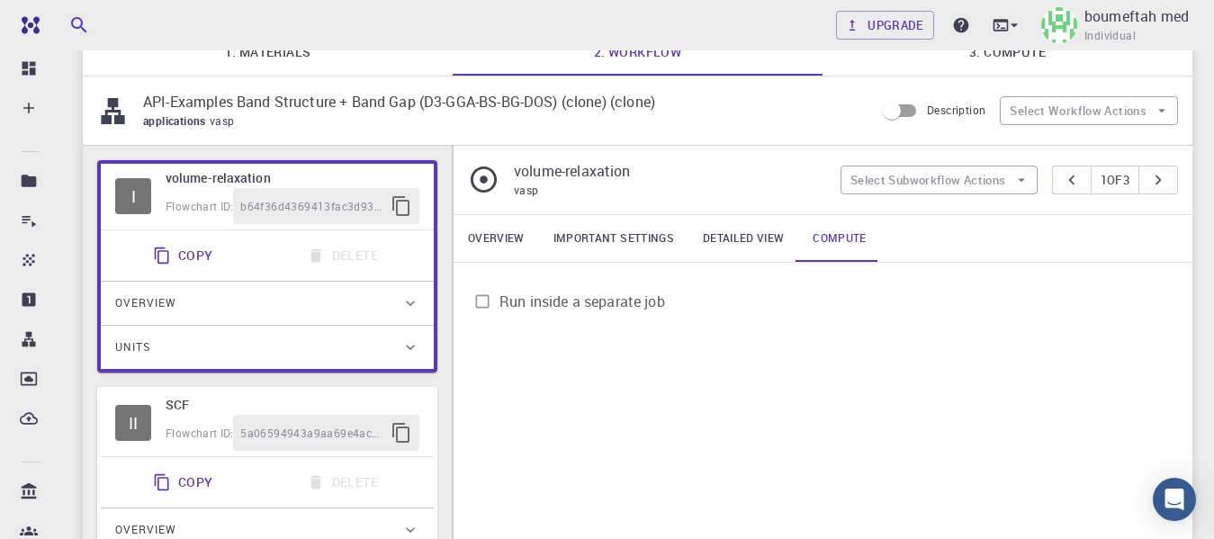
click at [490, 238] on link "Overview" at bounding box center [497, 238] width 86 height 47
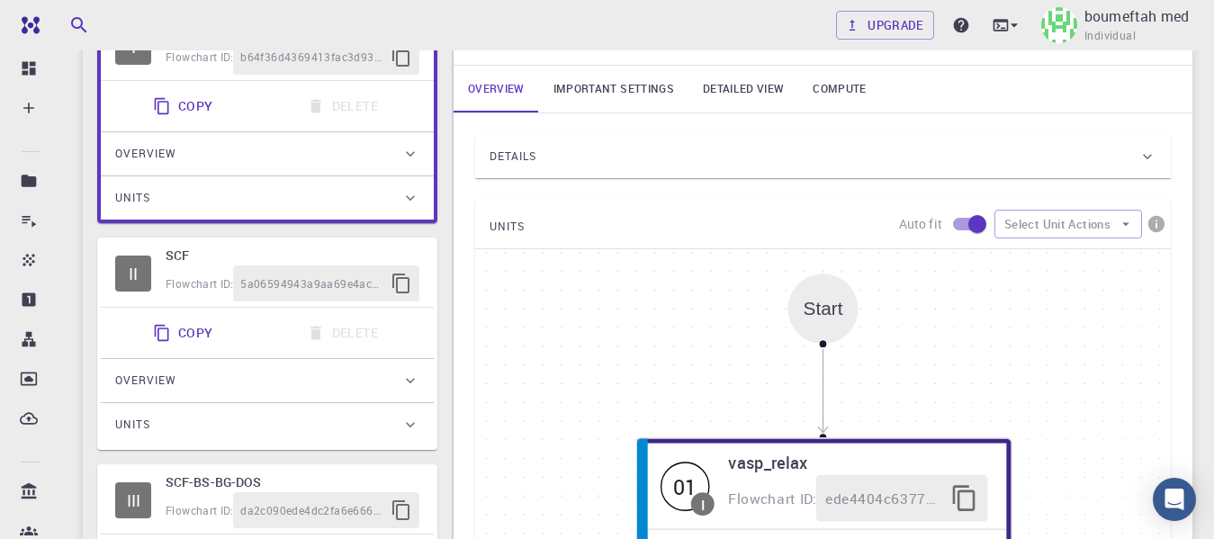
scroll to position [450, 0]
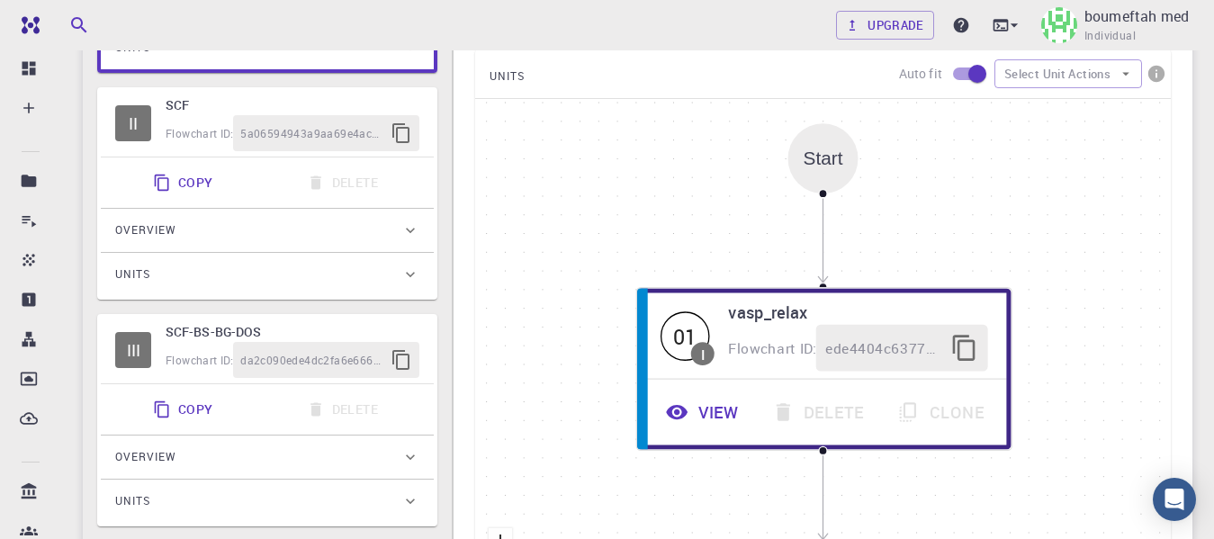
click at [274, 131] on span "5a06594943a9aa69e4ac0b71" at bounding box center [311, 134] width 143 height 18
checkbox input "true"
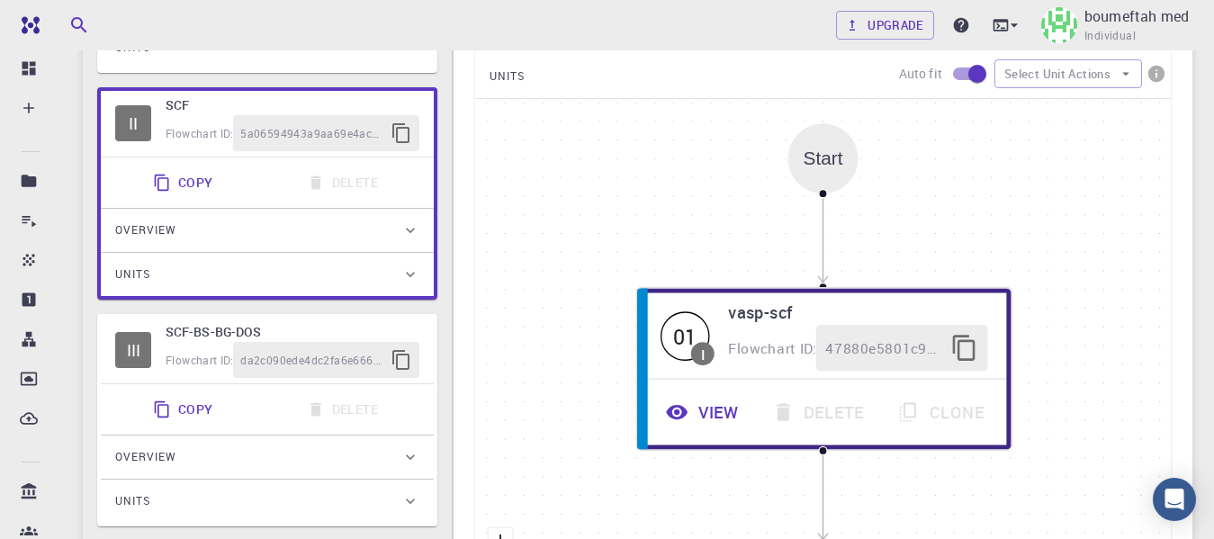
click at [144, 122] on div "II" at bounding box center [133, 123] width 36 height 36
click at [384, 226] on div "Overview" at bounding box center [258, 230] width 286 height 29
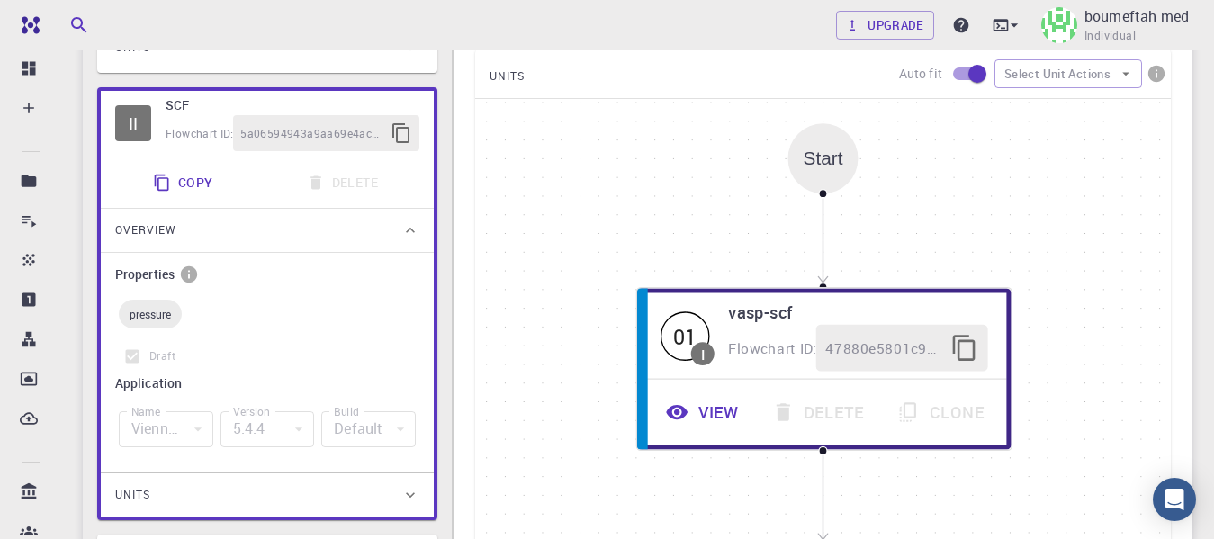
click at [384, 226] on div "Overview" at bounding box center [258, 230] width 286 height 29
click at [417, 228] on icon at bounding box center [411, 230] width 18 height 18
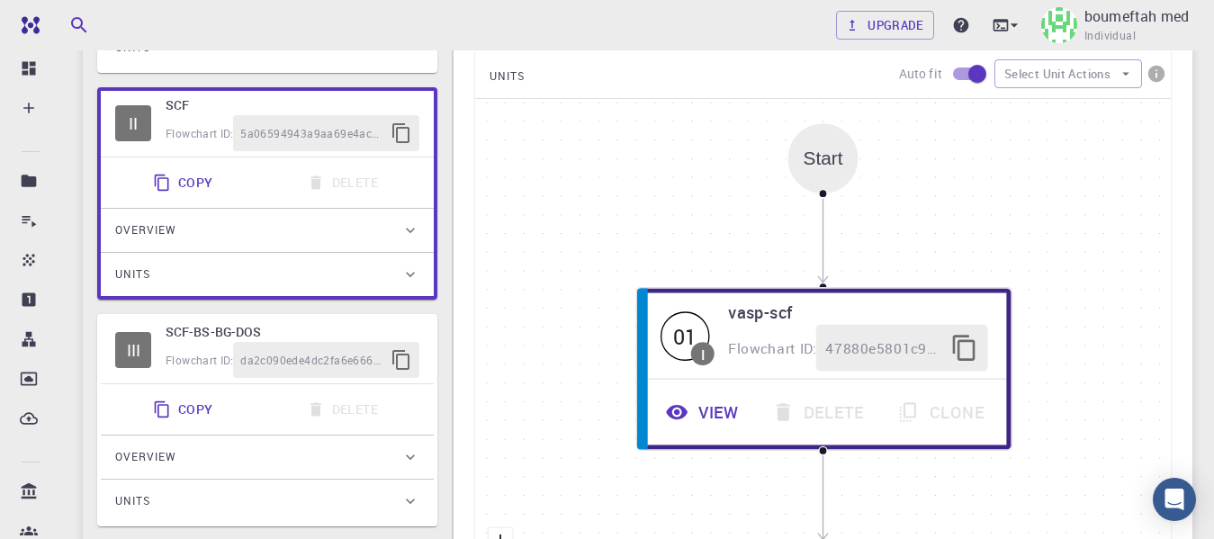
click at [337, 271] on div "Units" at bounding box center [258, 274] width 286 height 29
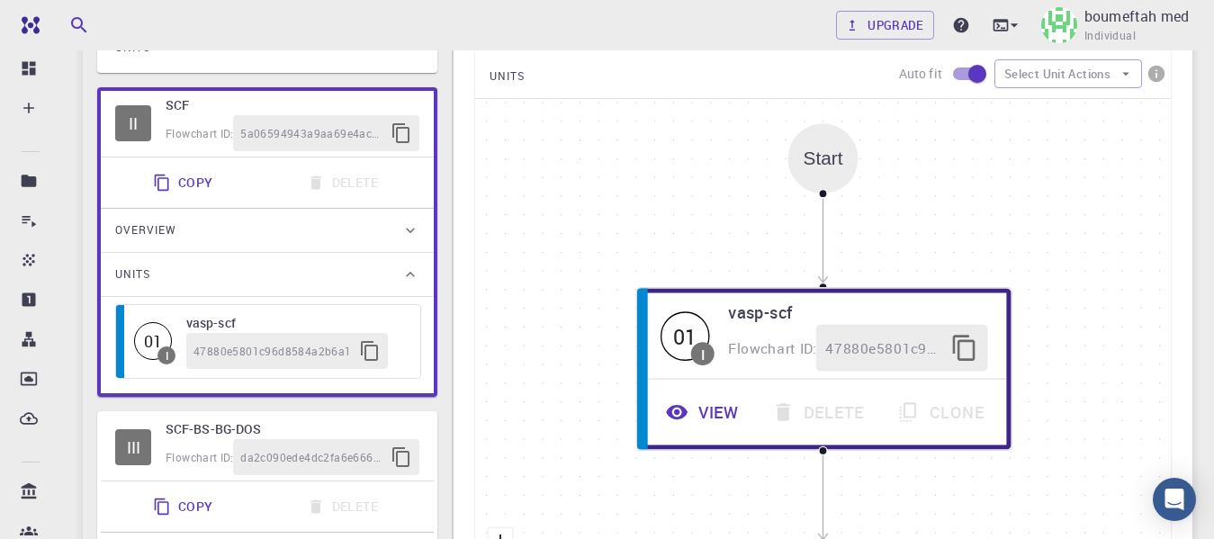
click at [288, 344] on span "47880e5801c96d8584a2b6a1" at bounding box center [273, 352] width 158 height 18
click at [373, 344] on icon "button" at bounding box center [370, 351] width 22 height 22
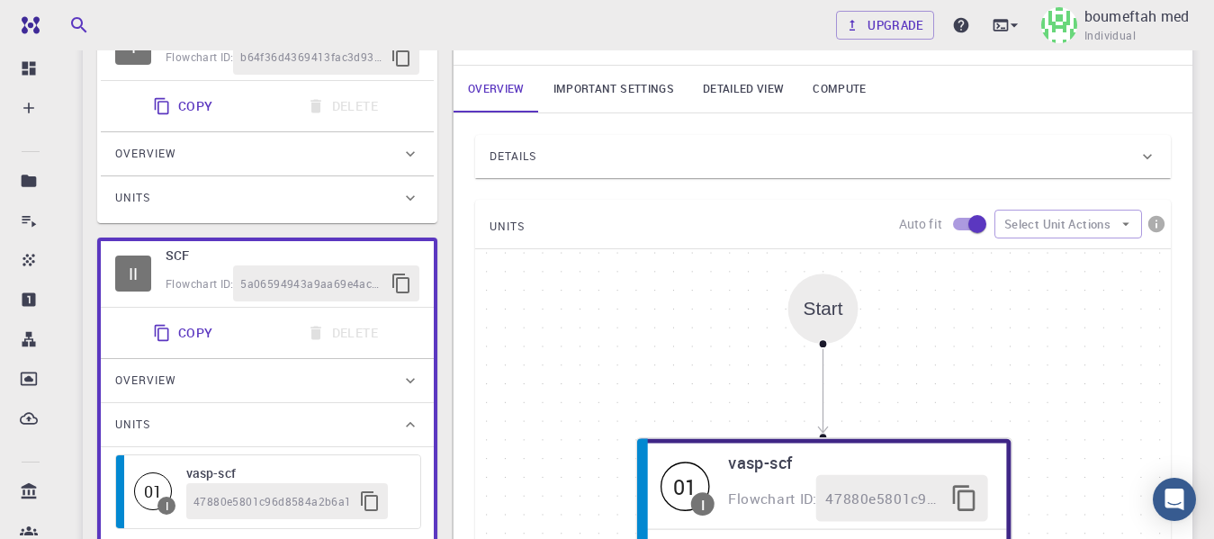
scroll to position [0, 0]
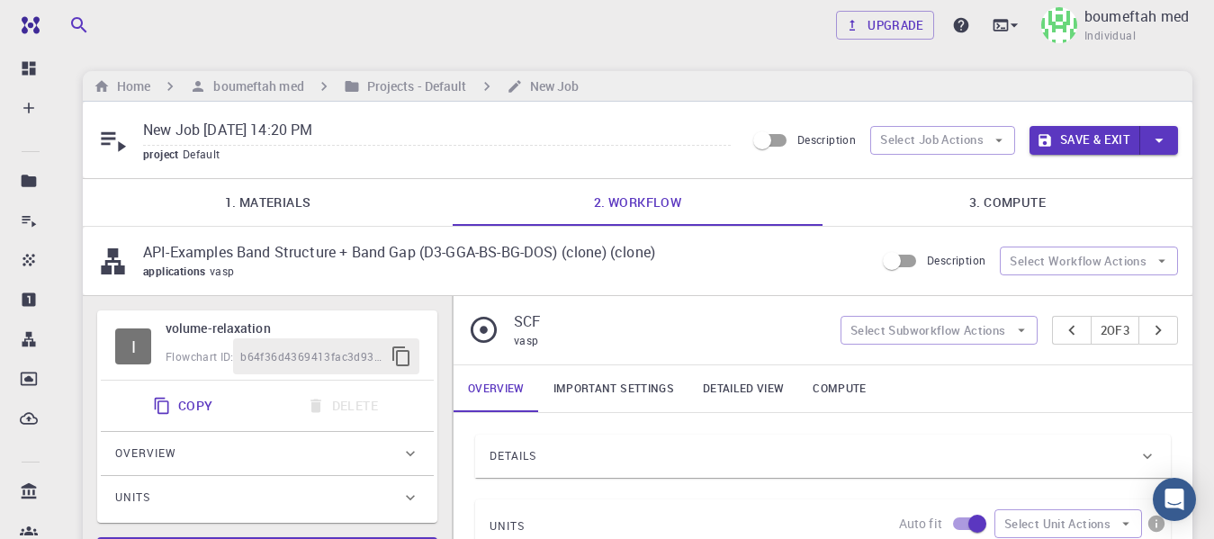
click at [782, 139] on input "Description" at bounding box center [762, 140] width 103 height 34
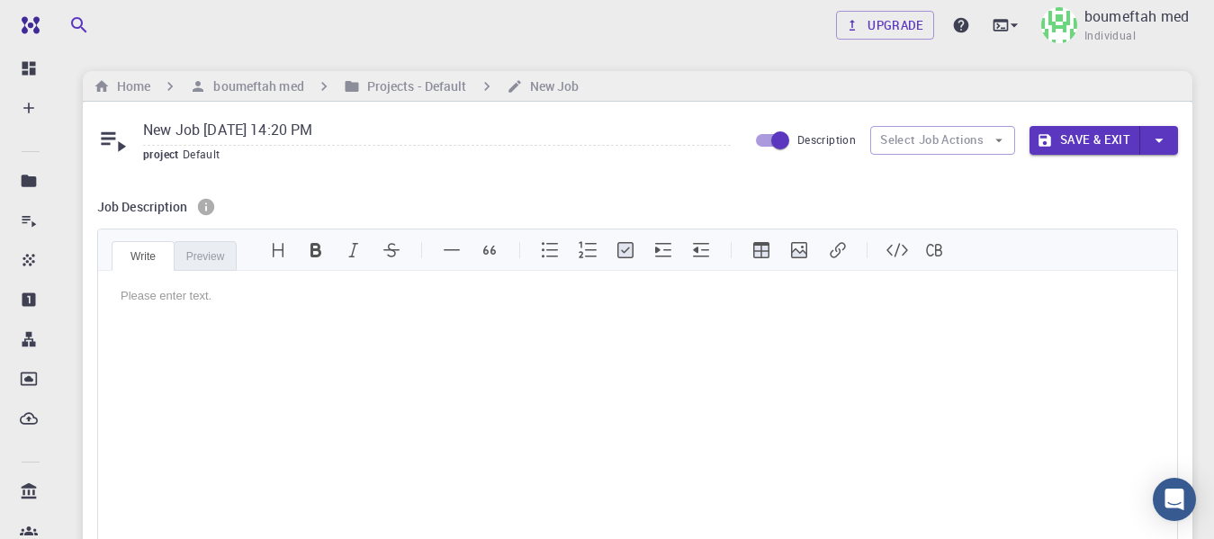
click at [782, 139] on input "Description" at bounding box center [780, 140] width 103 height 34
click at [780, 139] on input "Description" at bounding box center [780, 140] width 103 height 34
checkbox input "false"
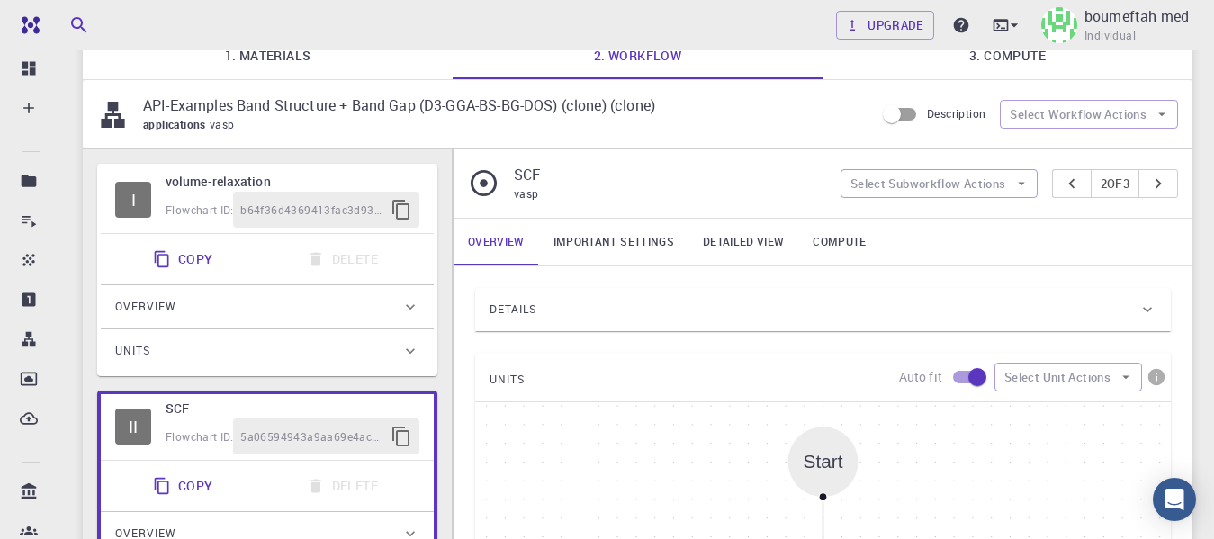
scroll to position [150, 0]
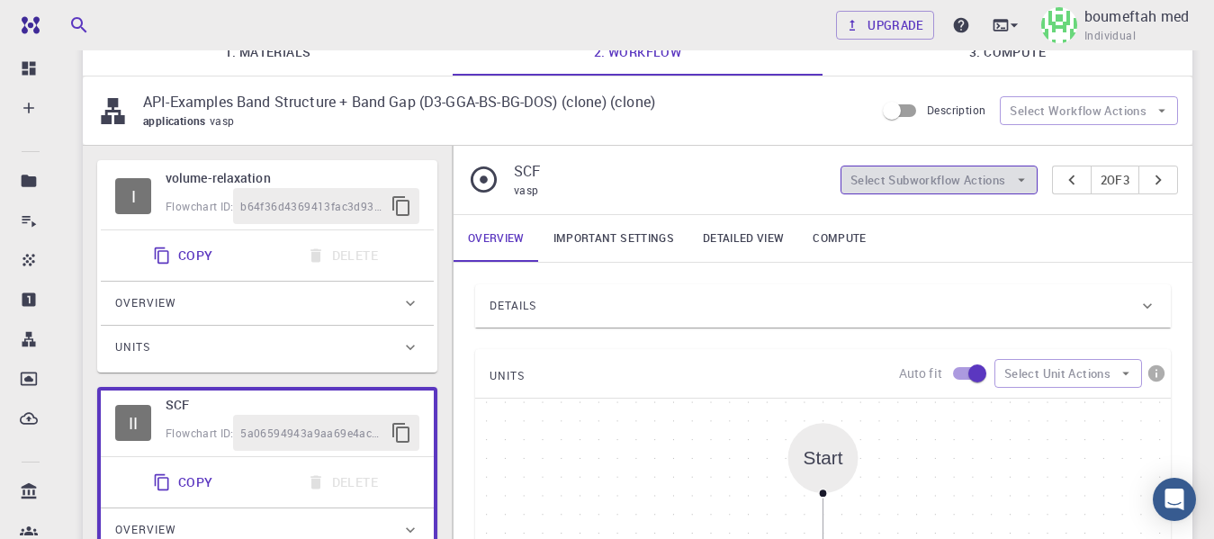
click at [1005, 168] on button "Select Subworkflow Actions" at bounding box center [939, 180] width 197 height 29
click at [1006, 171] on button "Select Subworkflow Actions" at bounding box center [939, 180] width 197 height 29
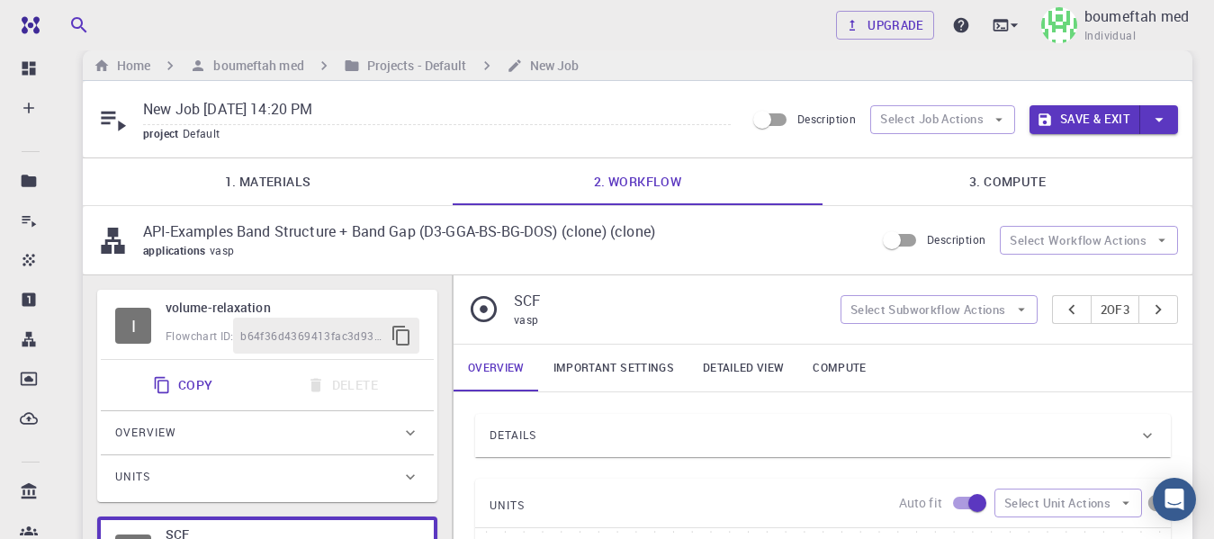
scroll to position [0, 0]
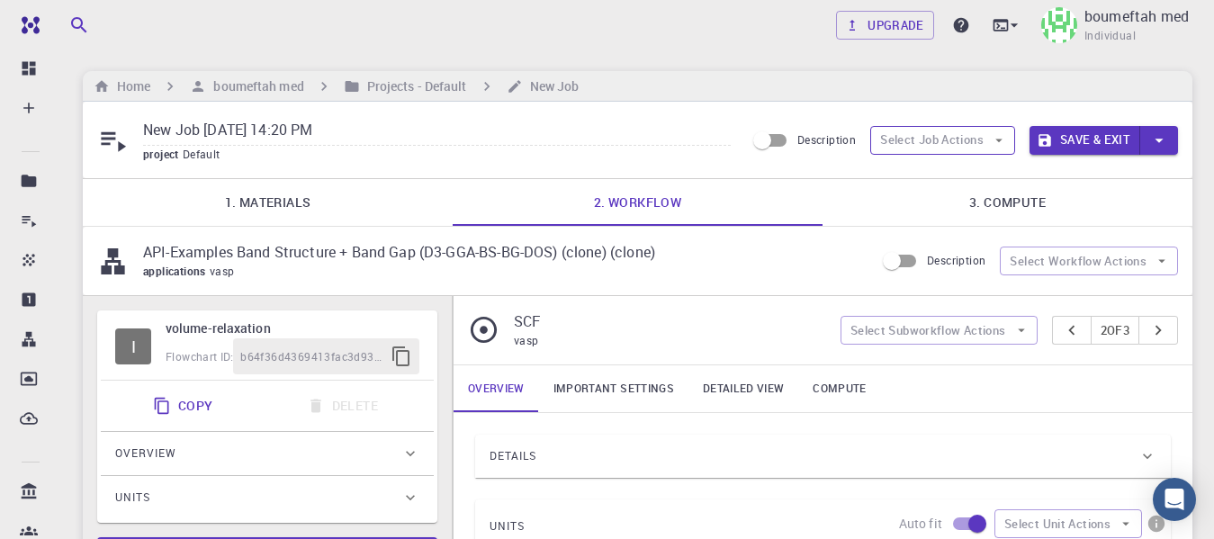
click at [934, 142] on button "Select Job Actions" at bounding box center [943, 140] width 145 height 29
click at [936, 139] on button "Select Job Actions" at bounding box center [943, 140] width 145 height 29
click at [198, 149] on span "Default" at bounding box center [205, 154] width 45 height 14
click at [120, 147] on icon at bounding box center [113, 142] width 25 height 20
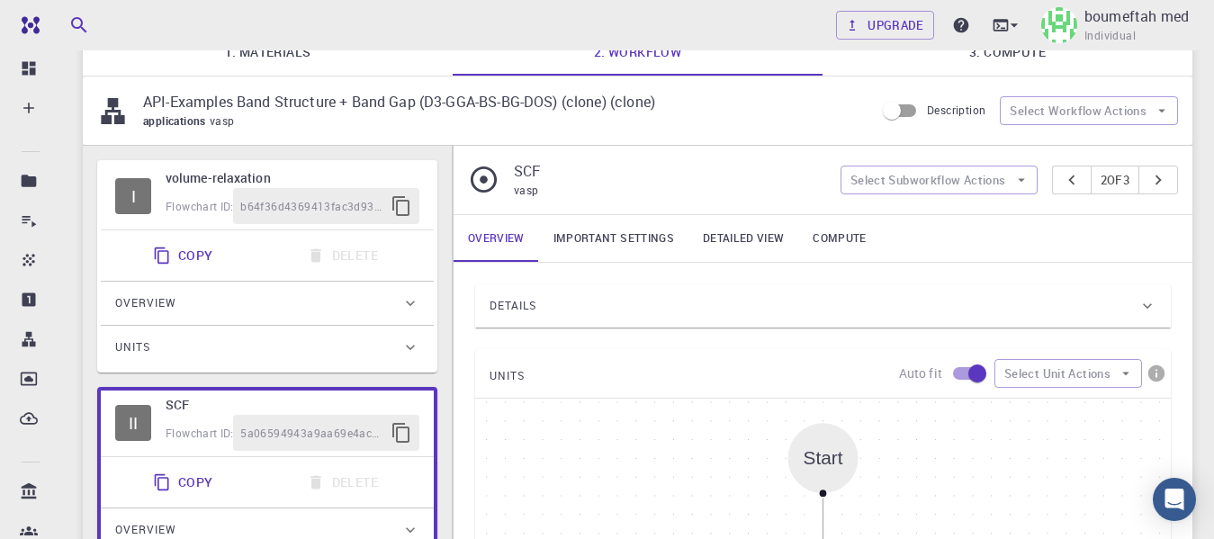
click at [361, 93] on p "API-Examples Band Structure + Band Gap (D3-GGA-BS-BG-DOS) (clone) (clone)" at bounding box center [502, 102] width 718 height 22
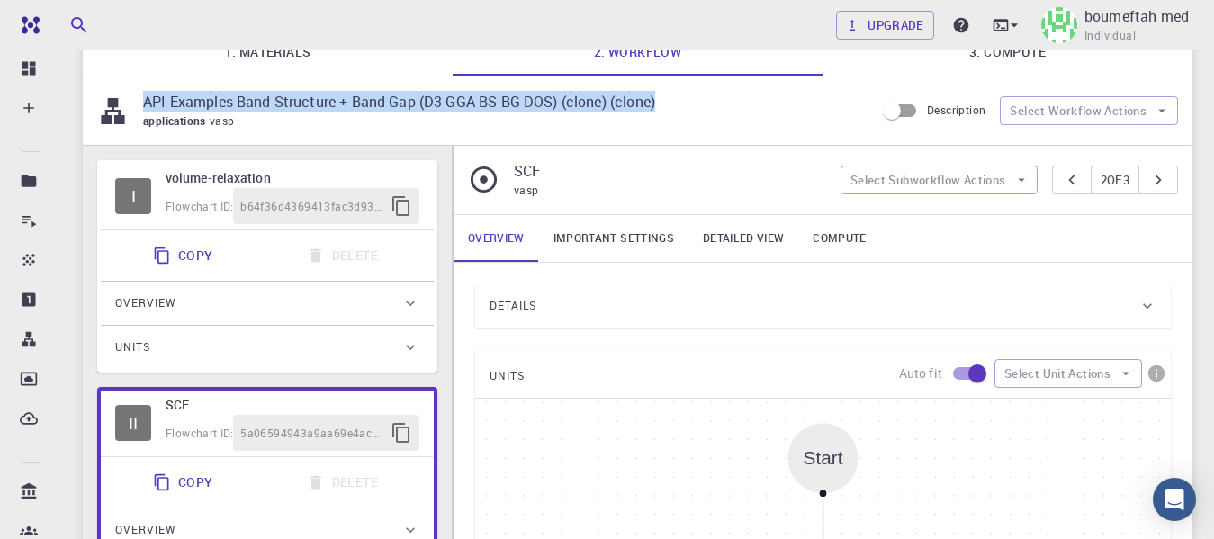
click at [361, 93] on p "API-Examples Band Structure + Band Gap (D3-GGA-BS-BG-DOS) (clone) (clone)" at bounding box center [502, 102] width 718 height 22
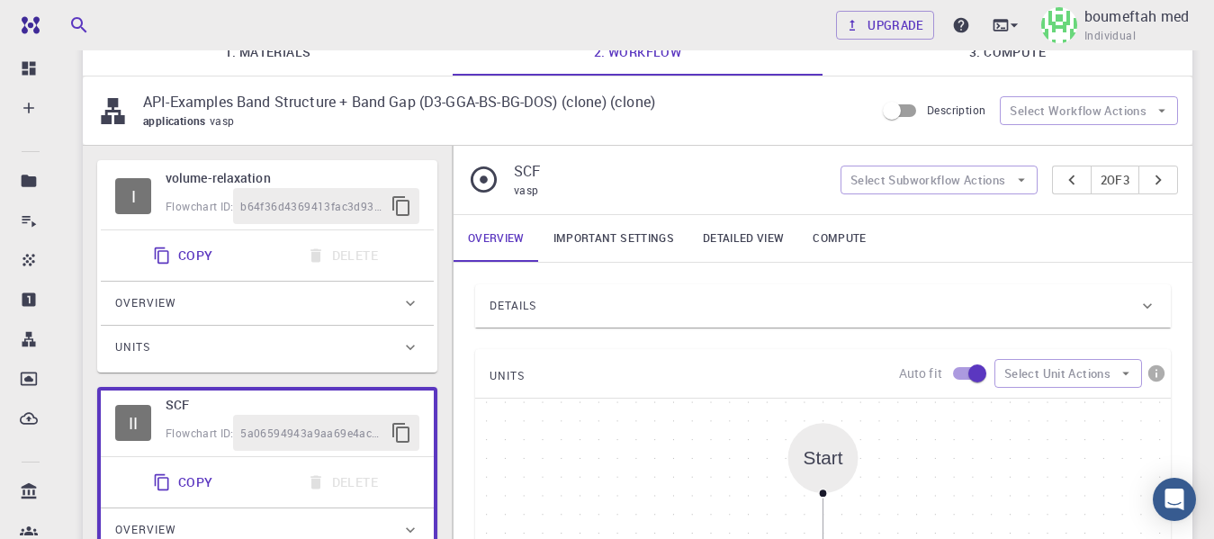
click at [351, 107] on p "API-Examples Band Structure + Band Gap (D3-GGA-BS-BG-DOS) (clone) (clone)" at bounding box center [502, 102] width 718 height 22
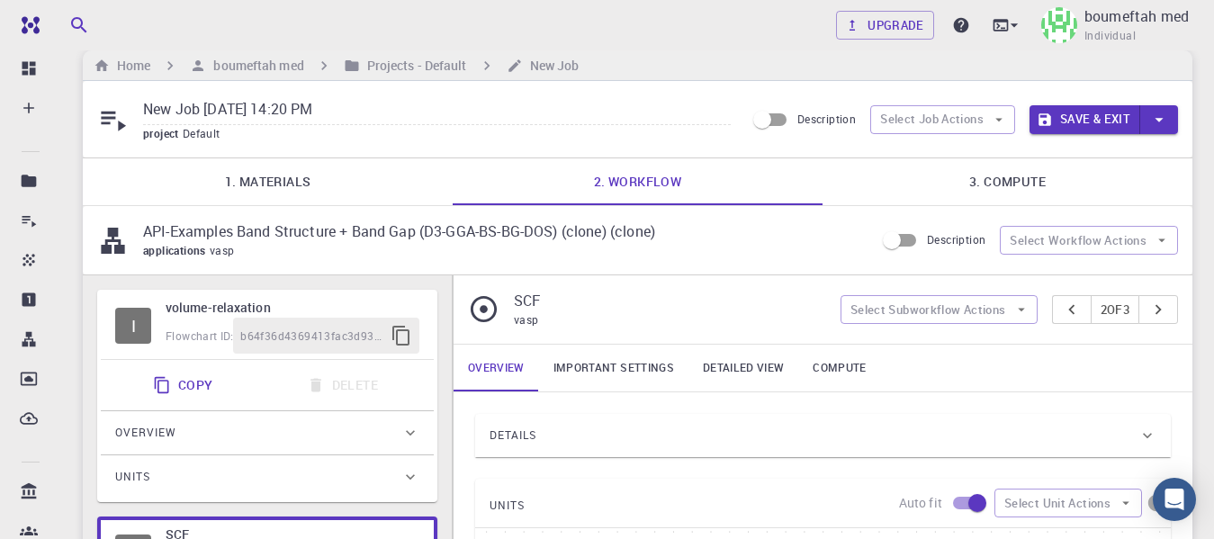
scroll to position [0, 0]
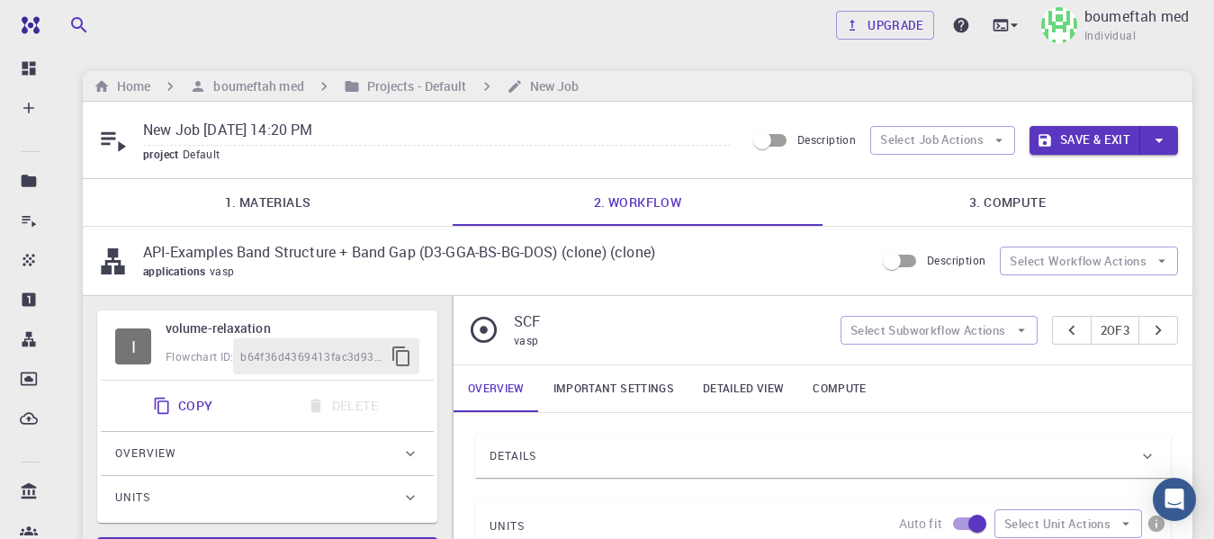
click at [311, 201] on link "1. Materials" at bounding box center [268, 202] width 370 height 47
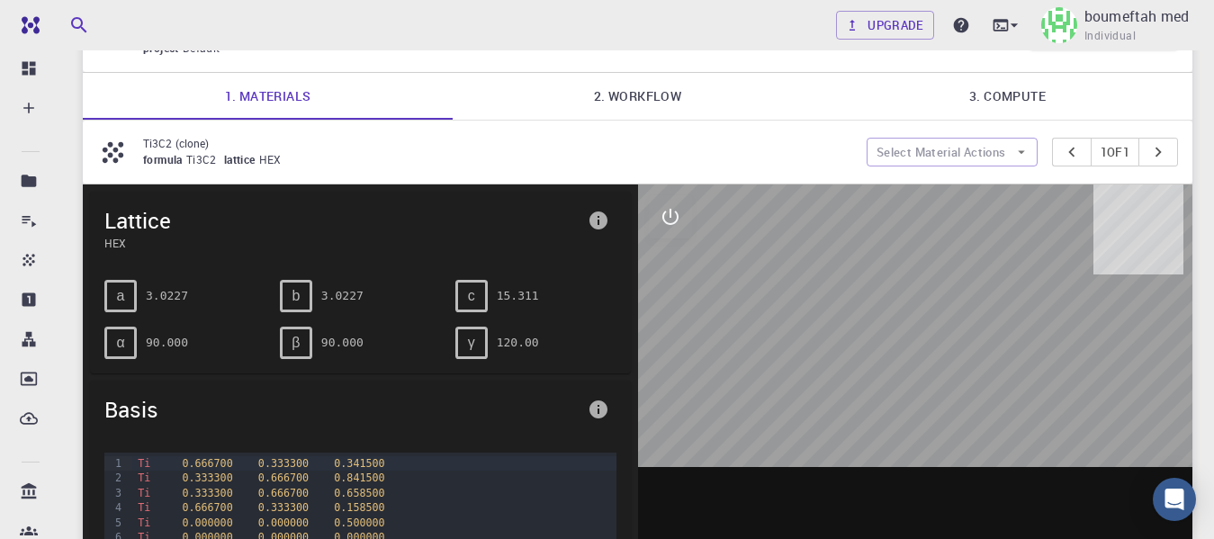
scroll to position [150, 0]
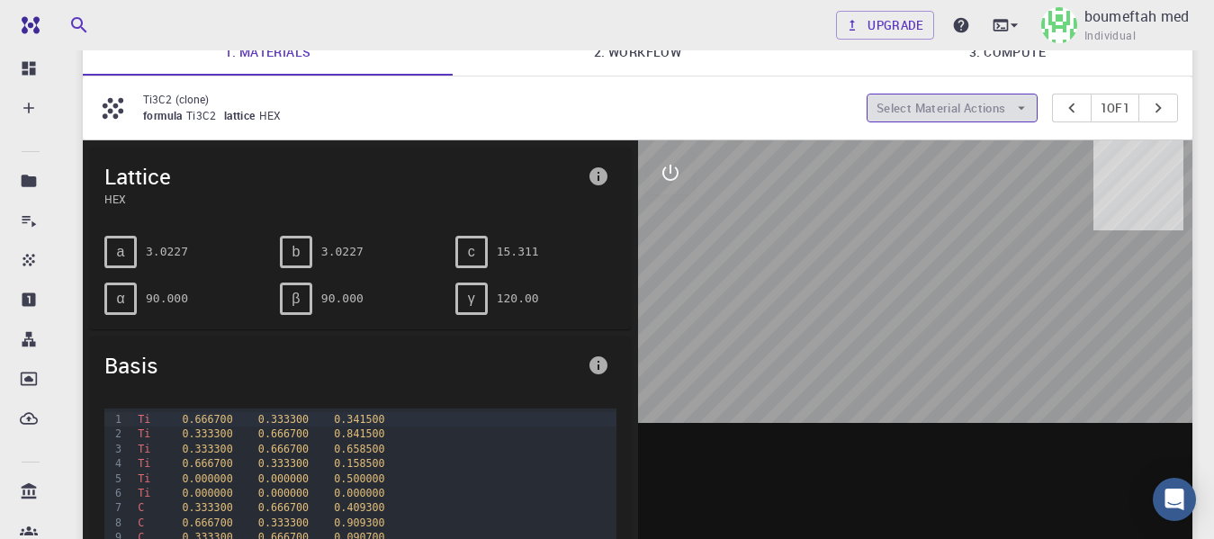
click at [1014, 108] on icon "button" at bounding box center [1022, 108] width 16 height 16
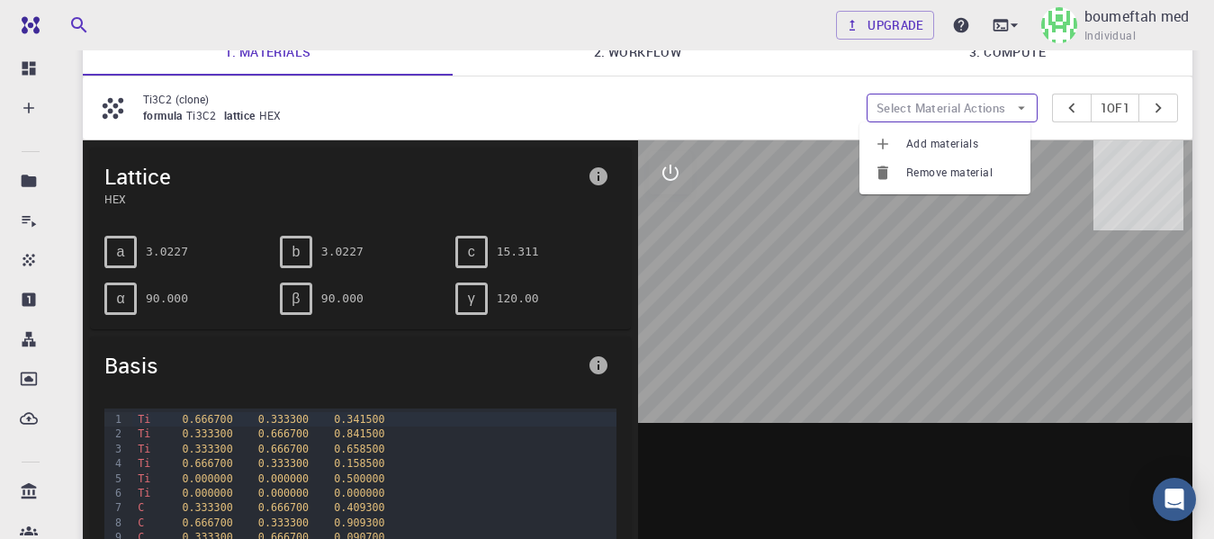
click at [1014, 108] on icon "button" at bounding box center [1022, 108] width 16 height 16
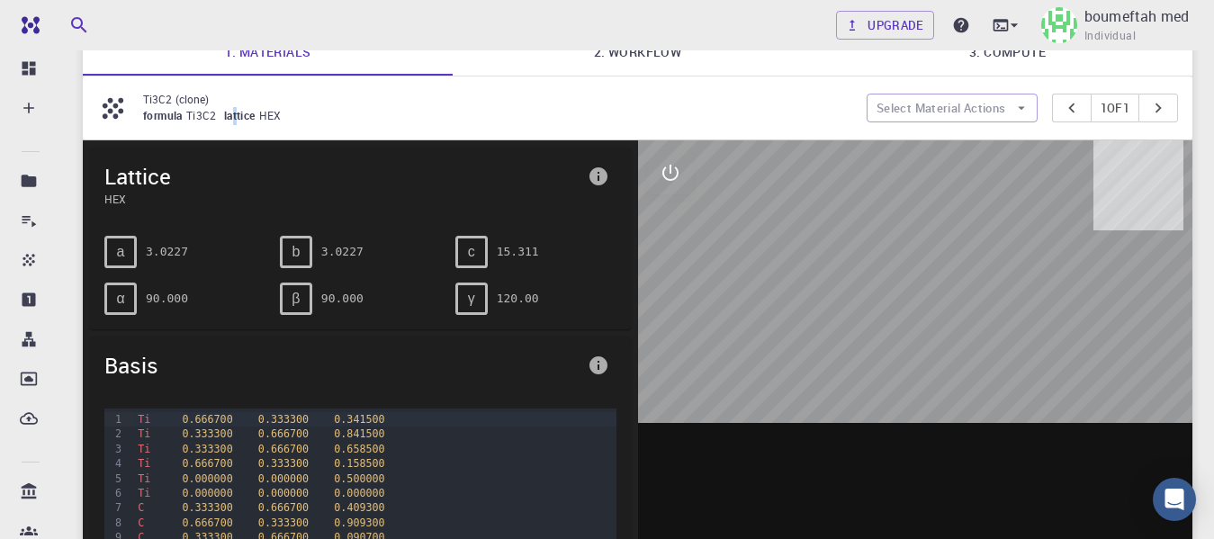
click at [234, 113] on span "lattice" at bounding box center [241, 115] width 35 height 14
click at [345, 117] on div "formula Ti3C2 lattice HEX" at bounding box center [497, 116] width 709 height 18
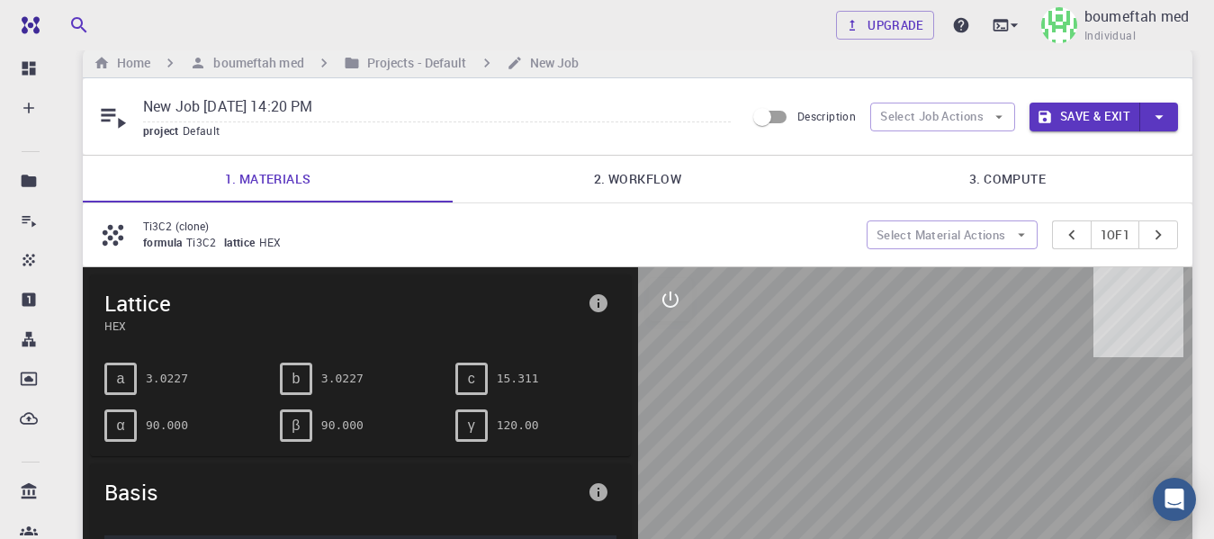
scroll to position [14, 0]
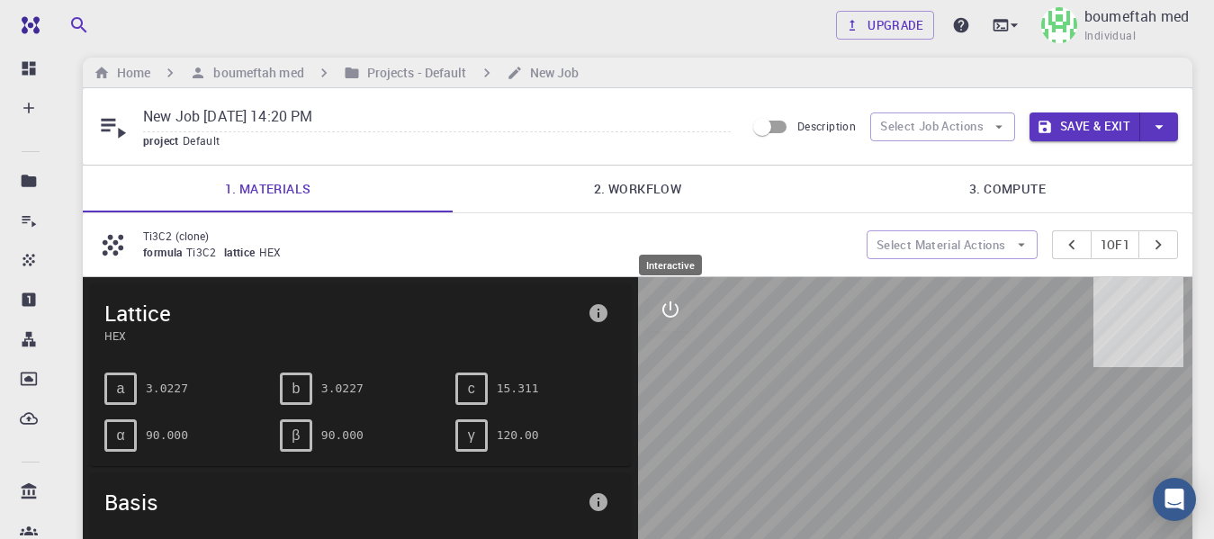
click at [678, 317] on icon "interactive" at bounding box center [671, 310] width 22 height 22
click at [676, 308] on icon "interactive" at bounding box center [671, 310] width 22 height 22
click at [676, 307] on icon "interactive" at bounding box center [671, 310] width 22 height 22
click at [1164, 124] on icon "button" at bounding box center [1160, 127] width 20 height 20
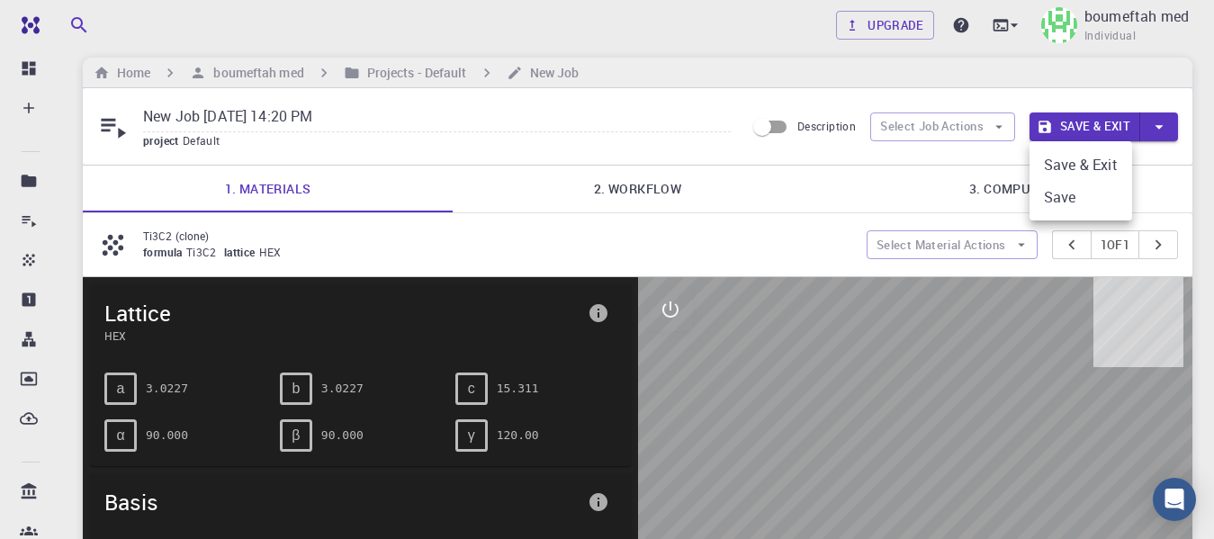
click at [1164, 124] on div at bounding box center [607, 269] width 1214 height 539
click at [1101, 127] on button "Save & Exit" at bounding box center [1085, 127] width 111 height 29
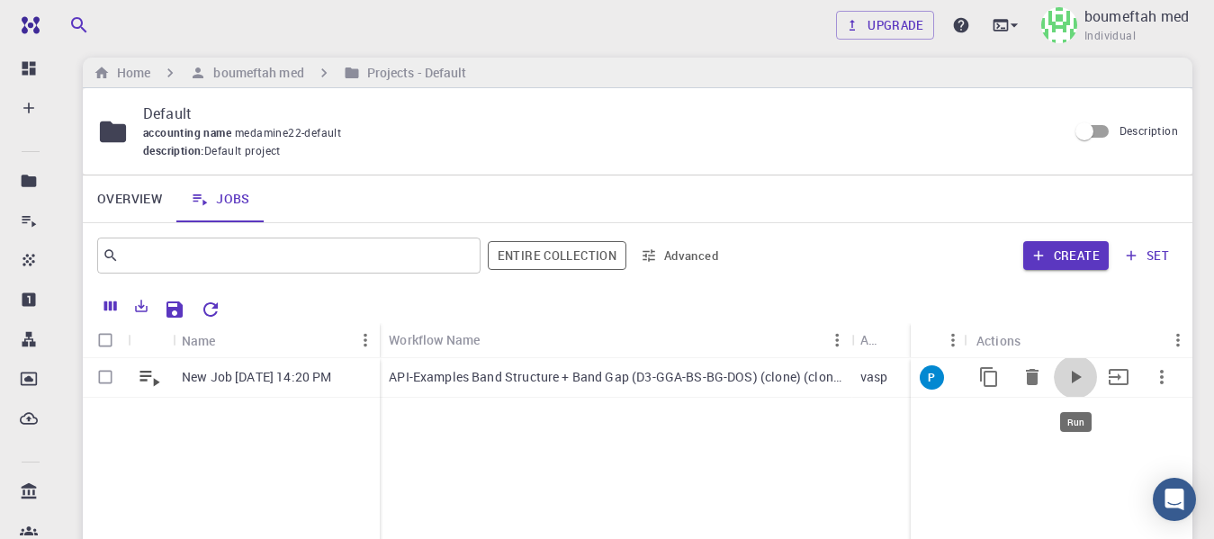
click at [1077, 375] on icon "Run" at bounding box center [1077, 377] width 10 height 13
click at [1071, 375] on icon "Run" at bounding box center [1076, 377] width 22 height 22
click at [470, 378] on p "API-Examples Band Structure + Band Gap (D3-GGA-BS-BG-DOS) (clone) (clone)" at bounding box center [616, 377] width 454 height 18
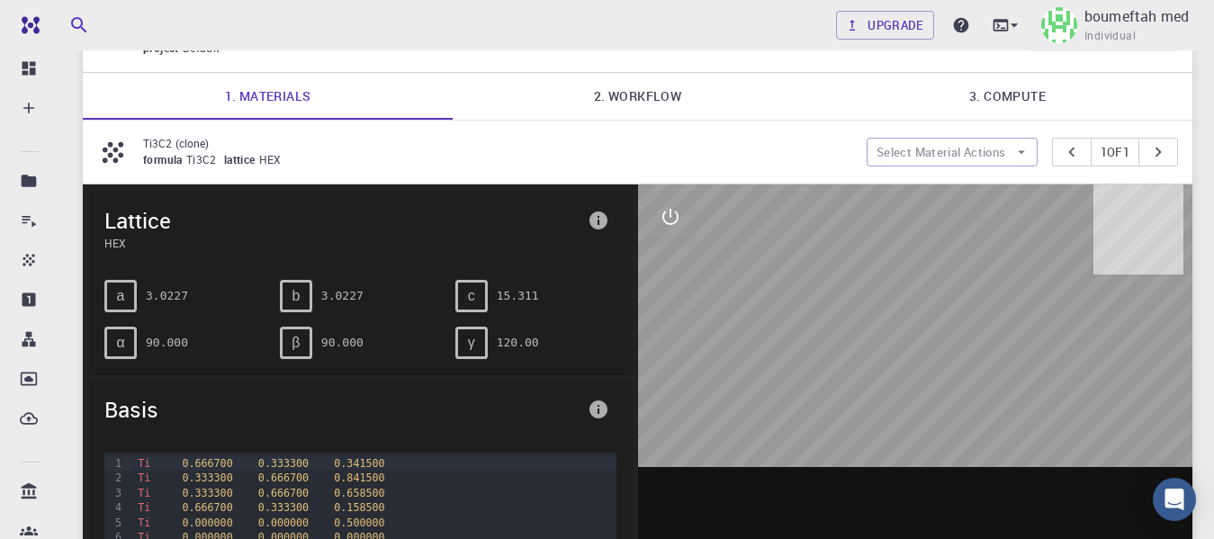
scroll to position [150, 0]
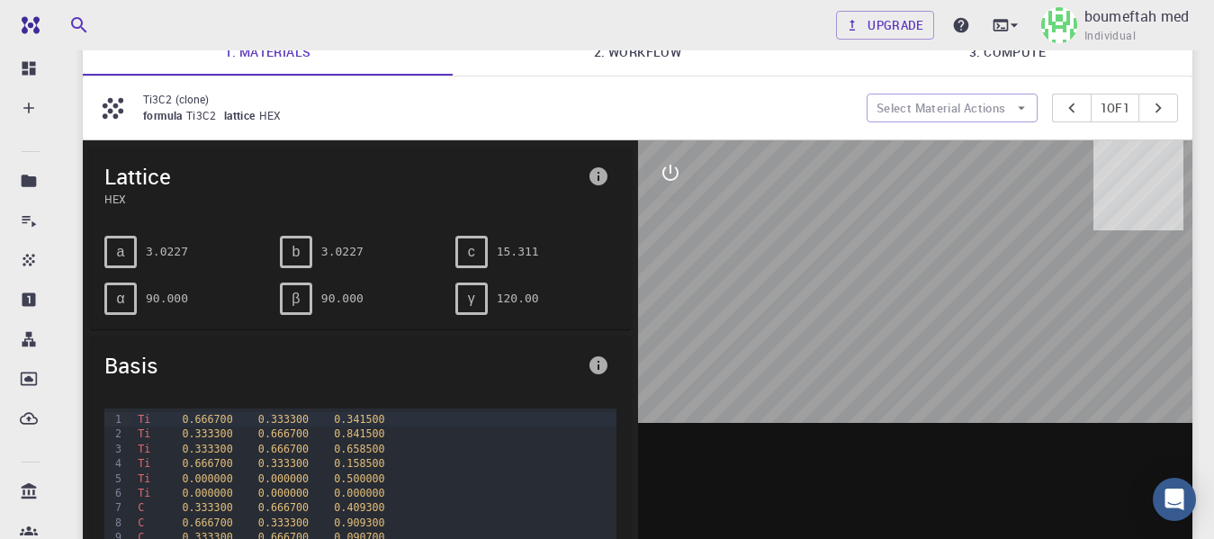
click at [196, 107] on div "formula Ti3C2 lattice HEX" at bounding box center [497, 116] width 709 height 18
click at [104, 106] on icon at bounding box center [113, 107] width 21 height 21
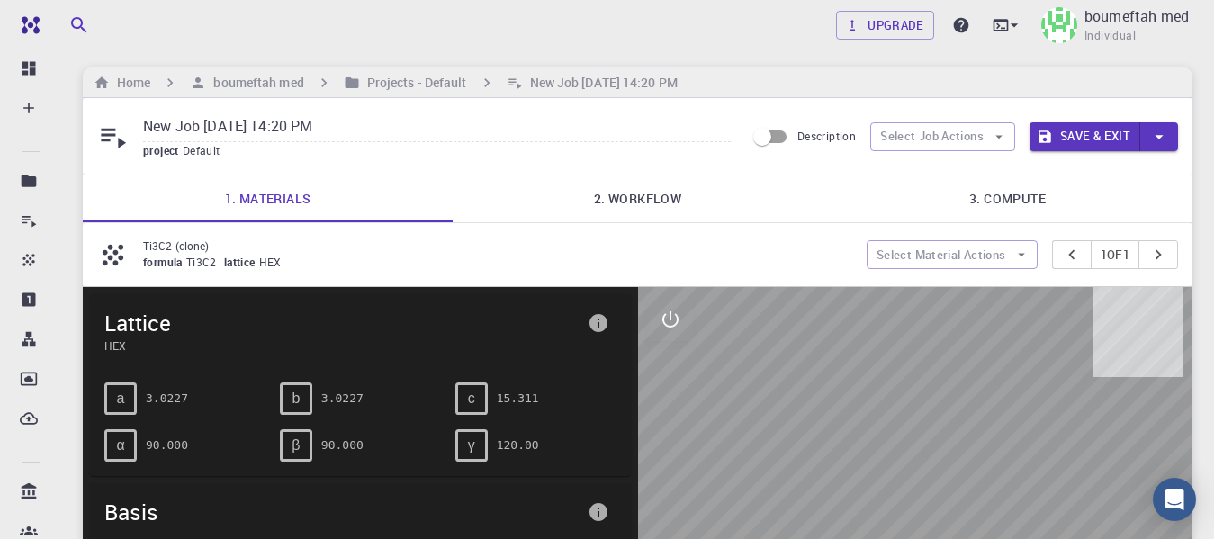
scroll to position [0, 0]
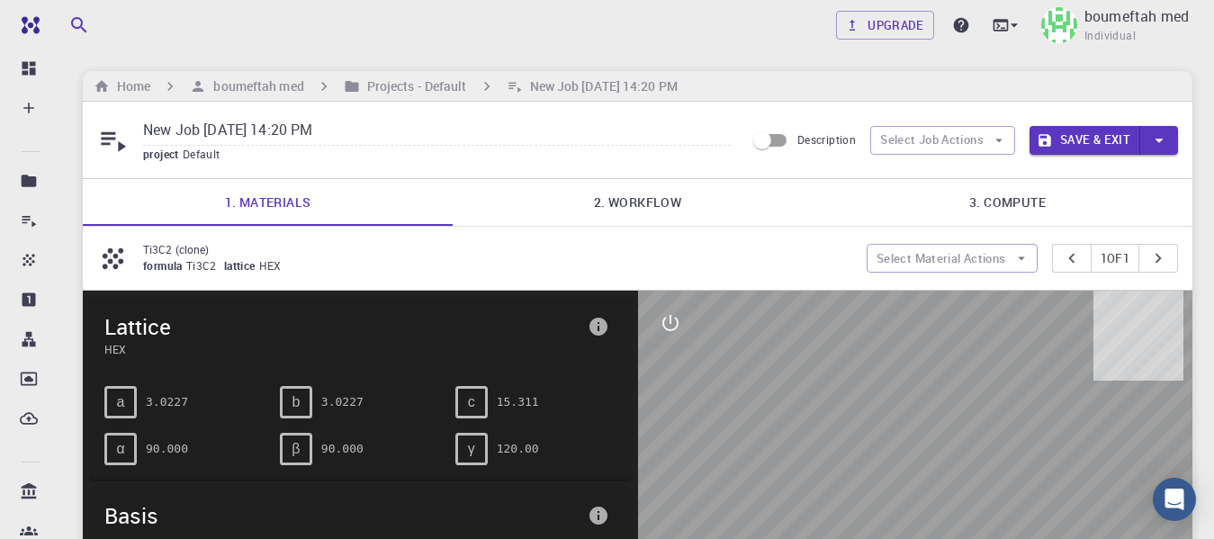
click at [410, 81] on h6 "Projects - Default" at bounding box center [413, 87] width 107 height 20
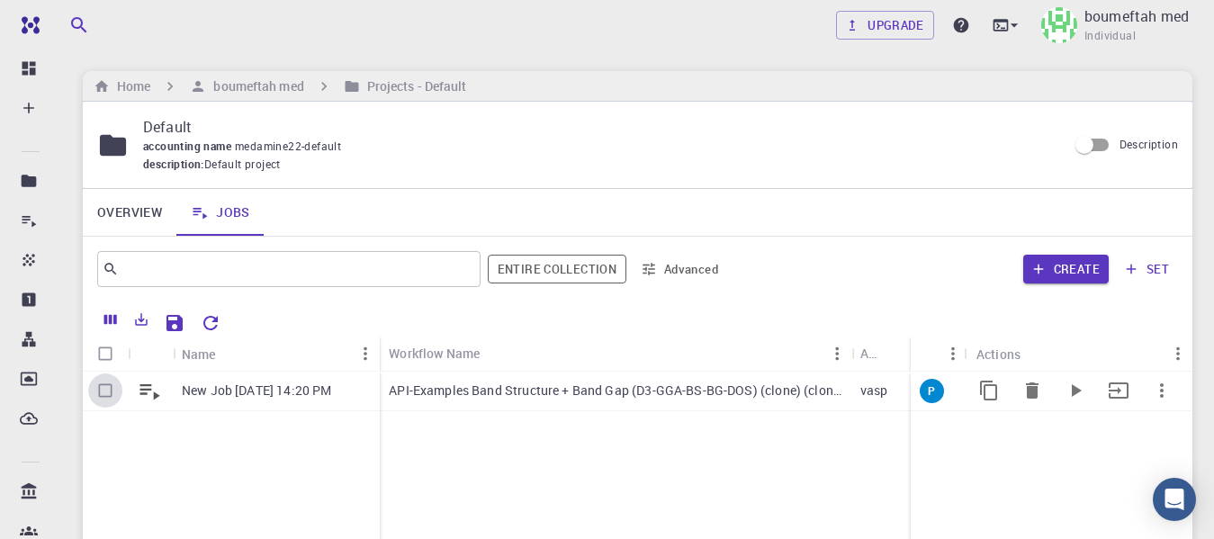
click at [102, 390] on input "Select row" at bounding box center [105, 391] width 34 height 34
checkbox input "true"
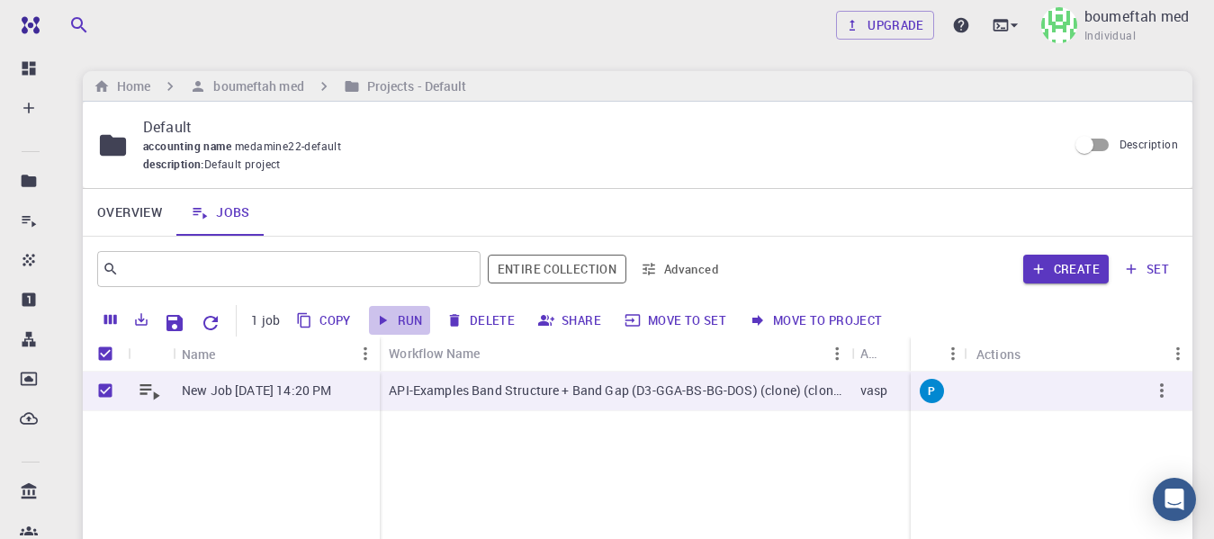
click at [407, 319] on button "Run" at bounding box center [399, 320] width 61 height 29
checkbox input "false"
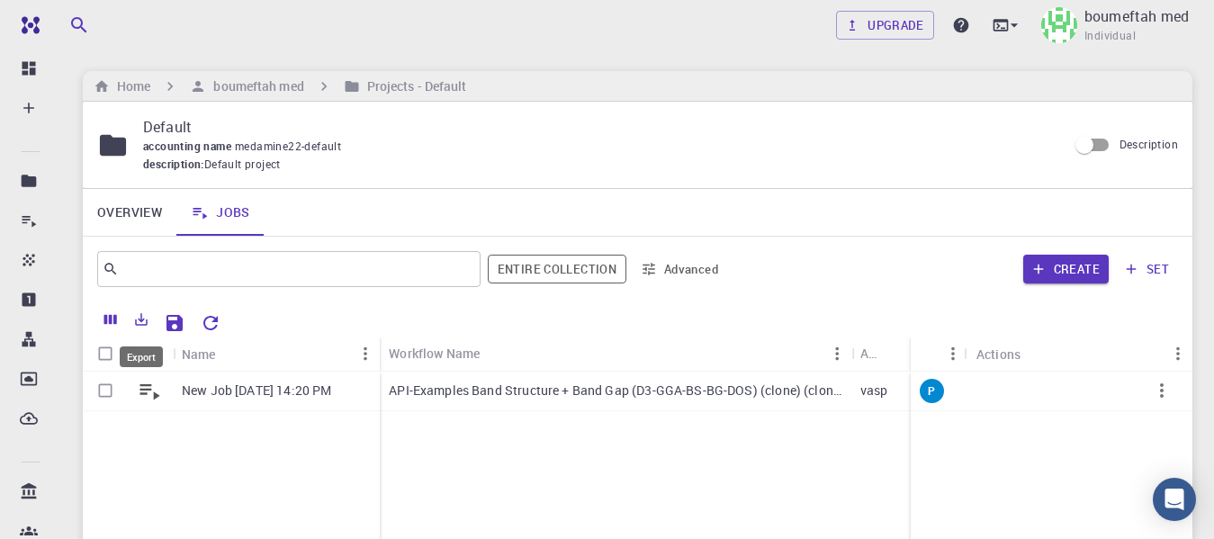
click at [135, 320] on icon "Export" at bounding box center [141, 319] width 16 height 16
click at [266, 318] on div at bounding box center [704, 321] width 951 height 32
click at [112, 321] on icon "Columns" at bounding box center [110, 320] width 13 height 10
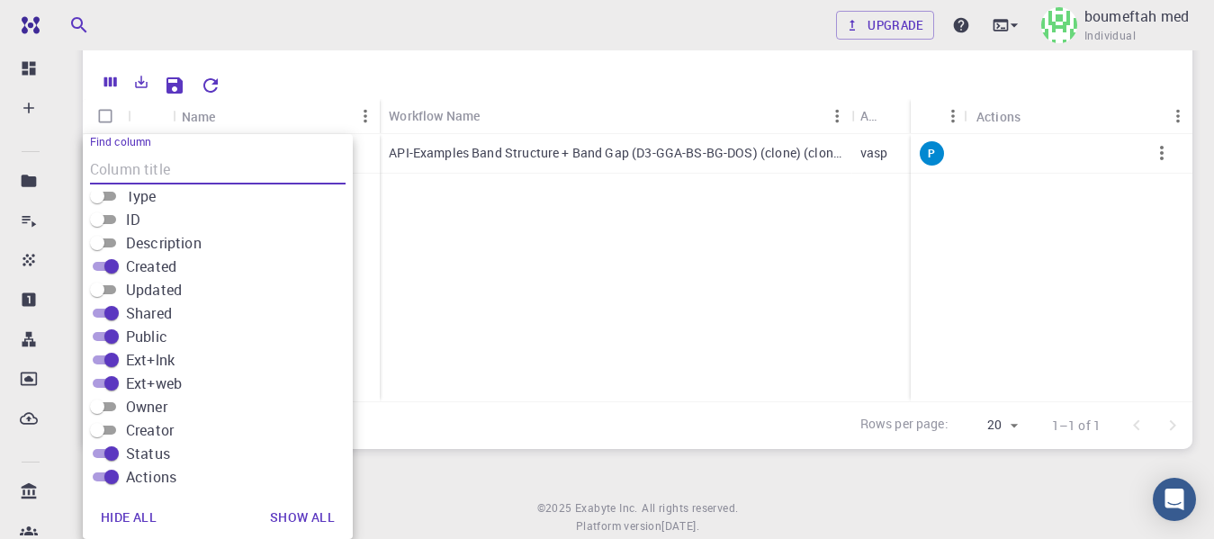
scroll to position [288, 0]
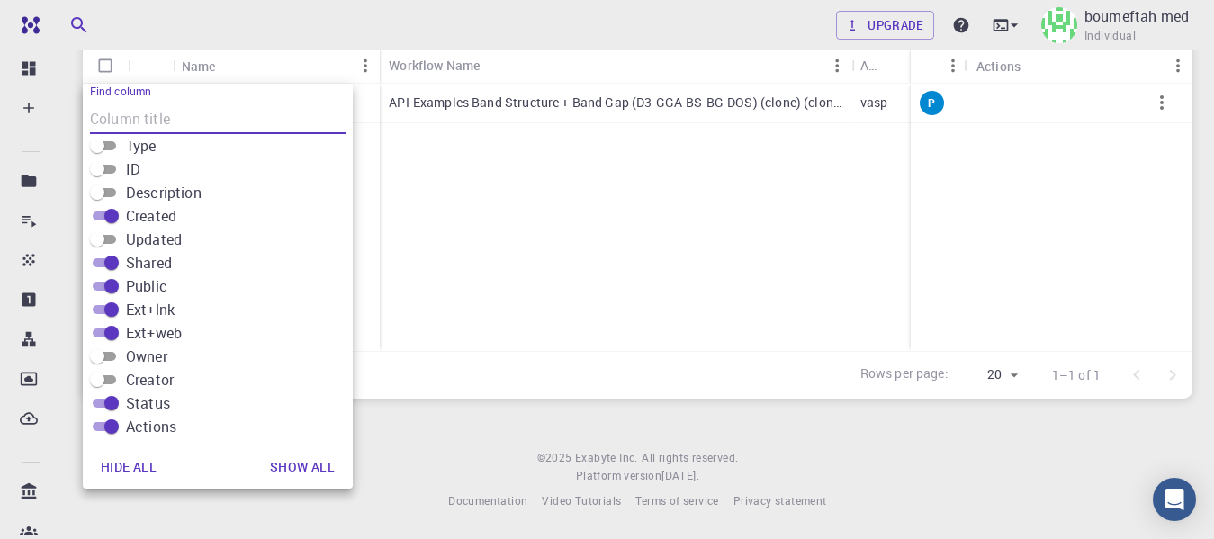
click at [414, 280] on div "New Job Sep 28, 2025, 14:20 PM API-Examples Band Structure + Band Gap (D3-GGA-B…" at bounding box center [1093, 217] width 2020 height 267
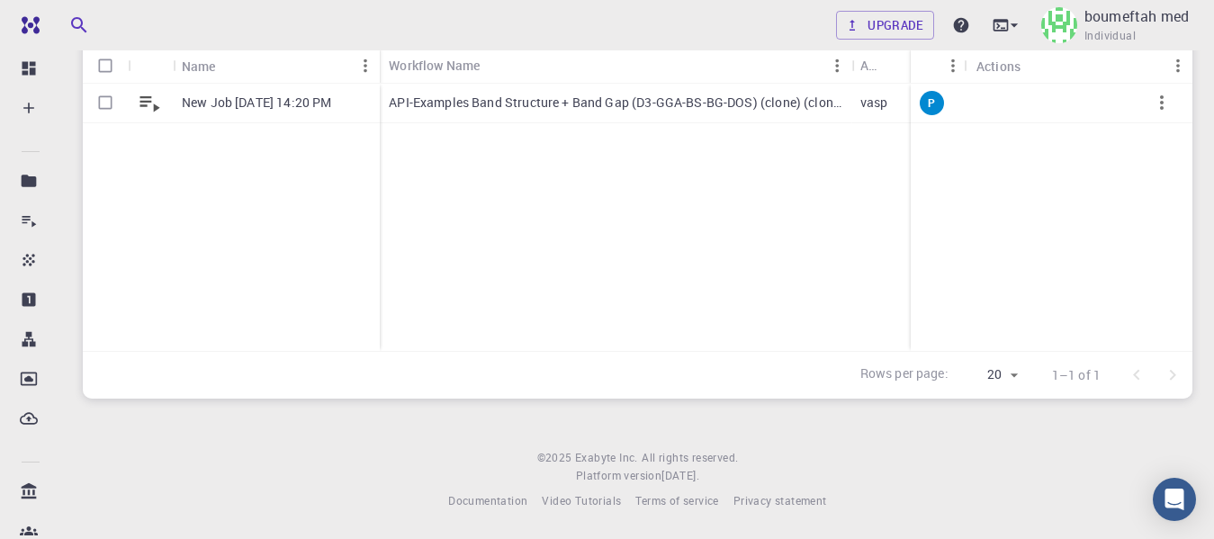
scroll to position [0, 0]
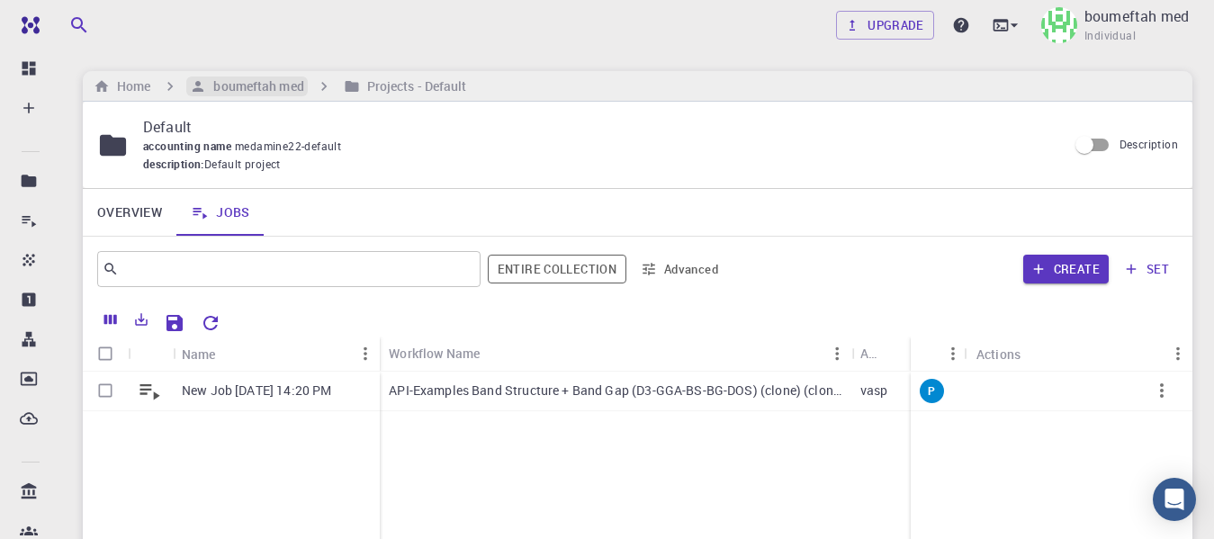
click at [243, 83] on h6 "boumeftah med" at bounding box center [254, 87] width 97 height 20
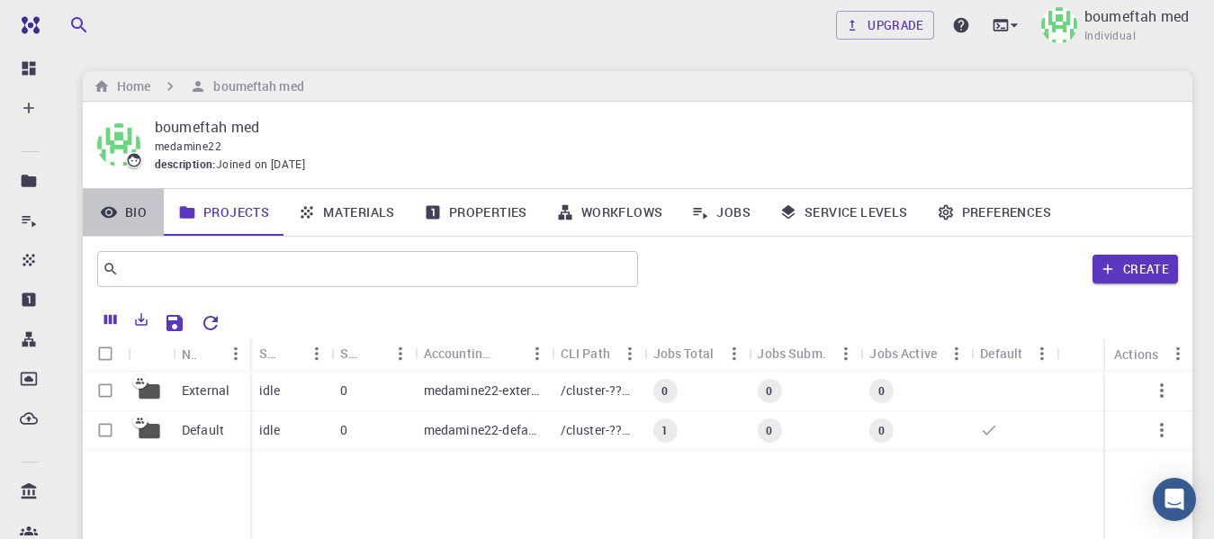
click at [134, 217] on link "Bio" at bounding box center [123, 212] width 81 height 47
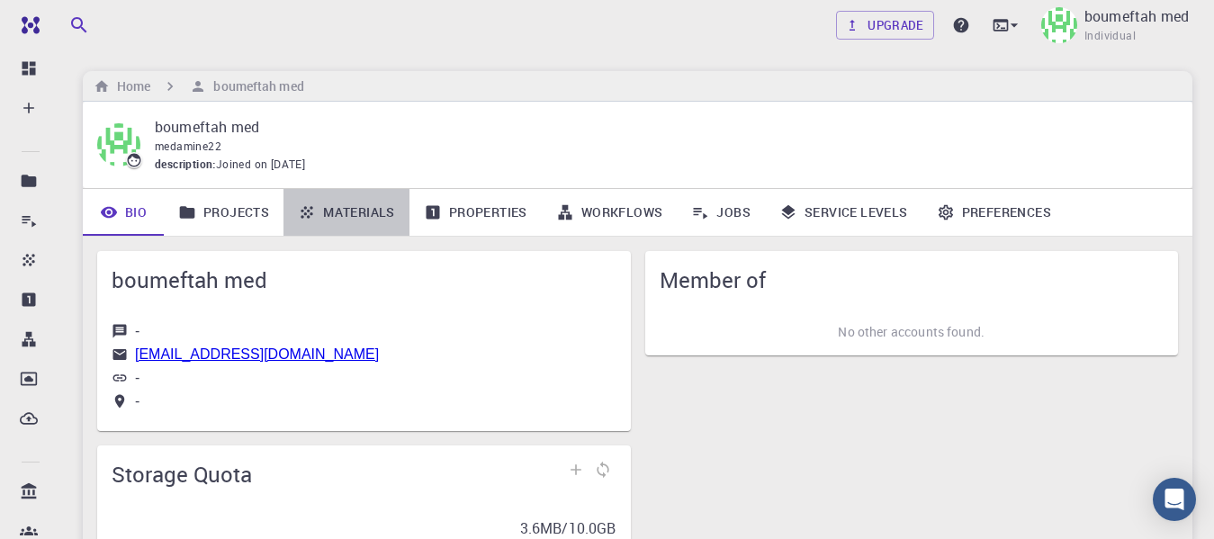
click at [343, 207] on link "Materials" at bounding box center [347, 212] width 126 height 47
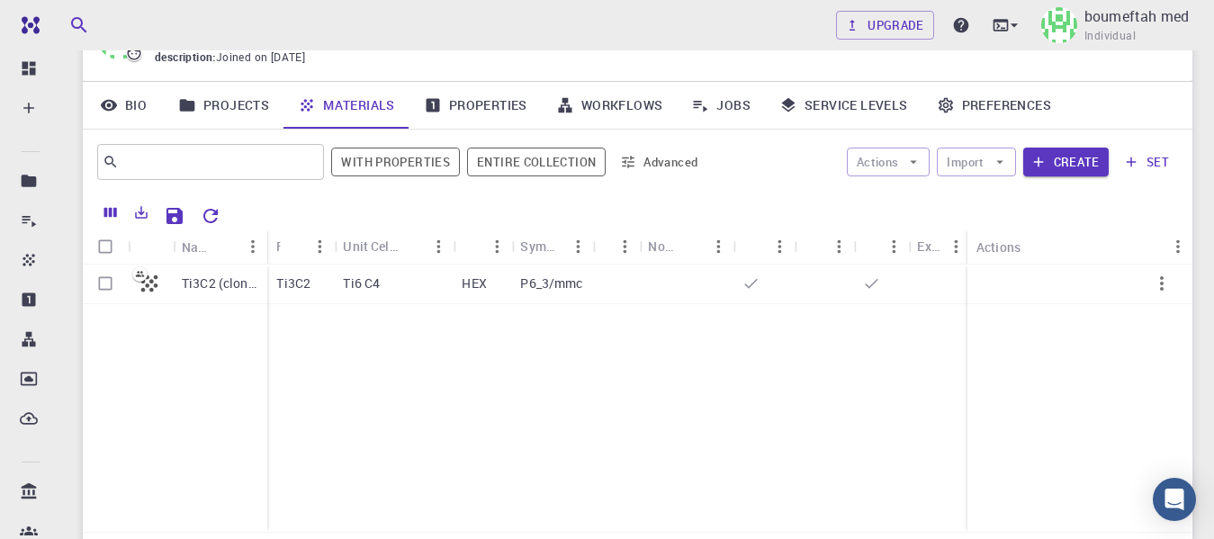
scroll to position [150, 0]
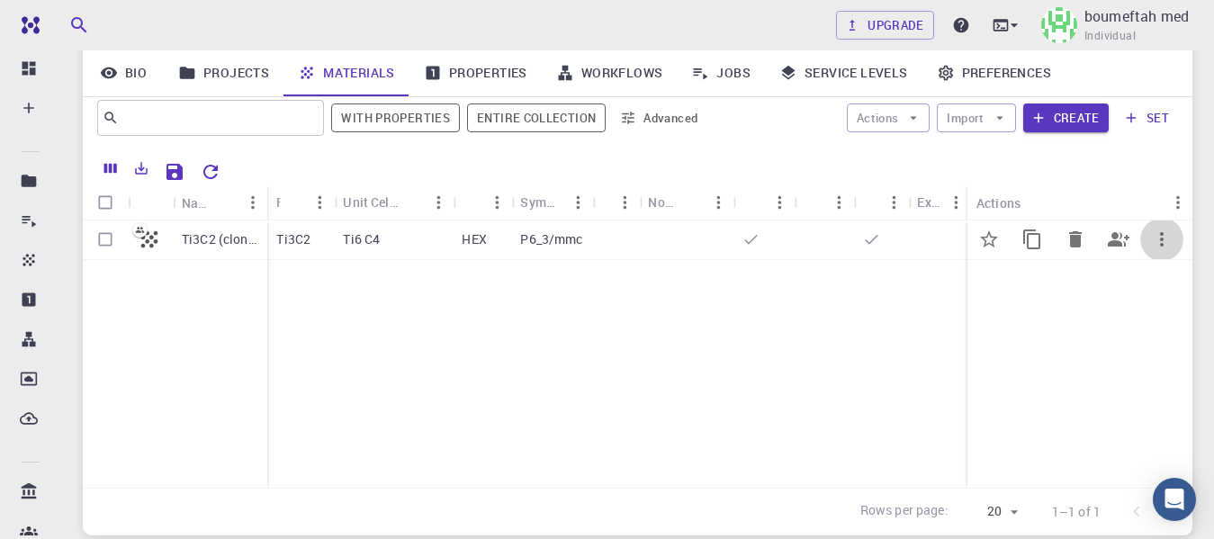
click at [1159, 233] on icon "button" at bounding box center [1162, 240] width 22 height 22
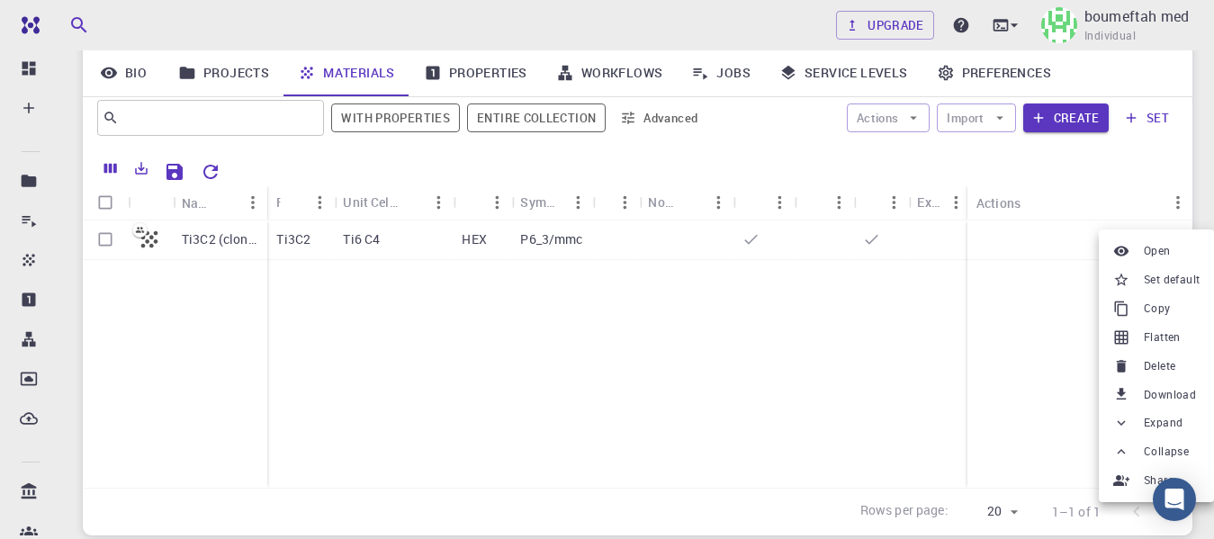
click at [1147, 396] on span "Download" at bounding box center [1170, 395] width 52 height 18
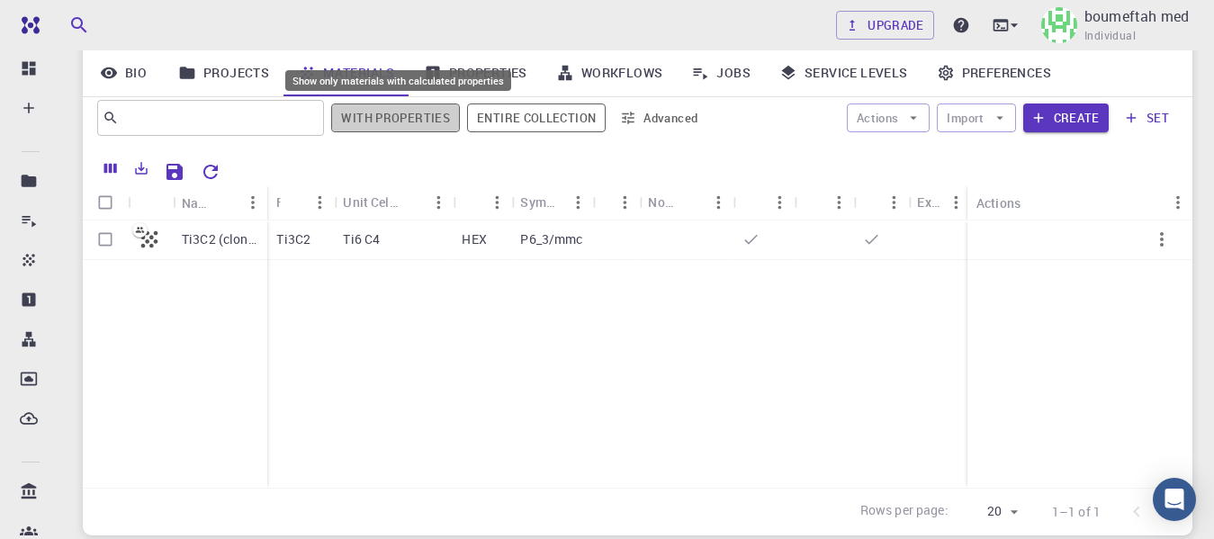
click at [425, 119] on button "With properties" at bounding box center [395, 118] width 129 height 29
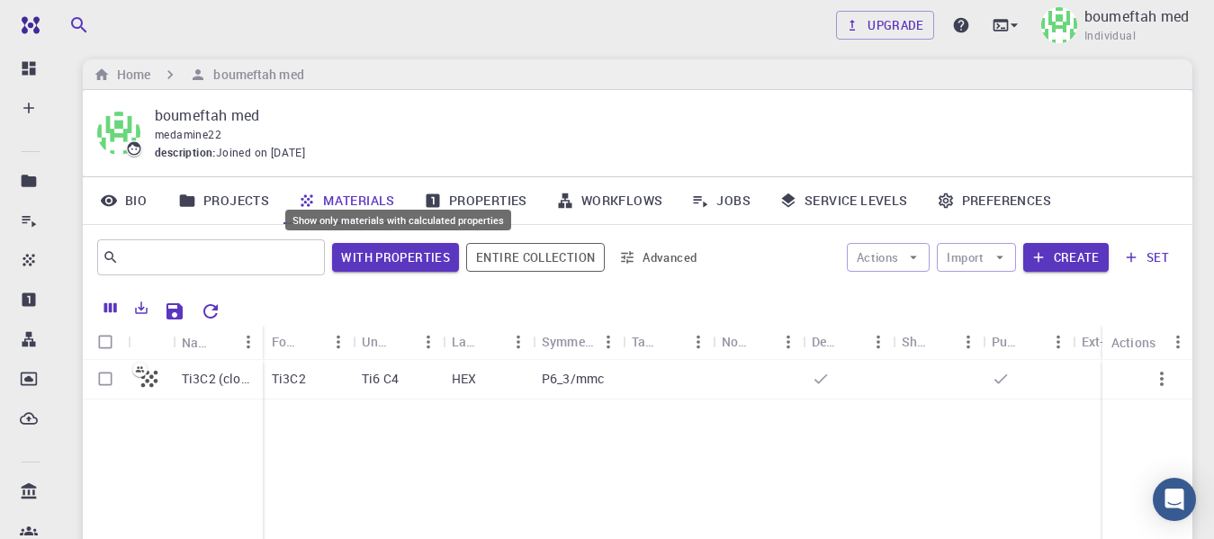
scroll to position [0, 0]
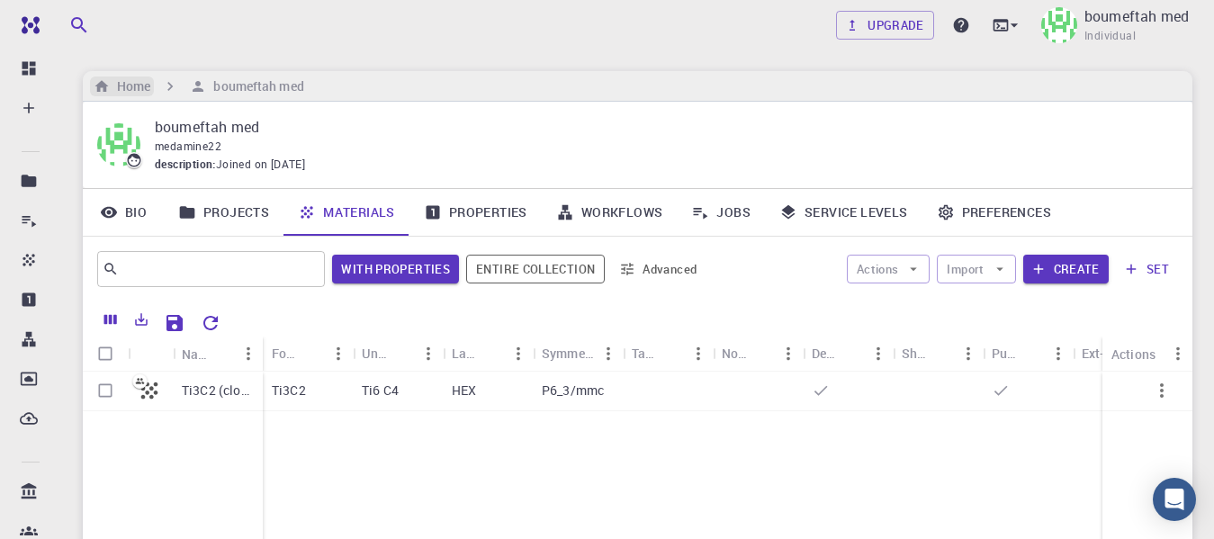
click at [118, 87] on h6 "Home" at bounding box center [130, 87] width 41 height 20
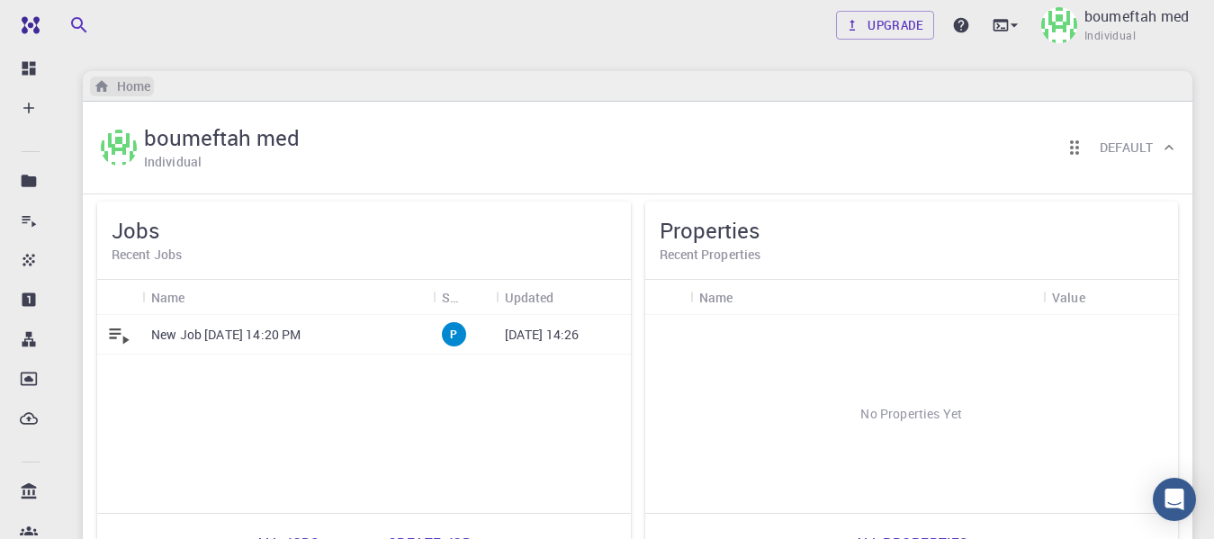
click at [122, 91] on h6 "Home" at bounding box center [130, 87] width 41 height 20
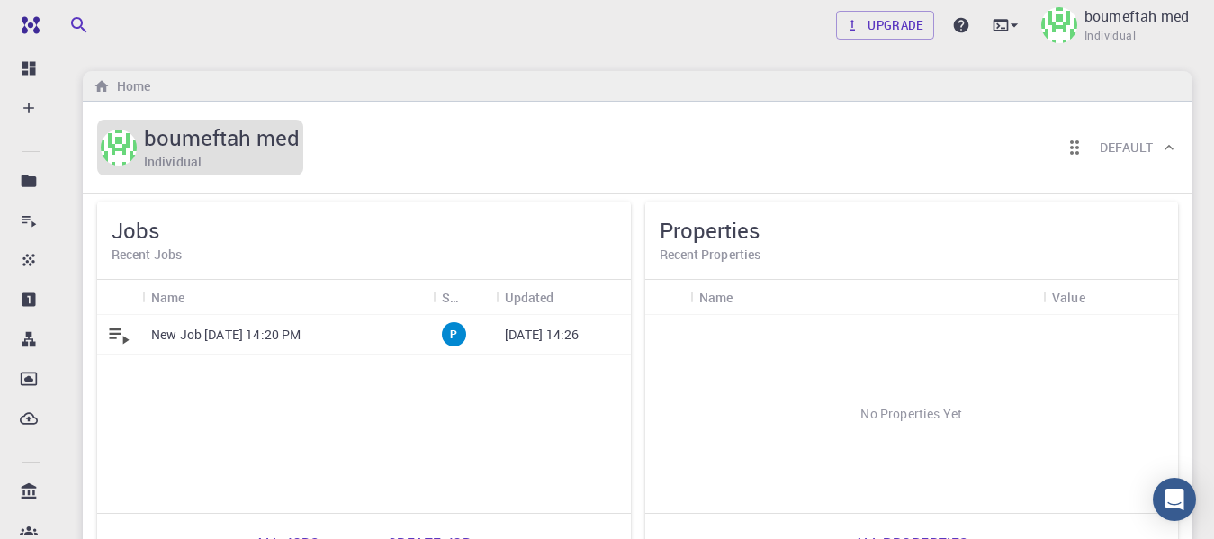
click at [229, 145] on h5 "boumeftah med" at bounding box center [222, 137] width 156 height 29
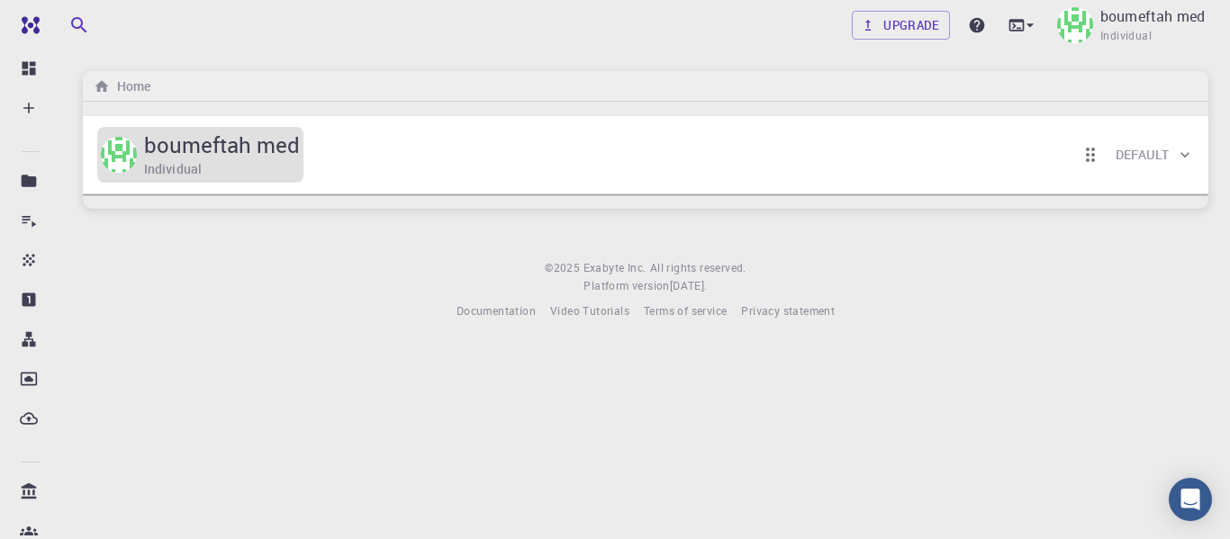
click at [229, 145] on h5 "boumeftah med" at bounding box center [222, 145] width 156 height 29
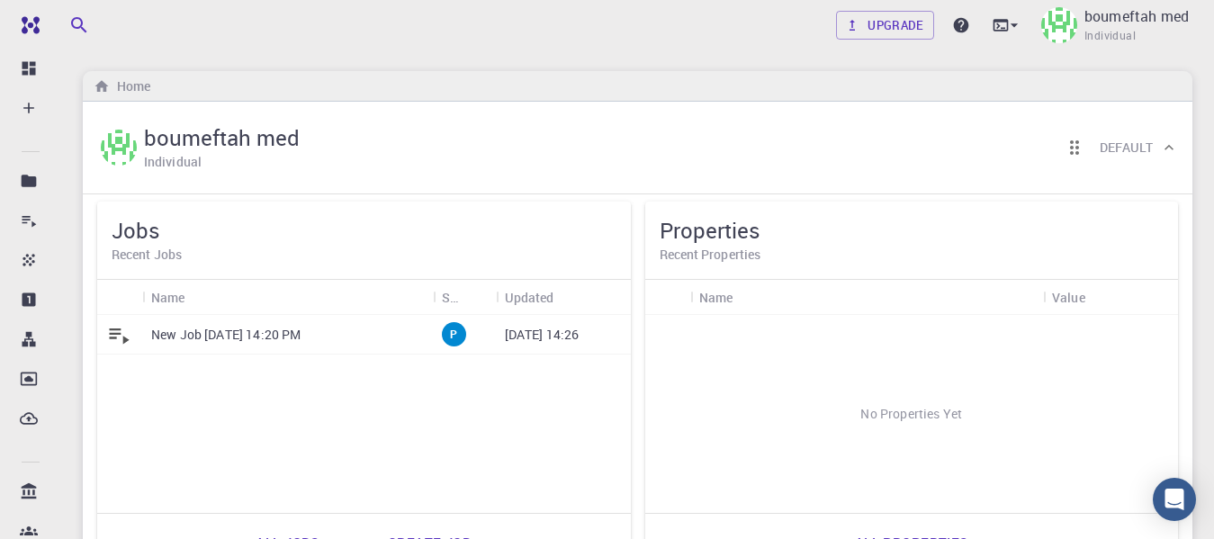
click at [1147, 143] on h6 "Default" at bounding box center [1126, 148] width 53 height 20
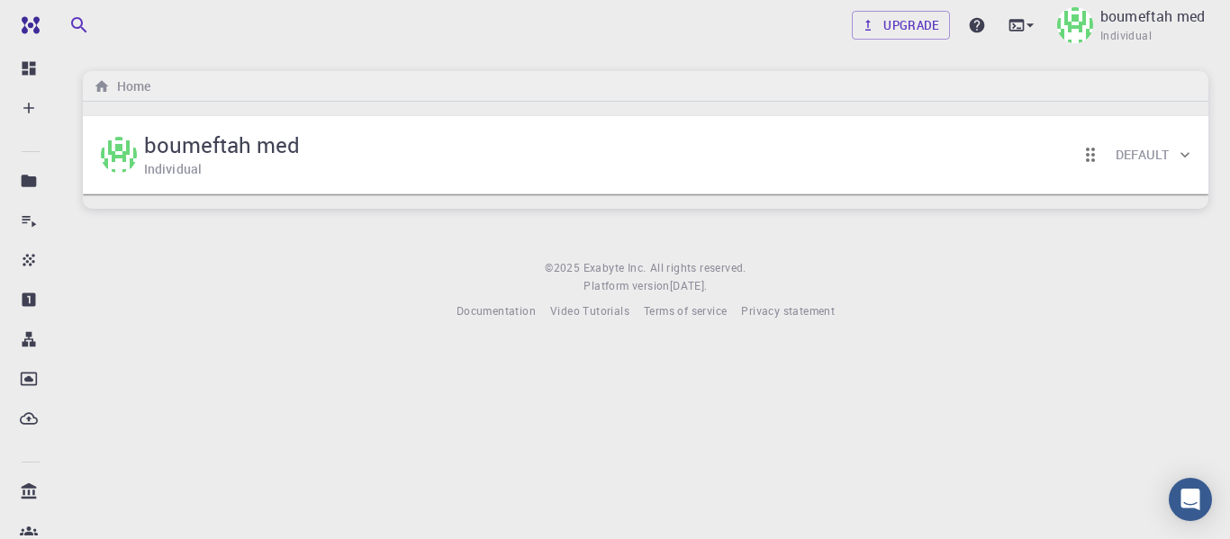
click at [1147, 151] on h6 "Default" at bounding box center [1141, 155] width 53 height 20
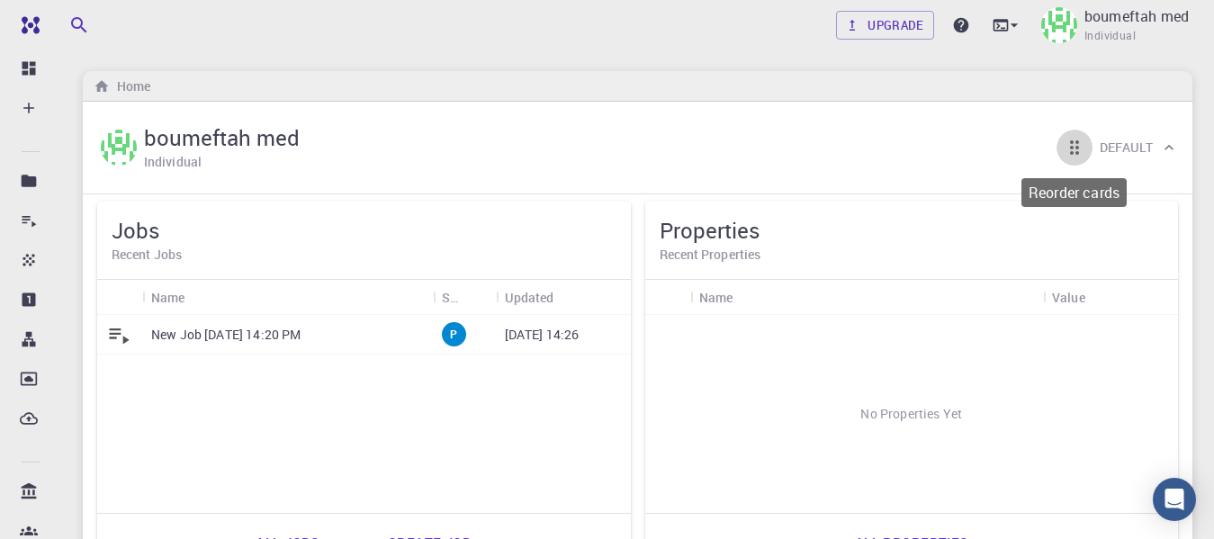
click at [1078, 144] on icon "Reorder cards" at bounding box center [1075, 148] width 22 height 22
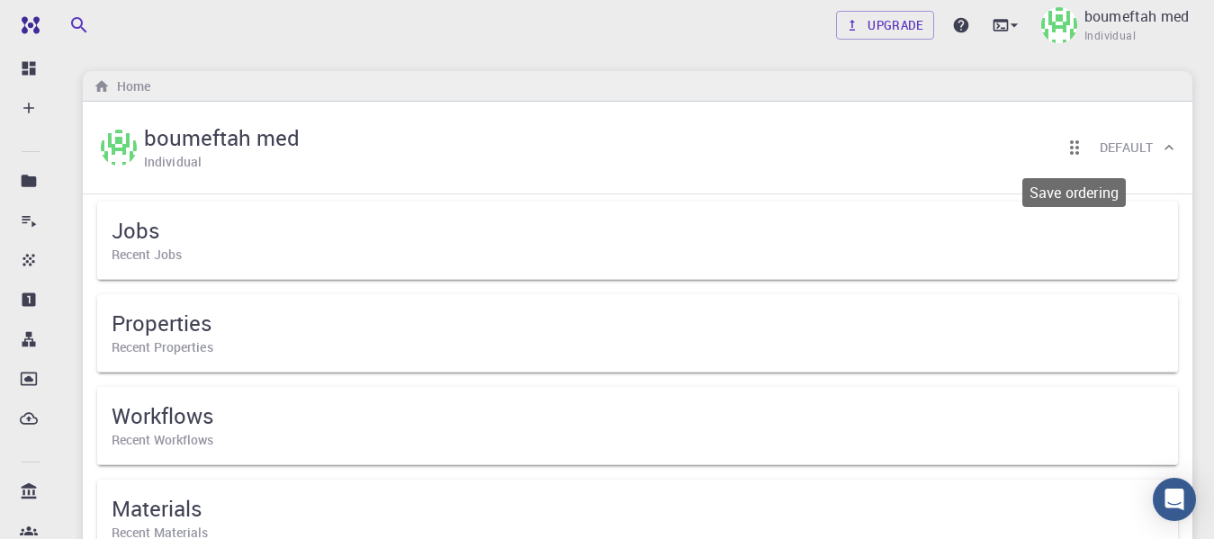
click at [1078, 144] on icon "Save ordering" at bounding box center [1075, 148] width 22 height 22
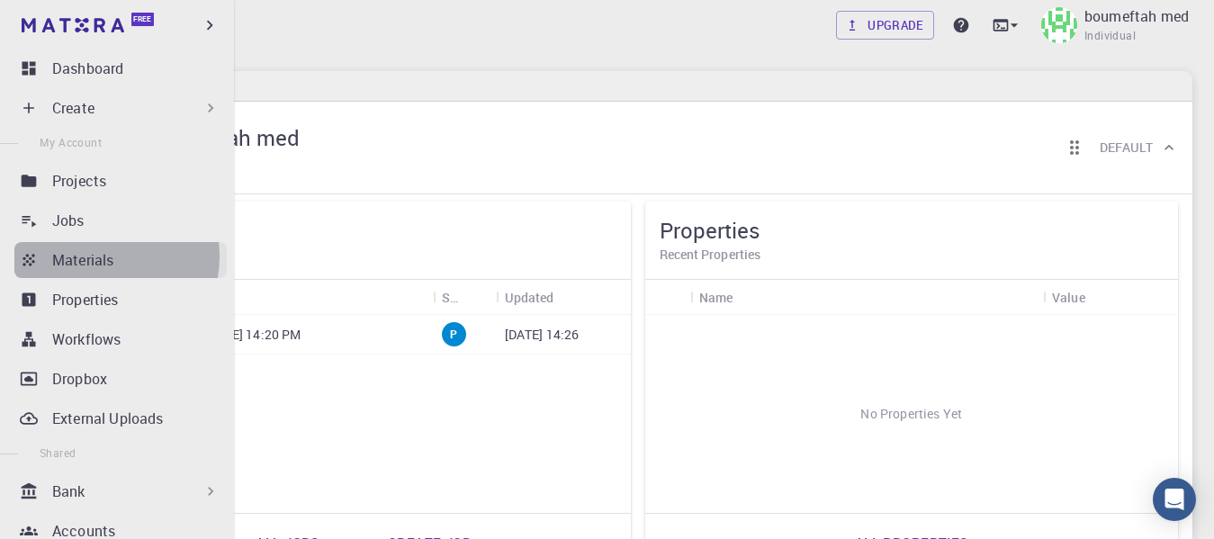
click at [94, 257] on p "Materials" at bounding box center [82, 260] width 61 height 22
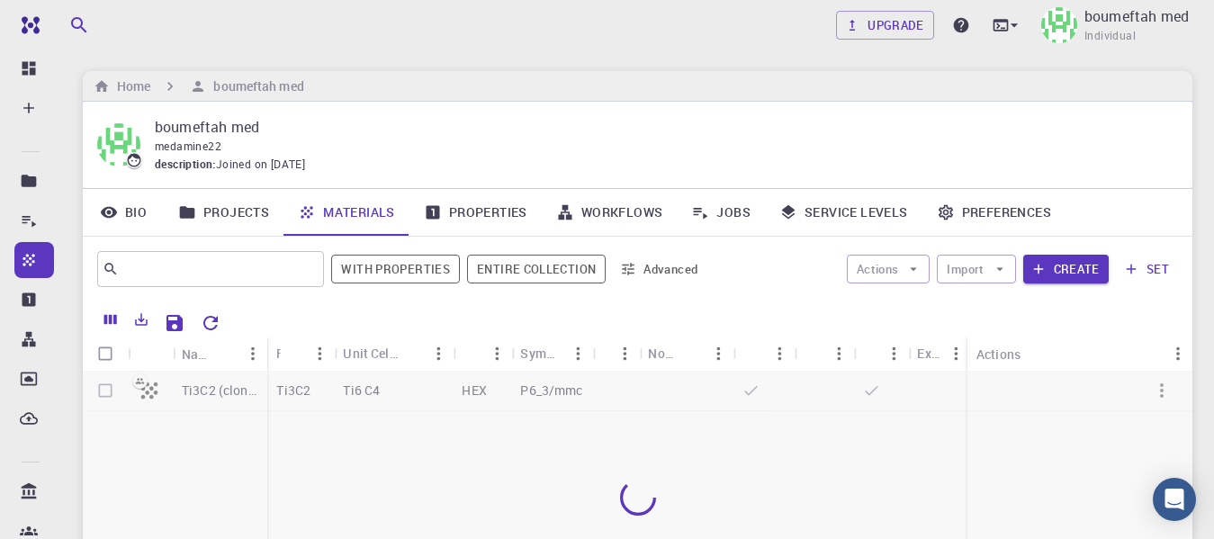
scroll to position [150, 0]
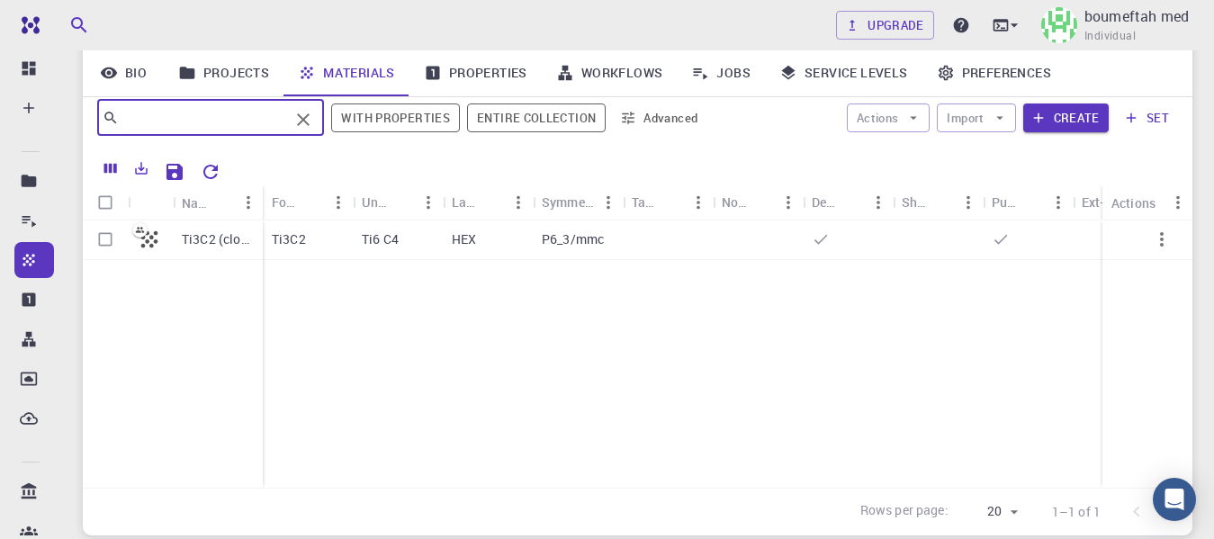
click at [232, 113] on input "text" at bounding box center [204, 117] width 170 height 25
